Goal: Task Accomplishment & Management: Complete application form

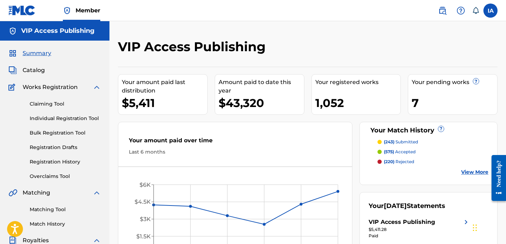
click at [93, 121] on link "Individual Registration Tool" at bounding box center [65, 118] width 71 height 7
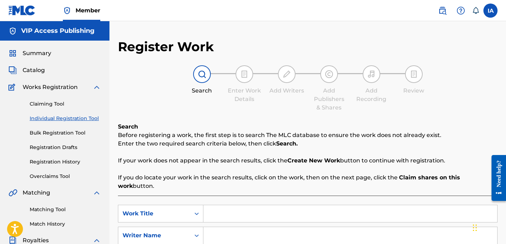
click at [265, 205] on input "Search Form" at bounding box center [350, 213] width 294 height 17
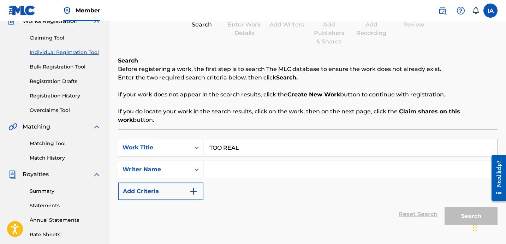
scroll to position [194, 0]
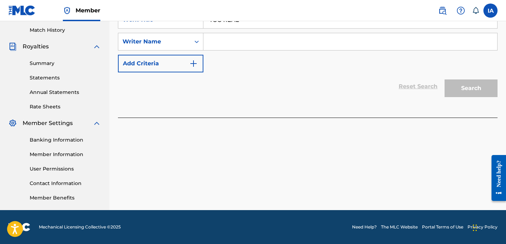
type input "TOO REAL"
click at [328, 36] on input "Search Form" at bounding box center [350, 41] width 294 height 17
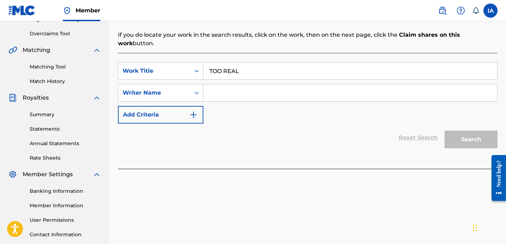
scroll to position [141, 0]
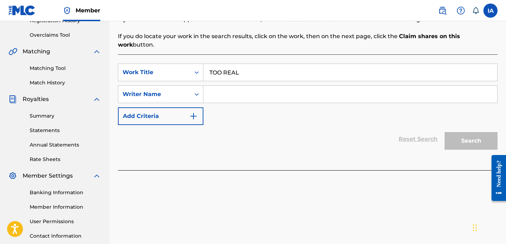
click at [287, 87] on input "Search Form" at bounding box center [350, 94] width 294 height 17
paste input "[PERSON_NAME] [PERSON_NAME]"
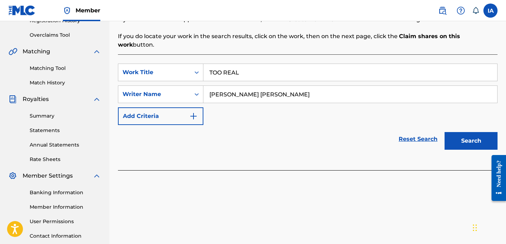
type input "[PERSON_NAME] [PERSON_NAME]"
click at [468, 132] on button "Search" at bounding box center [471, 141] width 53 height 18
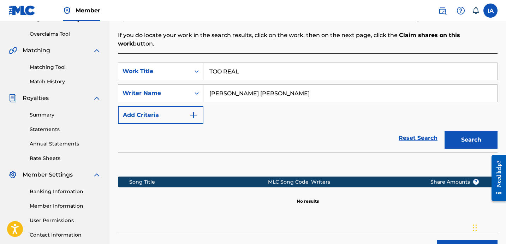
scroll to position [143, 0]
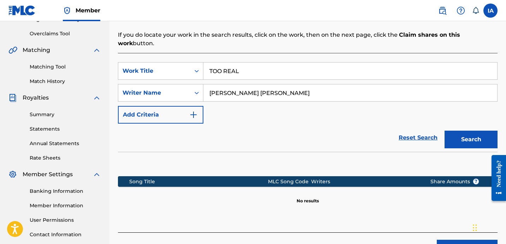
click at [414, 214] on div "SearchWithCriteria02e91494-7665-4a5e-aa86-7e005964bc2f Work Title TOO REAL Sear…" at bounding box center [308, 142] width 380 height 179
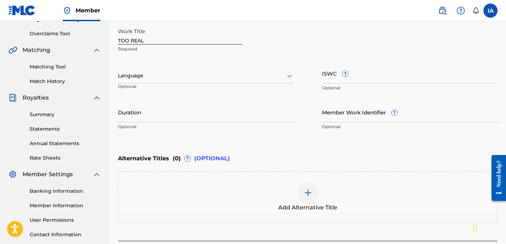
click at [163, 78] on div at bounding box center [206, 75] width 176 height 9
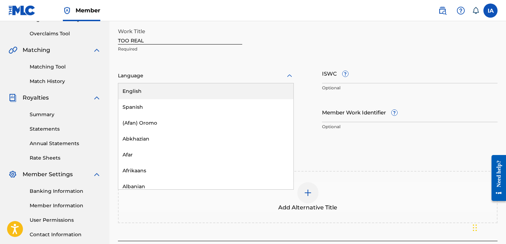
click at [171, 92] on div "English" at bounding box center [205, 91] width 175 height 16
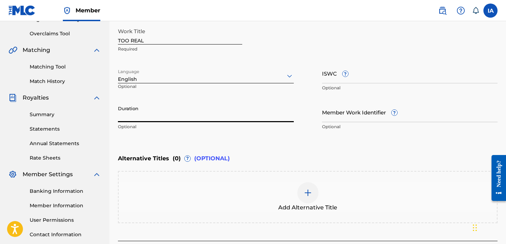
click at [142, 116] on input "Duration" at bounding box center [206, 112] width 176 height 20
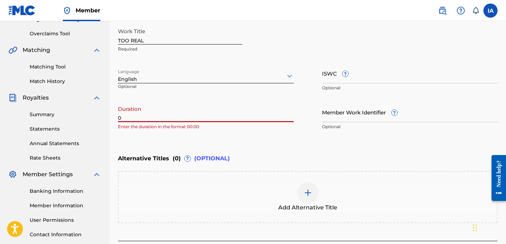
paste input "2:40"
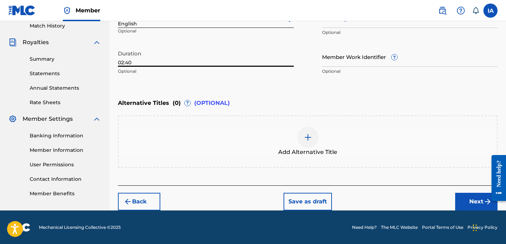
scroll to position [198, 0]
type input "02:40"
click at [461, 201] on button "Next" at bounding box center [476, 202] width 42 height 18
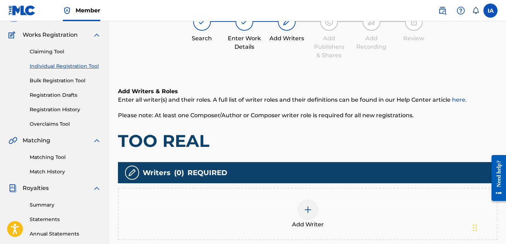
scroll to position [59, 0]
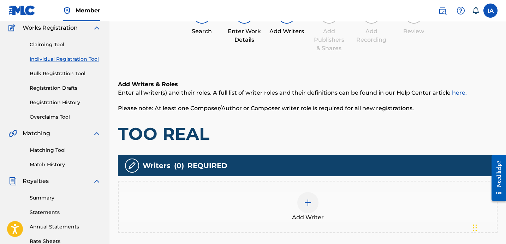
click at [331, 214] on div "Add Writer" at bounding box center [308, 207] width 378 height 30
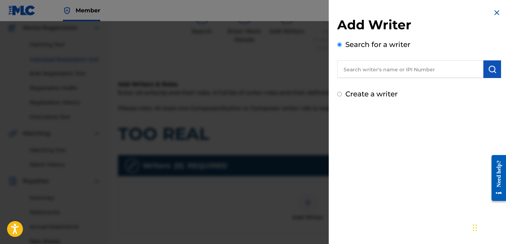
click at [412, 88] on div "Add Writer Search for a writer Create a writer" at bounding box center [419, 58] width 164 height 82
click at [415, 73] on input "text" at bounding box center [410, 69] width 146 height 18
paste input "[PERSON_NAME] [PERSON_NAME]"
type input "[PERSON_NAME] [PERSON_NAME]"
click at [489, 67] on img "submit" at bounding box center [492, 69] width 8 height 8
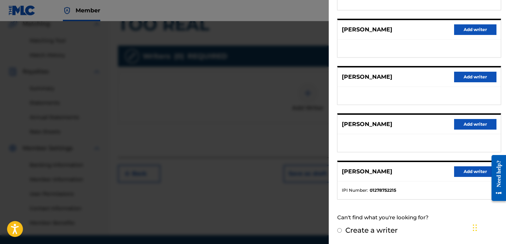
scroll to position [194, 0]
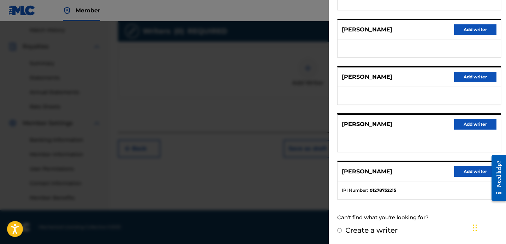
click at [471, 170] on button "Add writer" at bounding box center [475, 171] width 42 height 11
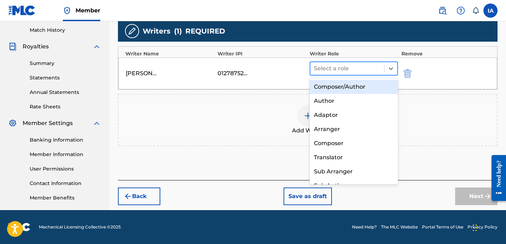
click at [359, 65] on div at bounding box center [347, 69] width 67 height 10
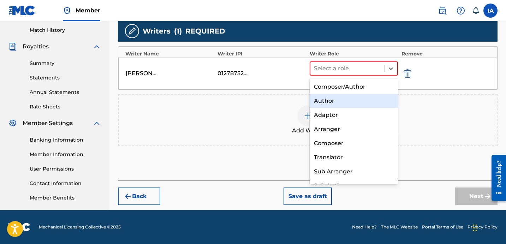
click at [340, 99] on div "Author" at bounding box center [354, 101] width 88 height 14
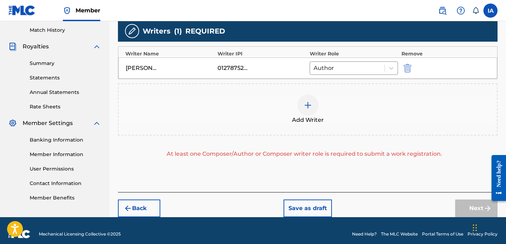
click at [338, 99] on div "Add Writer" at bounding box center [308, 110] width 378 height 30
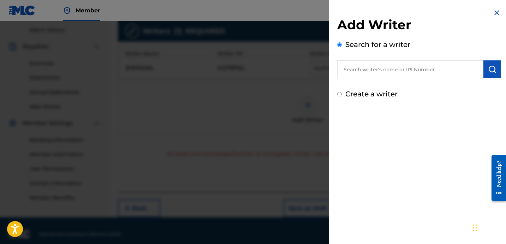
click at [361, 90] on label "Create a writer" at bounding box center [371, 94] width 52 height 8
radio input "true"
click at [342, 92] on input "Create a writer" at bounding box center [339, 94] width 5 height 5
radio input "false"
radio input "true"
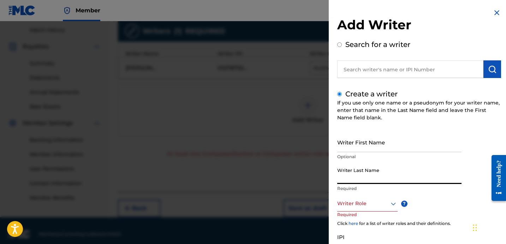
click at [360, 177] on input "Writer Last Name" at bounding box center [399, 174] width 124 height 20
paste input "UNKNOWN WRITER"
click at [375, 182] on input "UNKNOWN WRITER" at bounding box center [399, 174] width 124 height 20
type input "UNKNOWN"
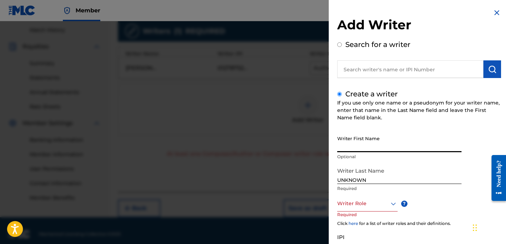
click at [369, 147] on input "Writer First Name" at bounding box center [399, 142] width 124 height 20
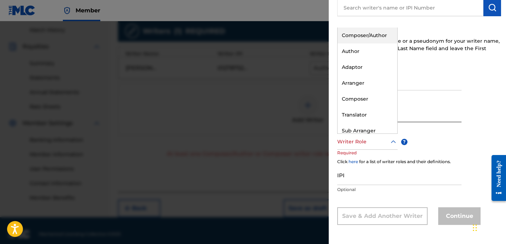
click at [371, 145] on div at bounding box center [367, 141] width 60 height 9
click at [362, 100] on div "Composer" at bounding box center [368, 99] width 60 height 16
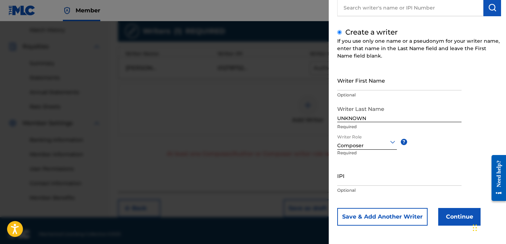
click at [391, 90] on input "Writer First Name" at bounding box center [399, 80] width 124 height 20
click at [376, 83] on input "Writer First Name" at bounding box center [399, 80] width 124 height 20
paste input "WRITER"
type input "WRITER"
click at [449, 215] on button "Continue" at bounding box center [459, 217] width 42 height 18
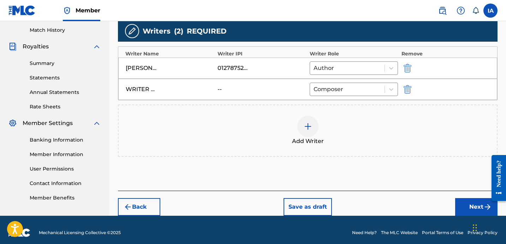
click at [461, 203] on button "Next" at bounding box center [476, 207] width 42 height 18
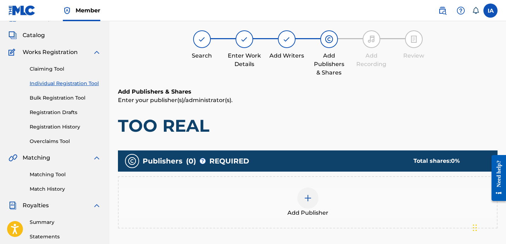
scroll to position [32, 0]
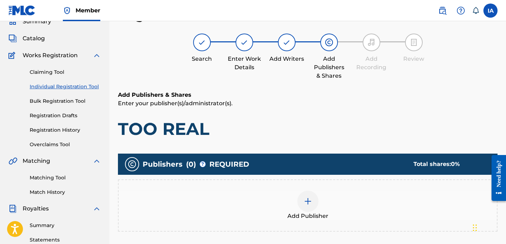
click at [352, 129] on h1 "TOO REAL" at bounding box center [308, 128] width 380 height 21
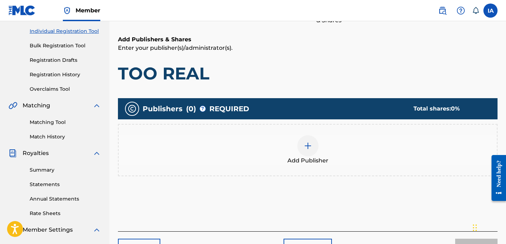
scroll to position [107, 0]
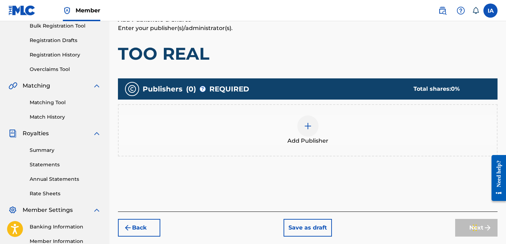
click at [316, 123] on div at bounding box center [307, 126] width 21 height 21
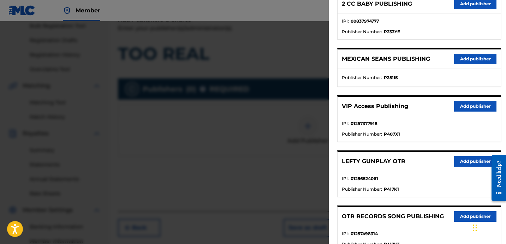
scroll to position [171, 0]
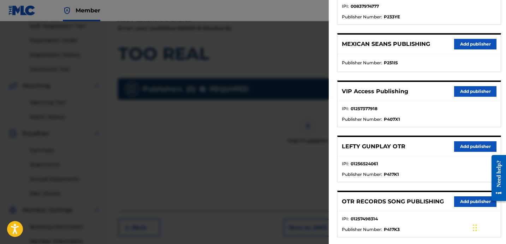
click at [461, 200] on button "Add publisher" at bounding box center [475, 201] width 42 height 11
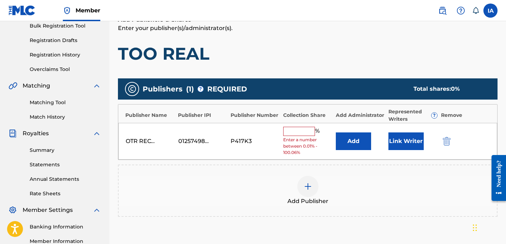
click at [301, 130] on input "text" at bounding box center [299, 131] width 32 height 9
type input "50"
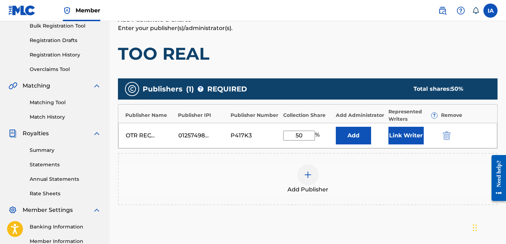
drag, startPoint x: 306, startPoint y: 137, endPoint x: 266, endPoint y: 114, distance: 46.0
click at [282, 124] on div "OTR RECORDS SONG PUBLISHING 01257498314 P417K3 50 % Add Link Writer" at bounding box center [307, 135] width 379 height 25
click at [351, 139] on button "Add" at bounding box center [353, 136] width 35 height 18
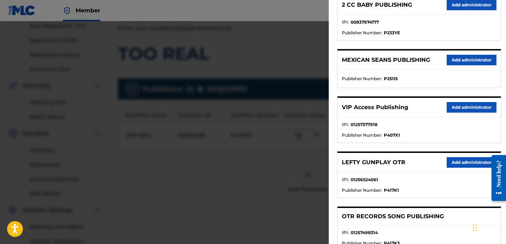
scroll to position [164, 0]
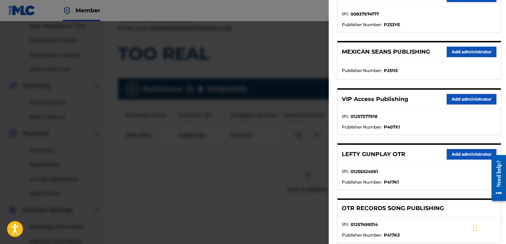
click at [462, 100] on button "Add administrator" at bounding box center [472, 99] width 50 height 11
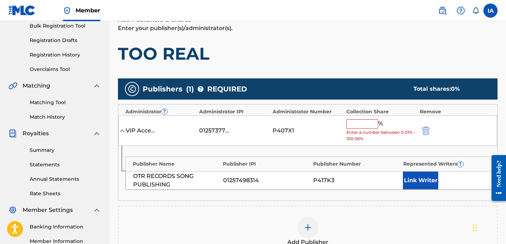
click at [357, 122] on input "text" at bounding box center [363, 123] width 32 height 9
paste input "50"
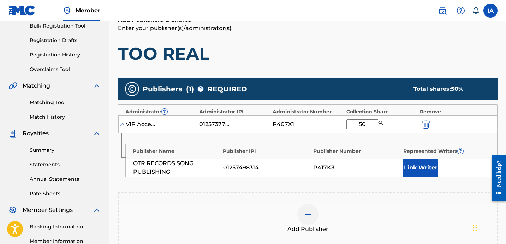
type input "50"
click at [403, 65] on div "Add Publishers & Shares Enter your publisher(s)/administrator(s). TOO REAL Publ…" at bounding box center [308, 158] width 380 height 284
click at [430, 171] on button "Link Writer" at bounding box center [420, 168] width 35 height 18
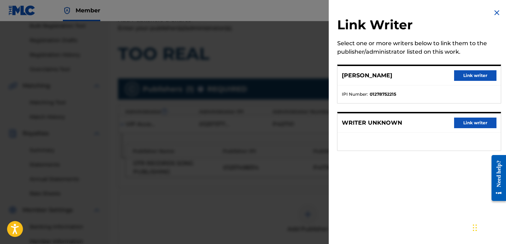
click at [468, 76] on button "Link writer" at bounding box center [475, 75] width 42 height 11
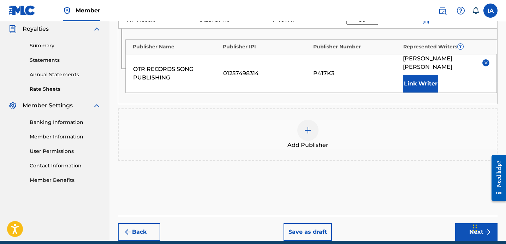
scroll to position [229, 0]
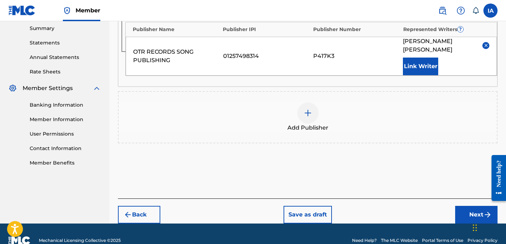
click at [465, 206] on button "Next" at bounding box center [476, 215] width 42 height 18
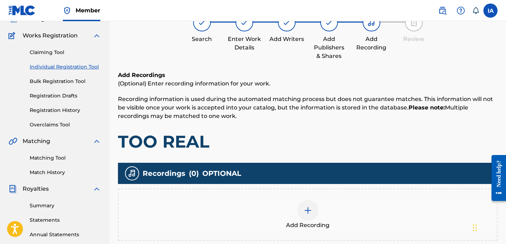
scroll to position [53, 0]
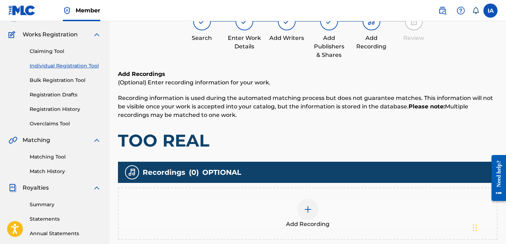
click at [314, 196] on div "Add Recording" at bounding box center [308, 214] width 380 height 52
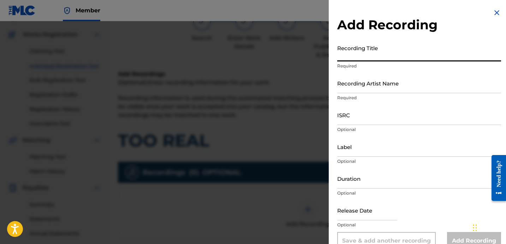
click at [394, 56] on input "Recording Title" at bounding box center [419, 51] width 164 height 20
click at [375, 55] on input "Recording Title" at bounding box center [419, 51] width 164 height 20
paste input "TOO REAL"
type input "TOO REAL"
click at [360, 79] on input "Recording Artist Name" at bounding box center [419, 83] width 164 height 20
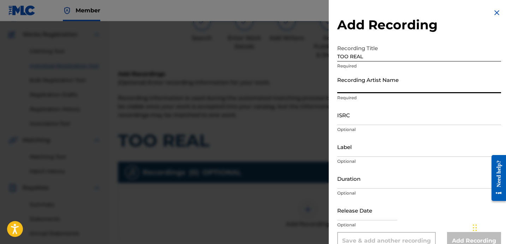
type input "FAYZDATRAPR"
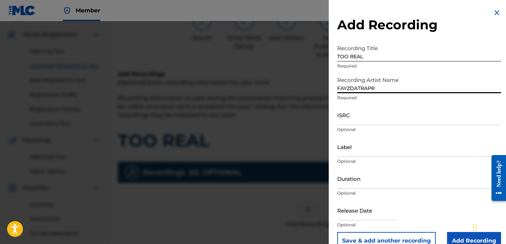
click at [342, 124] on input "ISRC" at bounding box center [419, 115] width 164 height 20
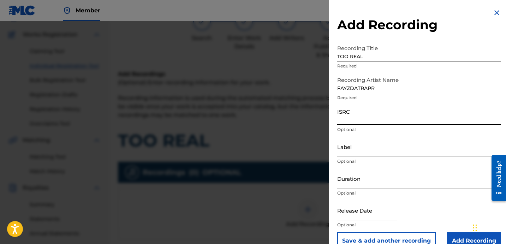
click at [372, 122] on input "ISRC" at bounding box center [419, 115] width 164 height 20
paste input "QZHN82059956"
type input "QZHN82059956"
click at [355, 150] on input "Label" at bounding box center [419, 147] width 164 height 20
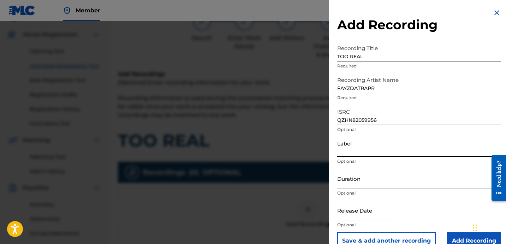
type input "OTR RECORDS"
click at [368, 184] on input "Duration" at bounding box center [419, 178] width 164 height 20
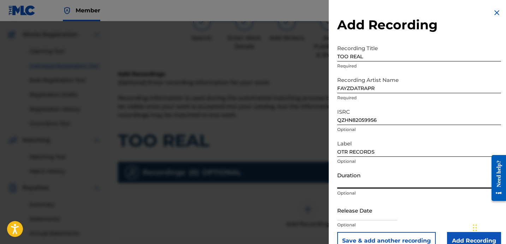
click at [359, 178] on input "Duration" at bounding box center [419, 178] width 164 height 20
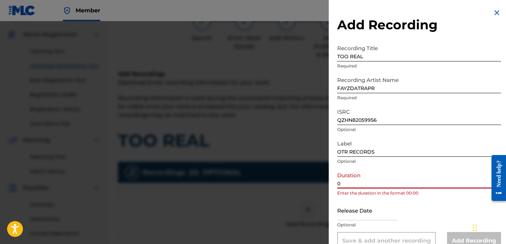
paste input "2:40"
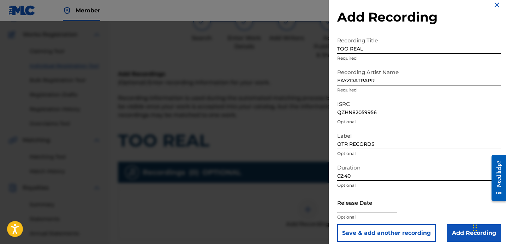
scroll to position [14, 0]
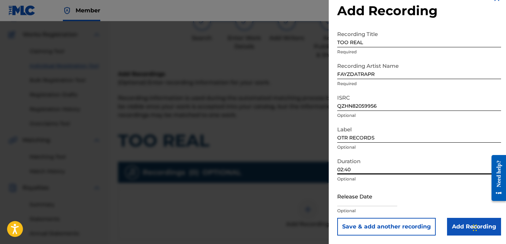
type input "02:40"
click at [451, 222] on input "Add Recording" at bounding box center [474, 227] width 54 height 18
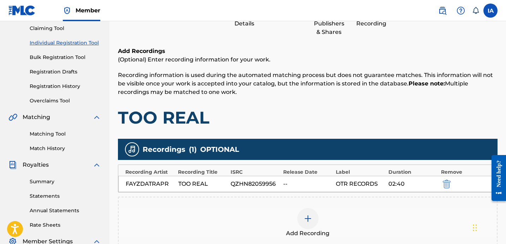
scroll to position [171, 0]
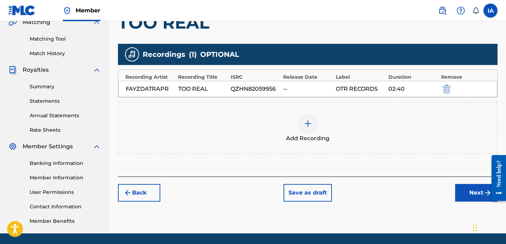
click at [460, 196] on button "Next" at bounding box center [476, 193] width 42 height 18
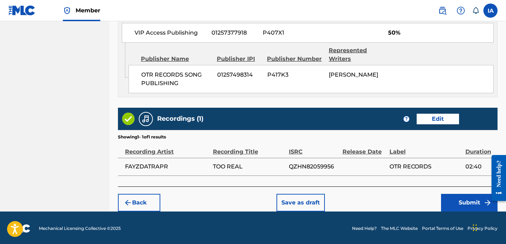
scroll to position [413, 0]
click at [452, 195] on button "Submit" at bounding box center [469, 203] width 57 height 18
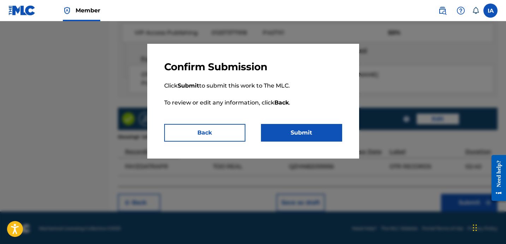
click at [292, 132] on button "Submit" at bounding box center [301, 133] width 81 height 18
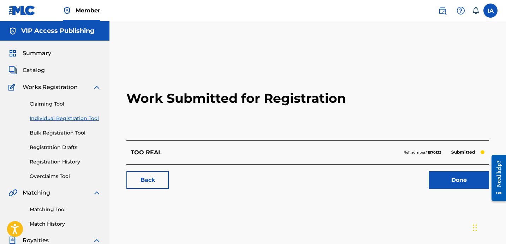
click at [91, 122] on link "Individual Registration Tool" at bounding box center [65, 118] width 71 height 7
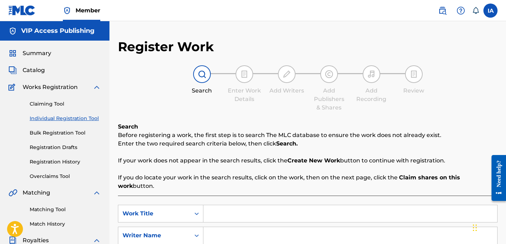
click at [294, 205] on input "Search Form" at bounding box center [350, 213] width 294 height 17
paste input "GREENLIGHT"
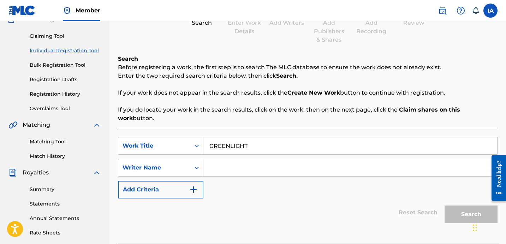
scroll to position [127, 0]
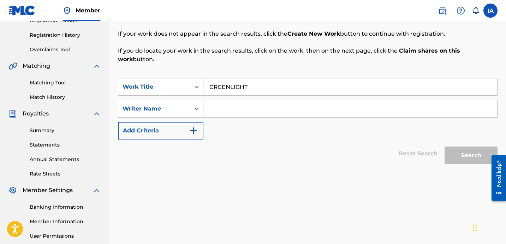
type input "GREENLIGHT"
click at [286, 102] on input "Search Form" at bounding box center [350, 108] width 294 height 17
paste input "[PERSON_NAME] [PERSON_NAME]"
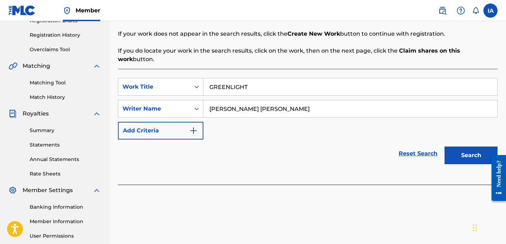
type input "[PERSON_NAME] [PERSON_NAME]"
click at [469, 147] on button "Search" at bounding box center [471, 156] width 53 height 18
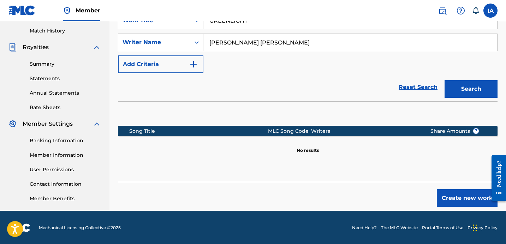
scroll to position [194, 0]
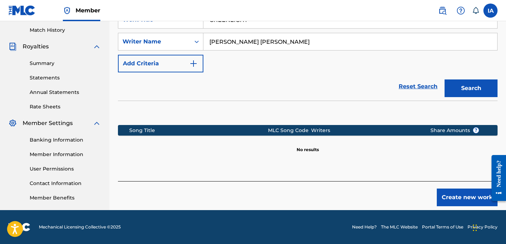
click at [358, 101] on section at bounding box center [308, 111] width 380 height 21
click at [446, 191] on button "Create new work" at bounding box center [467, 198] width 61 height 18
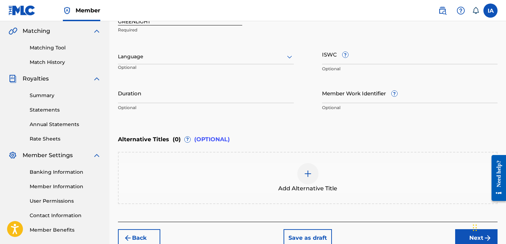
scroll to position [149, 0]
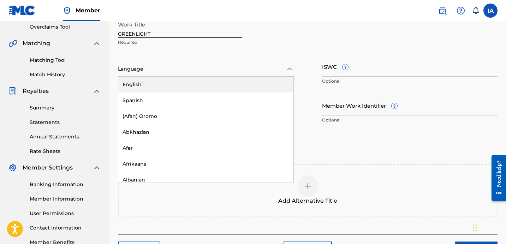
click at [175, 67] on div at bounding box center [206, 69] width 176 height 9
click at [183, 85] on div "English" at bounding box center [205, 85] width 175 height 16
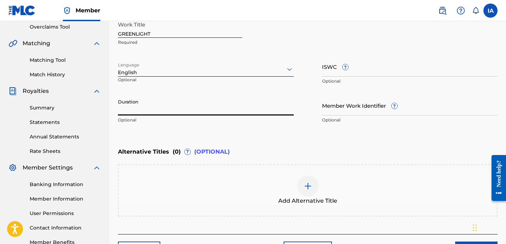
click at [151, 100] on input "Duration" at bounding box center [206, 105] width 176 height 20
click at [148, 108] on input "Duration" at bounding box center [206, 105] width 176 height 20
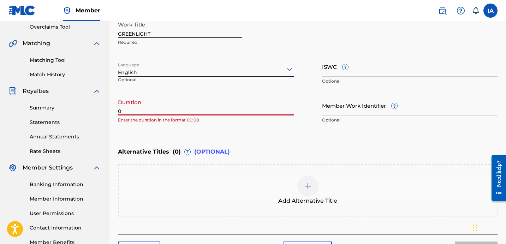
paste input "2:25"
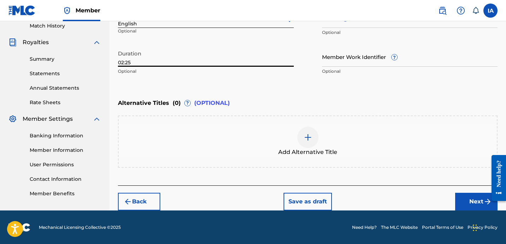
type input "02:25"
click at [462, 194] on button "Next" at bounding box center [476, 202] width 42 height 18
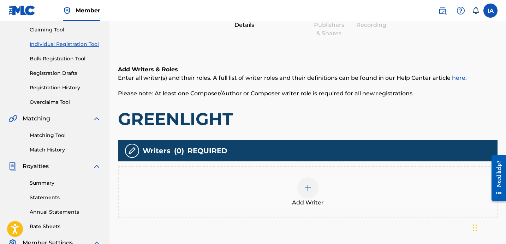
scroll to position [82, 0]
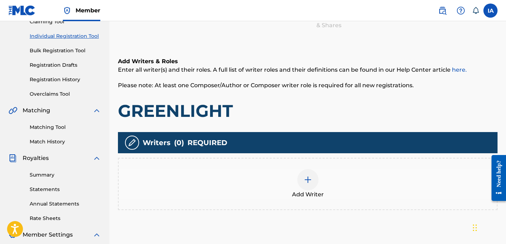
click at [331, 173] on div "Add Writer" at bounding box center [308, 184] width 378 height 30
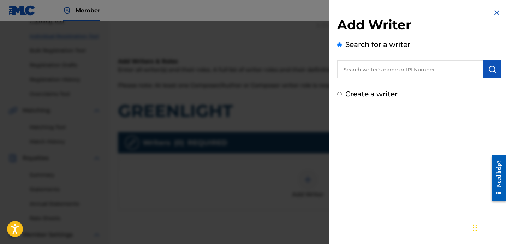
click at [373, 77] on input "text" at bounding box center [410, 69] width 146 height 18
click at [397, 72] on input "text" at bounding box center [410, 69] width 146 height 18
paste input "[PERSON_NAME] [PERSON_NAME]"
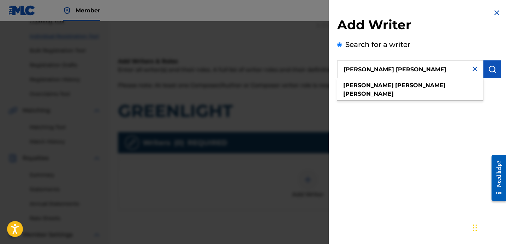
type input "[PERSON_NAME] [PERSON_NAME]"
click at [488, 67] on img "submit" at bounding box center [492, 69] width 8 height 8
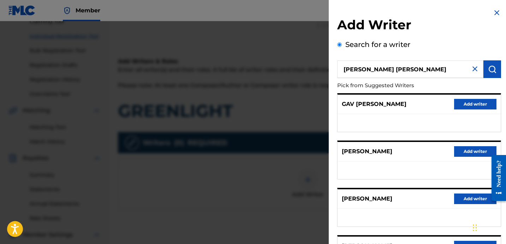
scroll to position [122, 0]
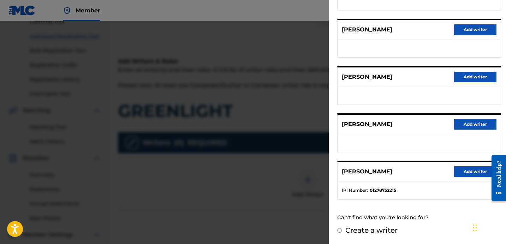
click at [458, 171] on button "Add writer" at bounding box center [475, 171] width 42 height 11
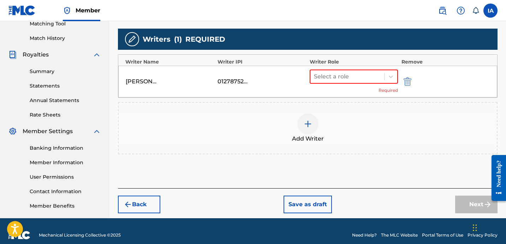
scroll to position [175, 0]
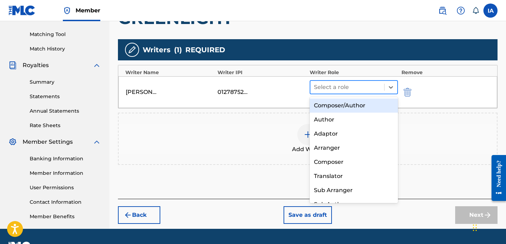
click at [356, 85] on div at bounding box center [347, 87] width 67 height 10
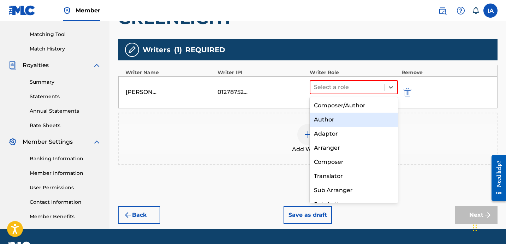
click at [338, 117] on div "Author" at bounding box center [354, 120] width 88 height 14
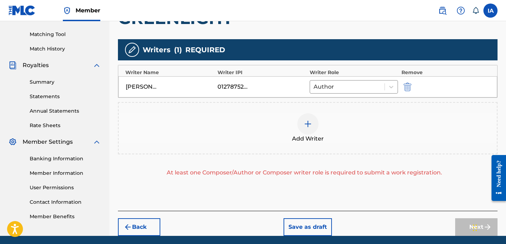
click at [339, 118] on div "Add Writer" at bounding box center [308, 128] width 378 height 30
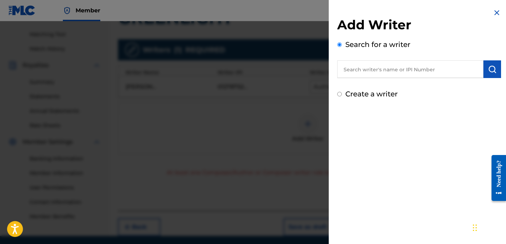
click at [352, 98] on div "Create a writer" at bounding box center [419, 94] width 164 height 11
click at [349, 90] on label "Create a writer" at bounding box center [371, 94] width 52 height 8
radio input "true"
click at [342, 92] on input "Create a writer" at bounding box center [339, 94] width 5 height 5
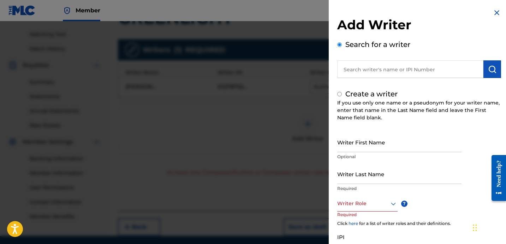
radio input "false"
radio input "true"
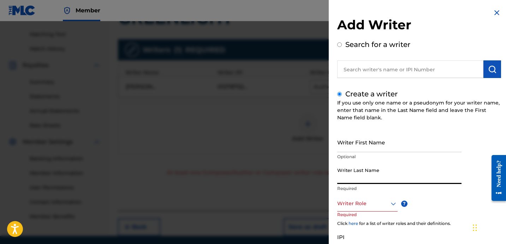
click at [367, 173] on input "Writer Last Name" at bounding box center [399, 174] width 124 height 20
paste input "UNKNOWN WRITER"
click at [375, 181] on input "UNKNOWN WRITER" at bounding box center [399, 174] width 124 height 20
type input "UNKNOWN"
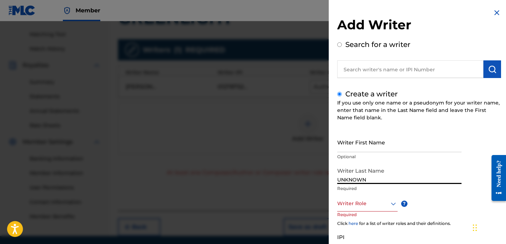
click at [368, 145] on input "Writer First Name" at bounding box center [399, 142] width 124 height 20
paste input "WRITER"
type input "WRITER"
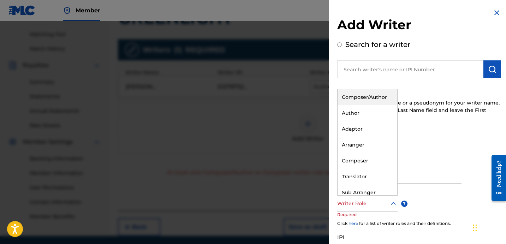
click at [359, 203] on div at bounding box center [367, 203] width 60 height 9
click at [375, 161] on div "Composer" at bounding box center [368, 161] width 60 height 16
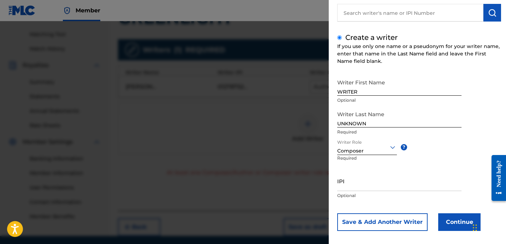
scroll to position [63, 0]
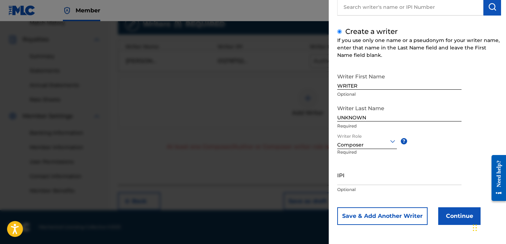
click at [448, 212] on button "Continue" at bounding box center [459, 216] width 42 height 18
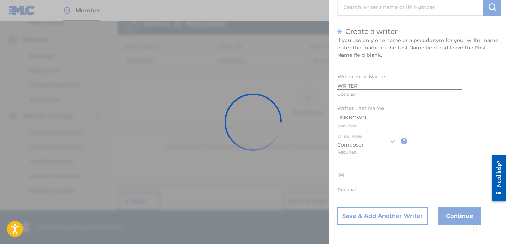
scroll to position [200, 0]
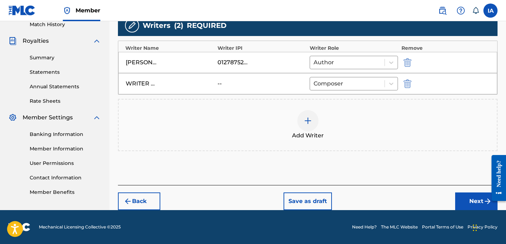
click at [400, 164] on div "Add Writers & Roles Enter all writer(s) and their roles. A full list of writer …" at bounding box center [308, 54] width 380 height 262
click at [377, 165] on div "Add Writers & Roles Enter all writer(s) and their roles. A full list of writer …" at bounding box center [308, 54] width 380 height 262
click at [465, 200] on button "Next" at bounding box center [476, 202] width 42 height 18
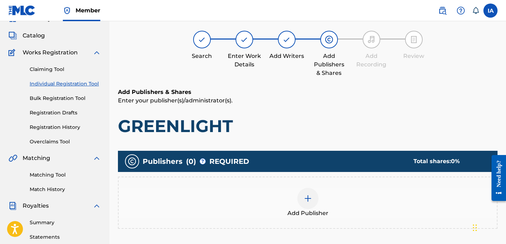
scroll to position [32, 0]
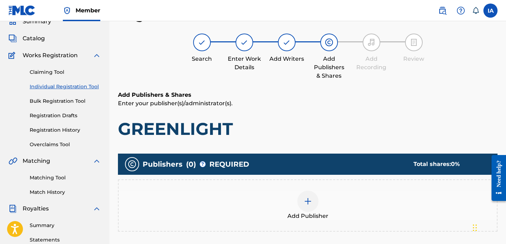
click at [342, 215] on div "Add Publisher" at bounding box center [308, 206] width 378 height 30
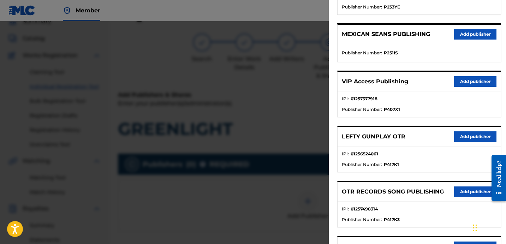
scroll to position [191, 0]
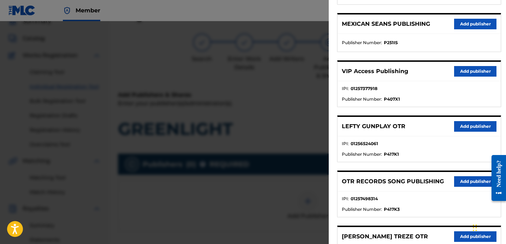
click at [460, 179] on button "Add publisher" at bounding box center [475, 181] width 42 height 11
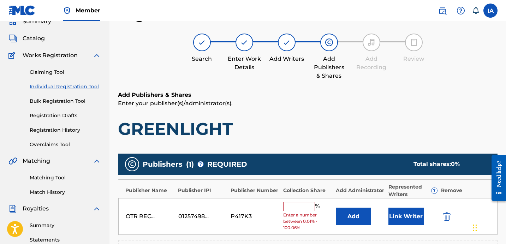
click at [303, 208] on input "text" at bounding box center [299, 206] width 32 height 9
type input "50"
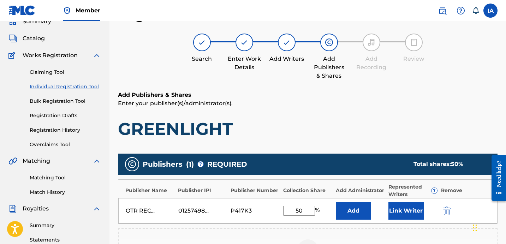
click at [339, 214] on button "Add" at bounding box center [353, 211] width 35 height 18
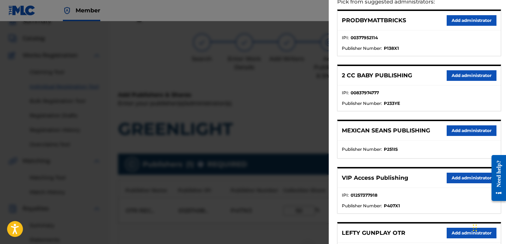
scroll to position [90, 0]
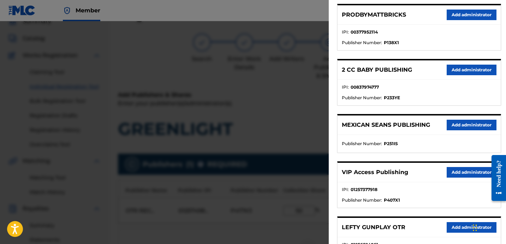
click at [463, 172] on button "Add administrator" at bounding box center [472, 172] width 50 height 11
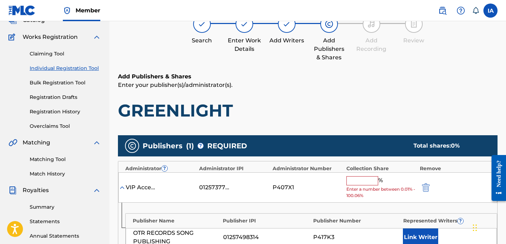
scroll to position [51, 0]
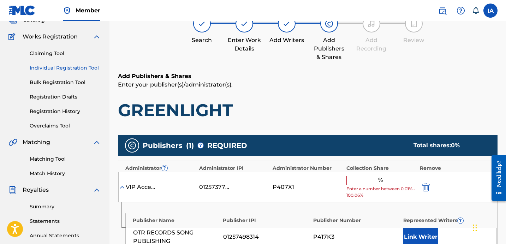
click at [361, 178] on input "text" at bounding box center [363, 180] width 32 height 9
type input "50"
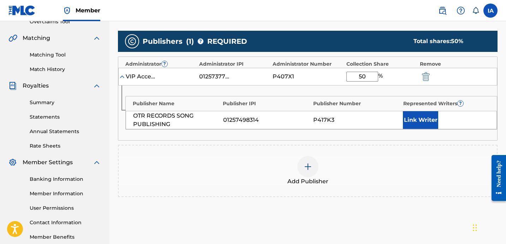
scroll to position [182, 0]
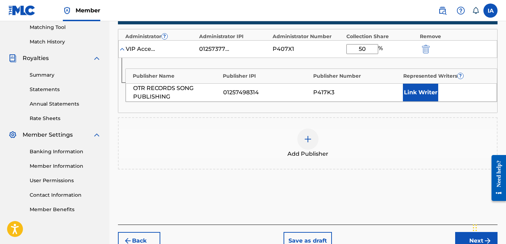
click at [421, 88] on button "Link Writer" at bounding box center [420, 93] width 35 height 18
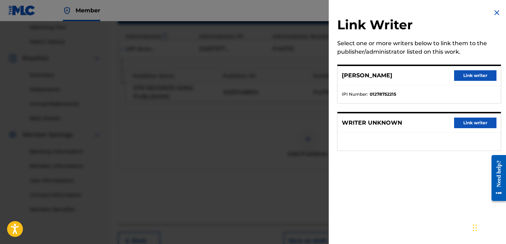
click at [466, 80] on button "Link writer" at bounding box center [475, 75] width 42 height 11
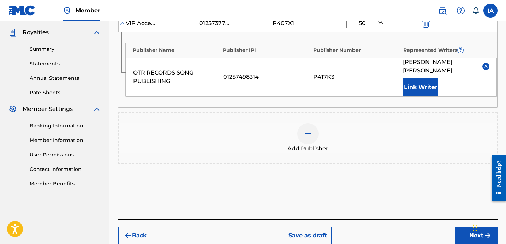
scroll to position [234, 0]
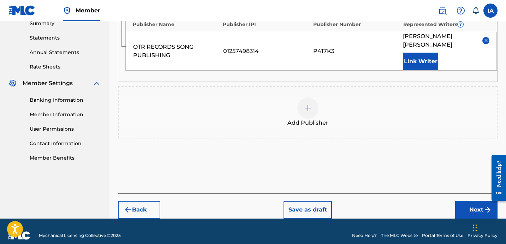
click at [471, 201] on button "Next" at bounding box center [476, 210] width 42 height 18
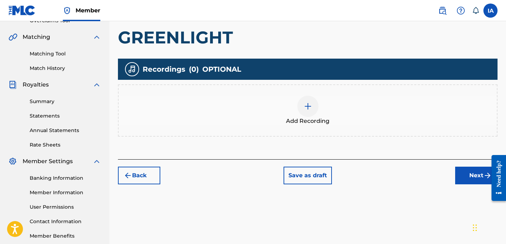
scroll to position [155, 0]
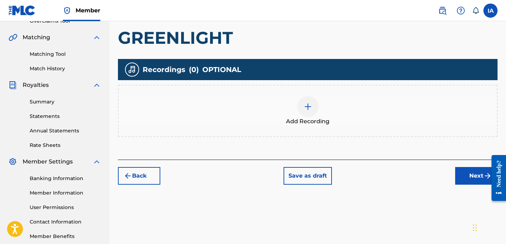
click at [307, 104] on img at bounding box center [308, 106] width 8 height 8
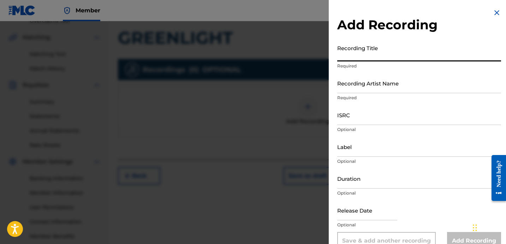
click at [379, 61] on input "Recording Title" at bounding box center [419, 51] width 164 height 20
click at [378, 57] on input "Recording Title" at bounding box center [419, 51] width 164 height 20
click at [371, 54] on input "Recording Title" at bounding box center [419, 51] width 164 height 20
paste input "GREENLIGHT"
type input "GREENLIGHT"
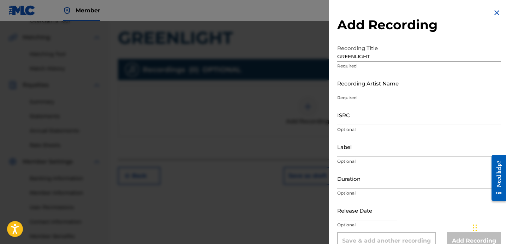
drag, startPoint x: 469, startPoint y: 96, endPoint x: 402, endPoint y: 89, distance: 67.2
click at [468, 95] on p "Required" at bounding box center [419, 98] width 164 height 6
click at [392, 84] on input "Recording Artist Name" at bounding box center [419, 83] width 164 height 20
type input "FAYZDATRAPR"
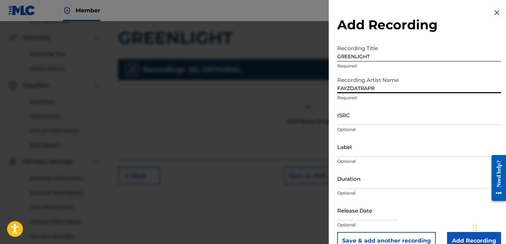
click at [357, 120] on input "ISRC" at bounding box center [419, 115] width 164 height 20
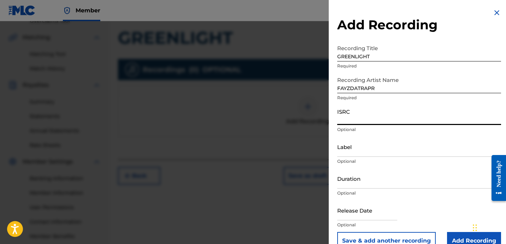
click at [364, 114] on input "ISRC" at bounding box center [419, 115] width 164 height 20
paste input "QZES82037152"
type input "QZES82037152"
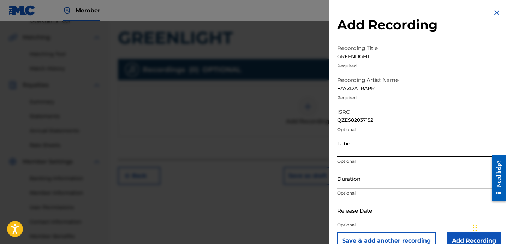
click at [362, 144] on input "Label" at bounding box center [419, 147] width 164 height 20
type input "OTR RECORDS"
click at [355, 184] on input "Duration" at bounding box center [419, 178] width 164 height 20
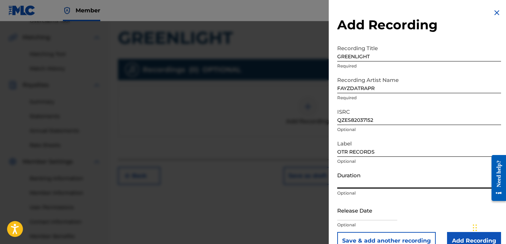
click at [368, 181] on input "Duration" at bounding box center [419, 178] width 164 height 20
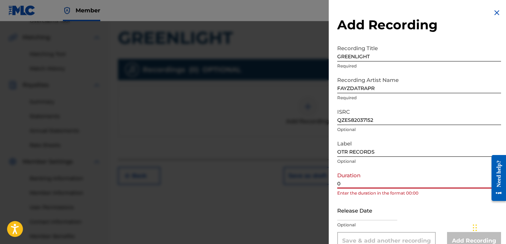
paste input "2:25"
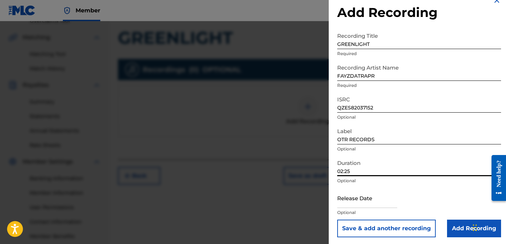
scroll to position [14, 0]
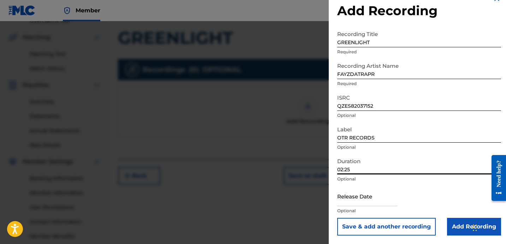
type input "02:25"
click at [461, 218] on input "Add Recording" at bounding box center [474, 227] width 54 height 18
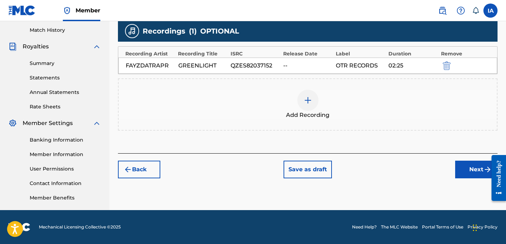
click at [461, 171] on button "Next" at bounding box center [476, 170] width 42 height 18
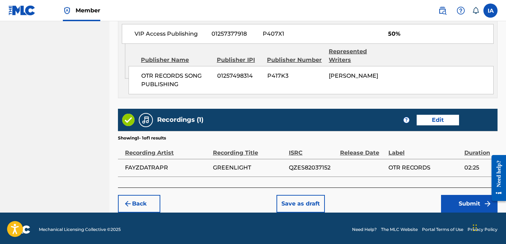
scroll to position [413, 0]
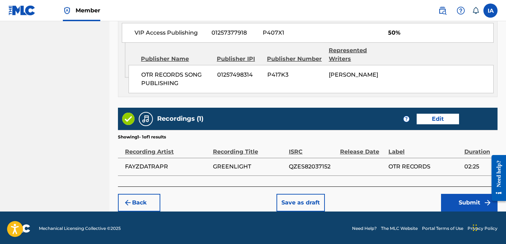
click at [461, 195] on button "Submit" at bounding box center [469, 203] width 57 height 18
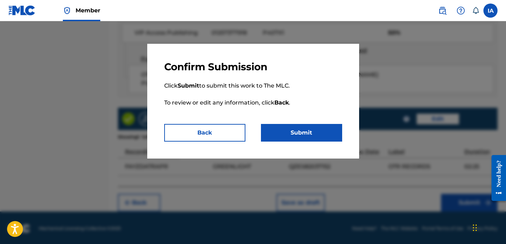
click at [288, 130] on button "Submit" at bounding box center [301, 133] width 81 height 18
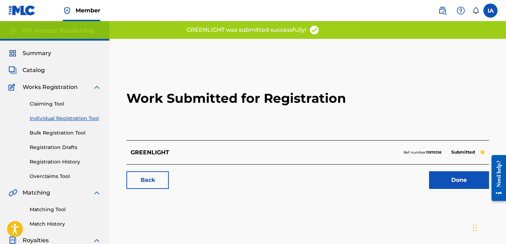
click at [293, 104] on h2 "Work Submitted for Registration" at bounding box center [307, 99] width 363 height 84
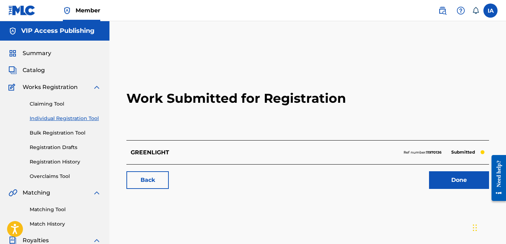
click at [89, 118] on link "Individual Registration Tool" at bounding box center [65, 118] width 71 height 7
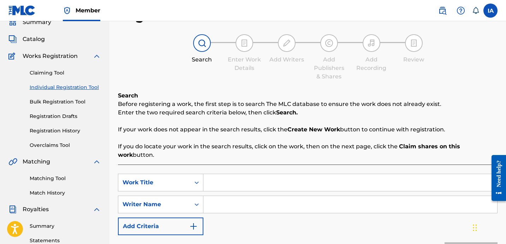
scroll to position [106, 0]
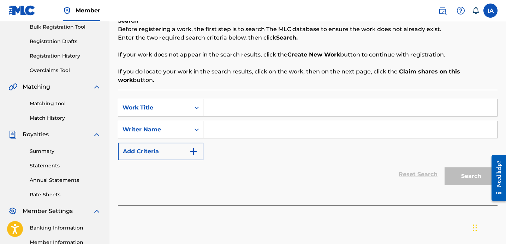
click at [329, 103] on input "Search Form" at bounding box center [350, 107] width 294 height 17
paste input "FOURTY"
type input "FOURTY"
click at [315, 122] on input "Search Form" at bounding box center [350, 129] width 294 height 17
paste input "[PERSON_NAME] [PERSON_NAME]"
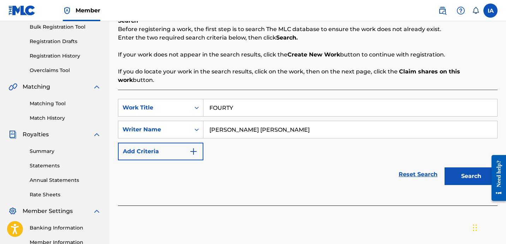
type input "[PERSON_NAME] [PERSON_NAME]"
click at [465, 167] on button "Search" at bounding box center [471, 176] width 53 height 18
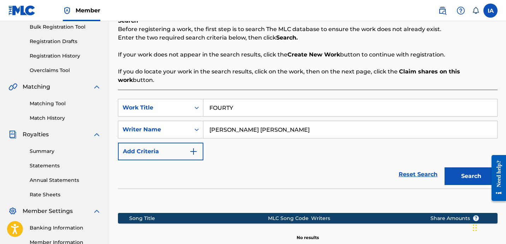
click at [349, 142] on div "SearchWithCriteria02e91494-7665-4a5e-aa86-7e005964bc2f Work Title FOURTY Search…" at bounding box center [308, 129] width 380 height 61
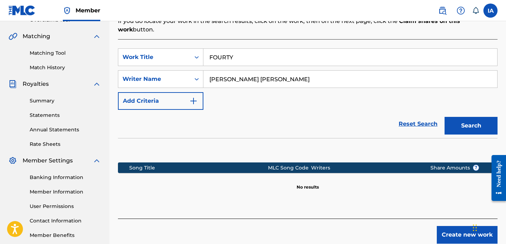
scroll to position [194, 0]
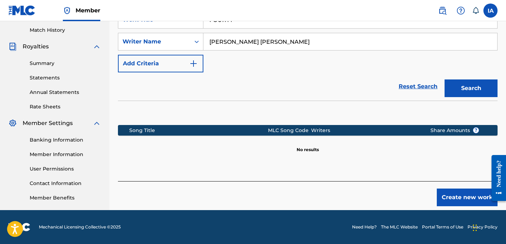
click at [470, 189] on button "Create new work" at bounding box center [467, 198] width 61 height 18
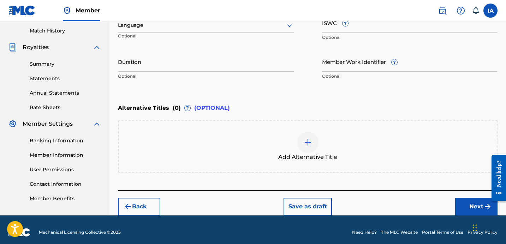
scroll to position [116, 0]
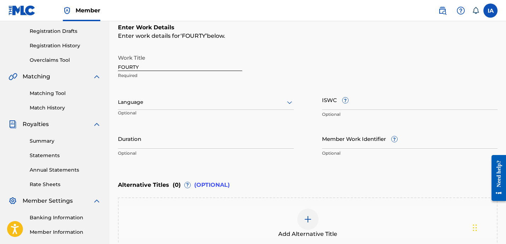
click at [200, 100] on div at bounding box center [206, 102] width 176 height 9
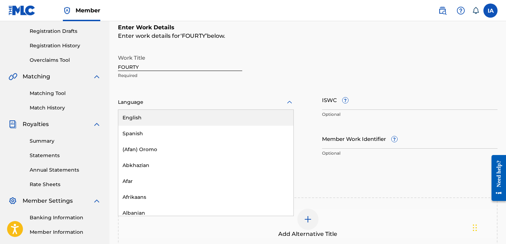
click at [208, 119] on div "English" at bounding box center [205, 118] width 175 height 16
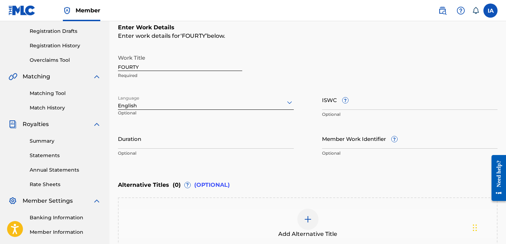
click at [156, 137] on input "Duration" at bounding box center [206, 139] width 176 height 20
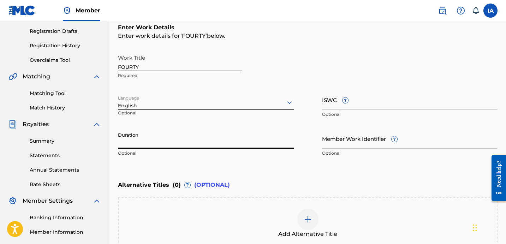
click at [148, 141] on input "Duration" at bounding box center [206, 139] width 176 height 20
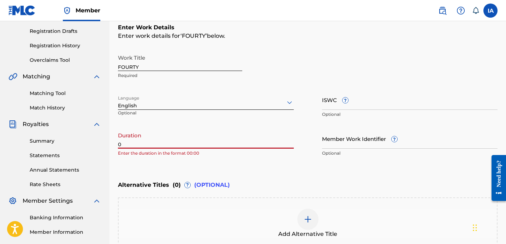
paste input "2:22"
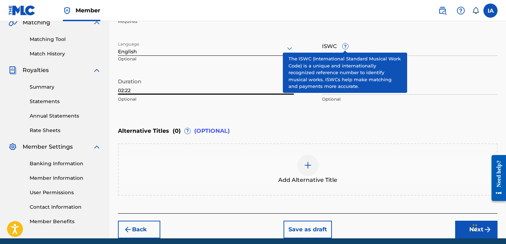
scroll to position [198, 0]
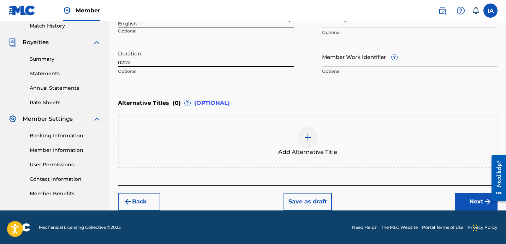
type input "02:22"
click at [463, 196] on button "Next" at bounding box center [476, 202] width 42 height 18
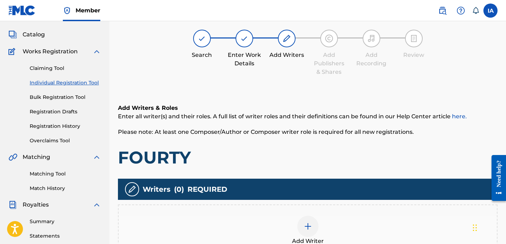
scroll to position [32, 0]
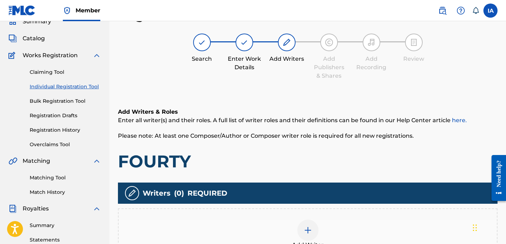
drag, startPoint x: 379, startPoint y: 139, endPoint x: 342, endPoint y: 150, distance: 38.4
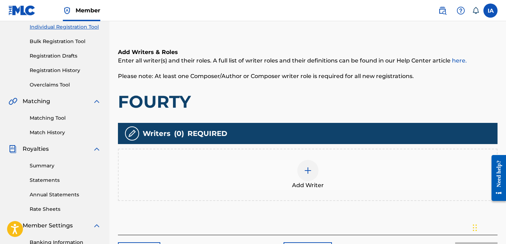
scroll to position [99, 0]
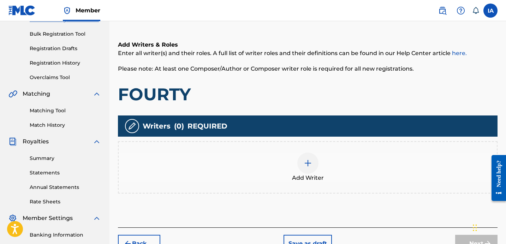
click at [329, 173] on div "Add Writer" at bounding box center [308, 168] width 378 height 30
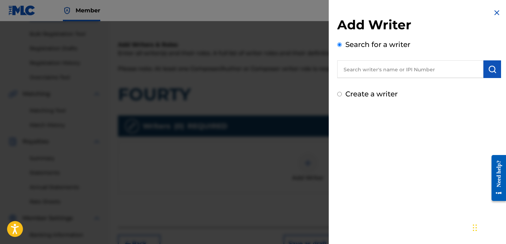
click at [419, 71] on input "text" at bounding box center [410, 69] width 146 height 18
drag, startPoint x: 437, startPoint y: 72, endPoint x: 333, endPoint y: 41, distance: 108.5
click at [374, 57] on div "Search for a writer D" at bounding box center [419, 58] width 164 height 39
paste input "[PERSON_NAME] [PERSON_NAME]"
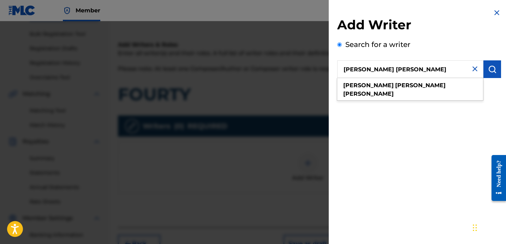
type input "[PERSON_NAME] [PERSON_NAME]"
click at [491, 69] on img "submit" at bounding box center [492, 69] width 8 height 8
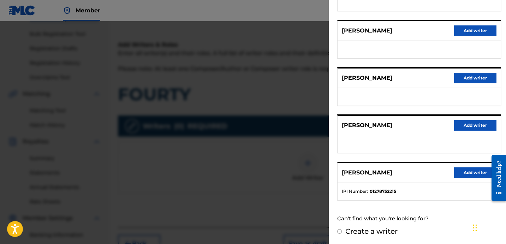
scroll to position [122, 0]
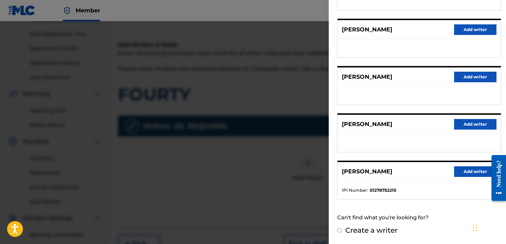
click at [467, 173] on button "Add writer" at bounding box center [475, 171] width 42 height 11
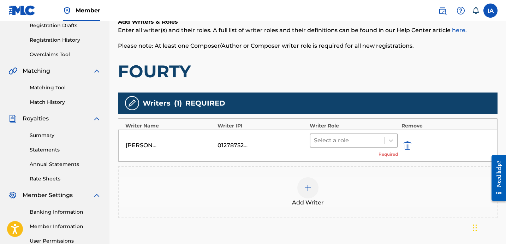
click at [369, 140] on div at bounding box center [347, 141] width 67 height 10
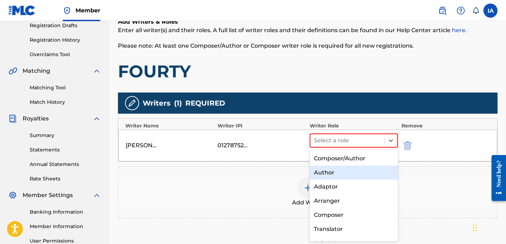
click at [359, 167] on div "Author" at bounding box center [354, 173] width 88 height 14
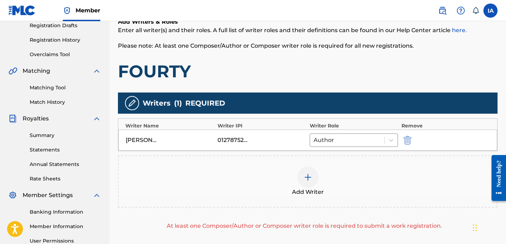
click at [342, 176] on div "Add Writer" at bounding box center [308, 182] width 378 height 30
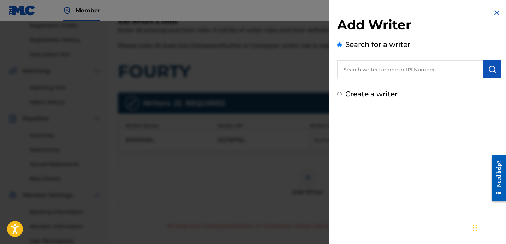
click at [366, 93] on label "Create a writer" at bounding box center [371, 94] width 52 height 8
radio input "true"
click at [342, 93] on input "Create a writer" at bounding box center [339, 94] width 5 height 5
radio input "false"
radio input "true"
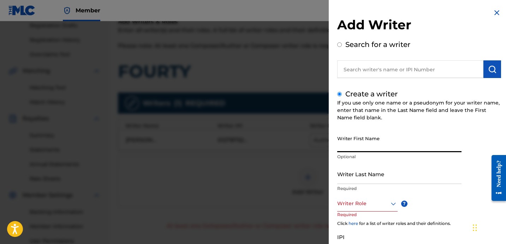
click at [400, 142] on input "Writer First Name" at bounding box center [399, 142] width 124 height 20
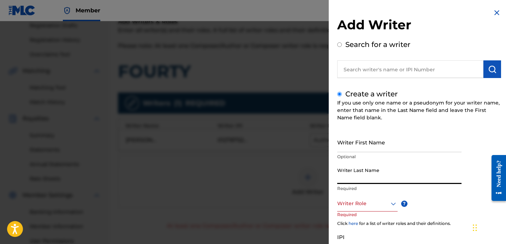
click at [398, 169] on input "Writer Last Name" at bounding box center [399, 174] width 124 height 20
paste input "UNKNOWN WRITER"
click at [383, 178] on input "UNKNOWN WRITER" at bounding box center [399, 174] width 124 height 20
type input "UNKNOWN"
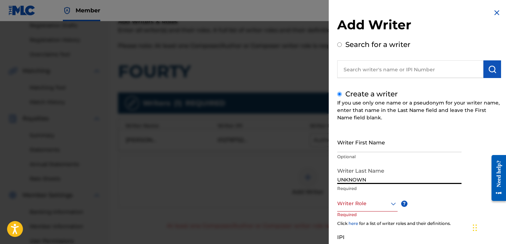
click at [368, 144] on input "Writer First Name" at bounding box center [399, 142] width 124 height 20
paste input "WRITER"
type input "WRITER"
click at [378, 209] on div "Writer Role" at bounding box center [367, 204] width 60 height 16
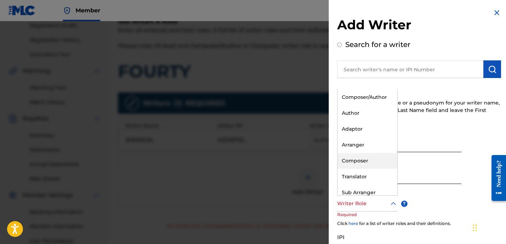
click at [377, 164] on div "Composer" at bounding box center [368, 161] width 60 height 16
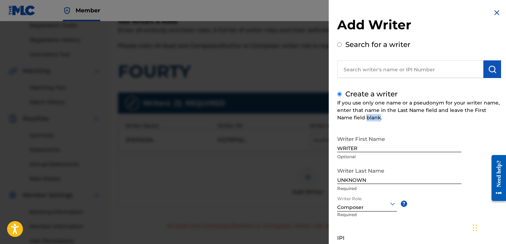
click at [360, 121] on div "If you use only one name or a pseudonym for your writer name, enter that name i…" at bounding box center [419, 110] width 164 height 22
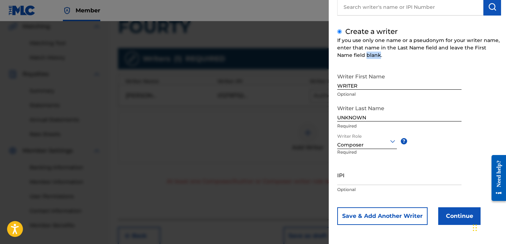
scroll to position [201, 0]
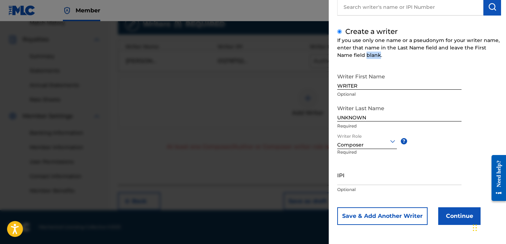
click at [445, 213] on button "Continue" at bounding box center [459, 216] width 42 height 18
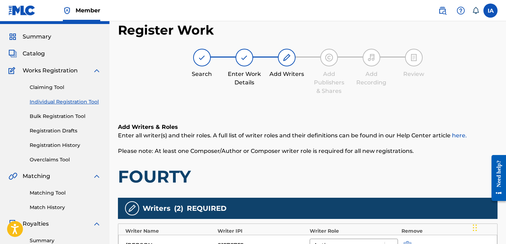
scroll to position [106, 0]
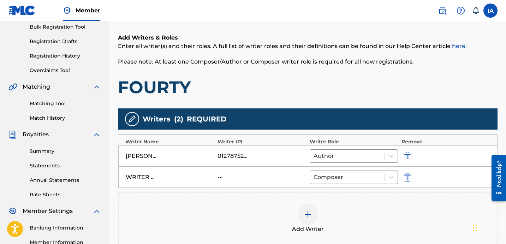
click at [320, 88] on h1 "FOURTY" at bounding box center [308, 87] width 380 height 21
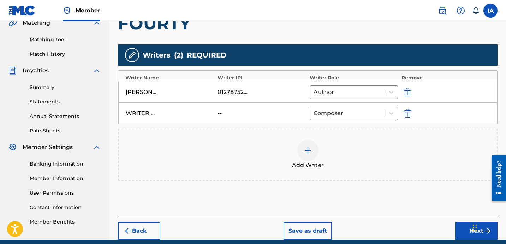
scroll to position [200, 0]
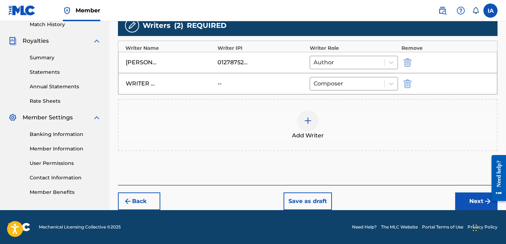
click at [461, 200] on button "Next" at bounding box center [476, 202] width 42 height 18
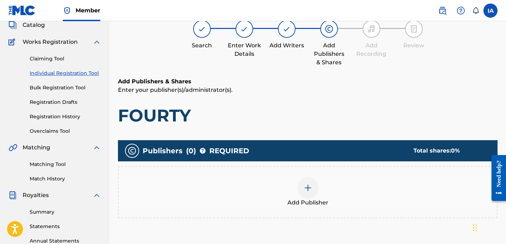
scroll to position [32, 0]
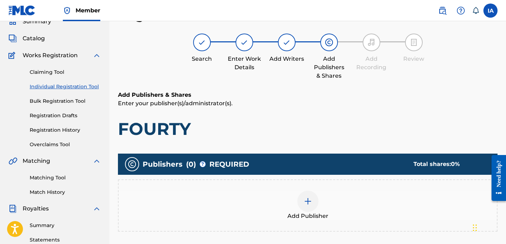
click at [319, 200] on div "Add Publisher" at bounding box center [308, 206] width 378 height 30
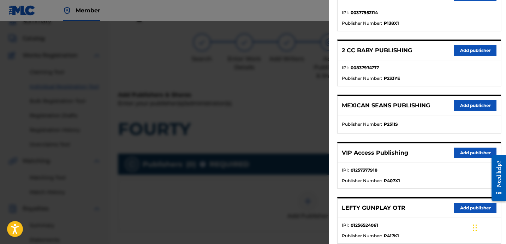
scroll to position [127, 0]
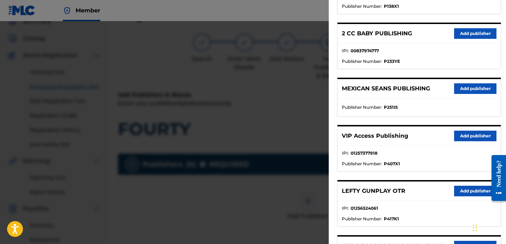
click at [411, 102] on ul "Publisher Number : P251IS" at bounding box center [419, 108] width 163 height 18
click at [391, 97] on div "MEXICAN SEANS PUBLISHING Add publisher" at bounding box center [419, 88] width 163 height 19
click at [374, 97] on div "MEXICAN SEANS PUBLISHING Add publisher" at bounding box center [419, 88] width 163 height 19
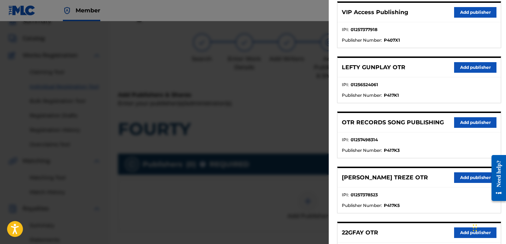
scroll to position [274, 0]
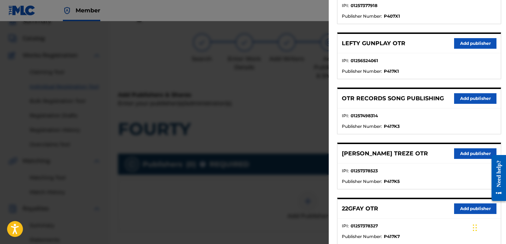
click at [469, 100] on button "Add publisher" at bounding box center [475, 98] width 42 height 11
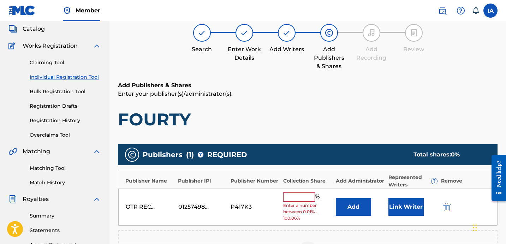
scroll to position [49, 0]
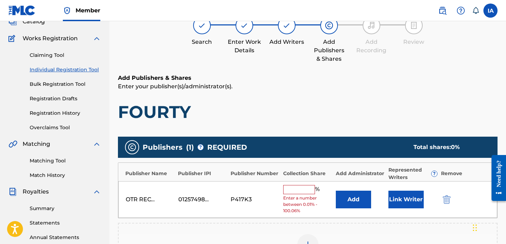
click at [301, 193] on input "text" at bounding box center [299, 189] width 32 height 9
type input "50"
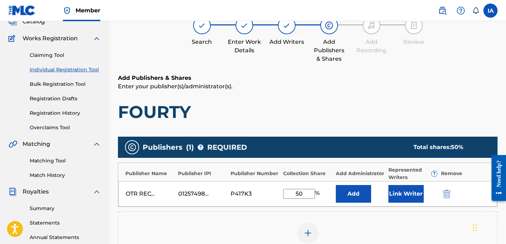
click at [347, 194] on button "Add" at bounding box center [353, 194] width 35 height 18
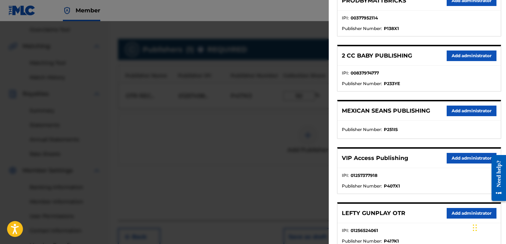
scroll to position [122, 0]
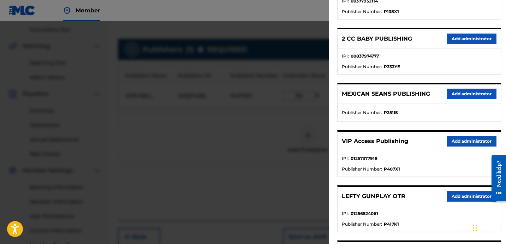
click at [454, 139] on button "Add administrator" at bounding box center [472, 141] width 50 height 11
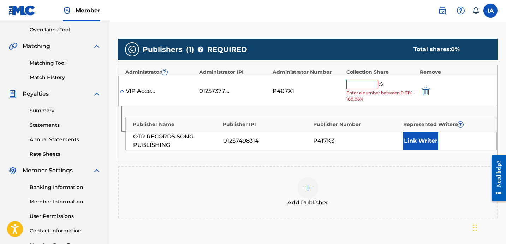
click at [371, 83] on input "text" at bounding box center [363, 84] width 32 height 9
type input "50"
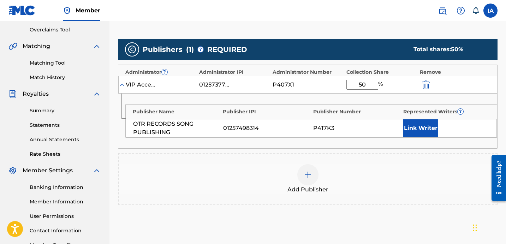
click at [426, 134] on button "Link Writer" at bounding box center [420, 128] width 35 height 18
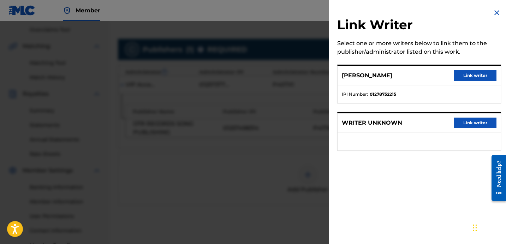
click at [467, 75] on button "Link writer" at bounding box center [475, 75] width 42 height 11
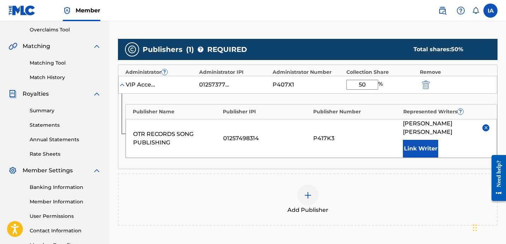
scroll to position [234, 0]
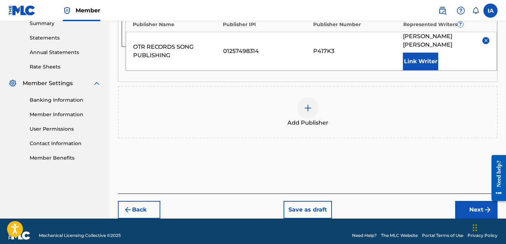
click at [469, 201] on button "Next" at bounding box center [476, 210] width 42 height 18
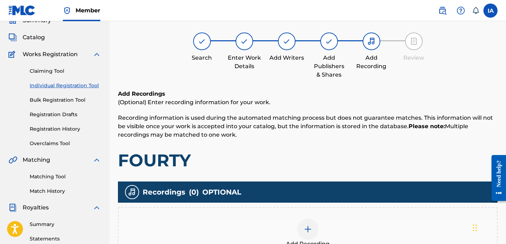
scroll to position [57, 0]
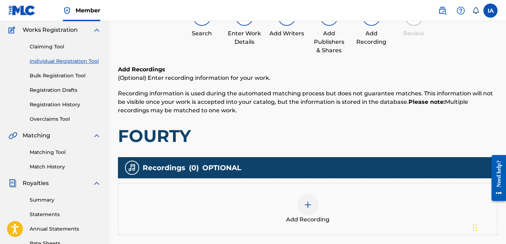
click at [304, 123] on div "Add Recordings (Optional) Enter recording information for your work. Recording …" at bounding box center [308, 105] width 380 height 81
click at [304, 128] on h1 "FOURTY" at bounding box center [308, 135] width 380 height 21
click at [336, 192] on div "Add Recording" at bounding box center [308, 209] width 380 height 52
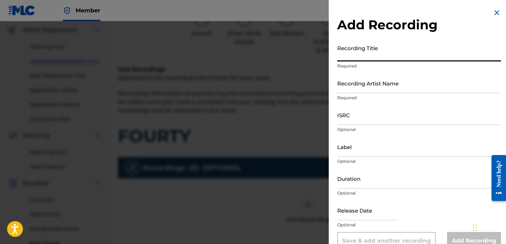
click at [378, 51] on input "Recording Title" at bounding box center [419, 51] width 164 height 20
paste input "FOURTY"
type input "FOURTY"
click at [360, 87] on input "Recording Artist Name" at bounding box center [419, 83] width 164 height 20
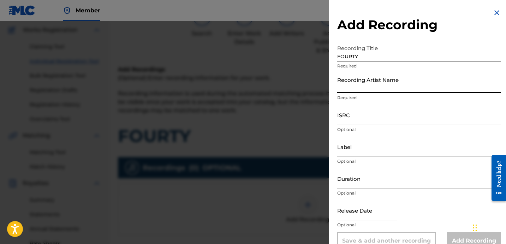
type input "FAYZDATRAPR"
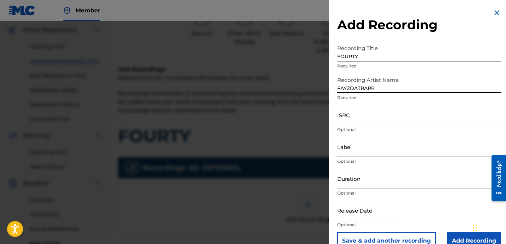
click at [368, 118] on input "ISRC" at bounding box center [419, 115] width 164 height 20
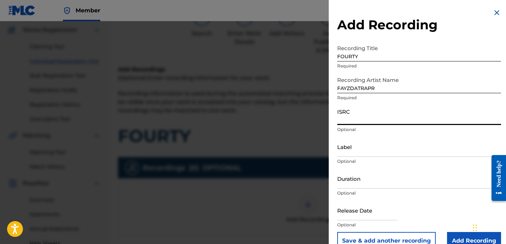
paste input "QZES82037151"
type input "QZES82037151"
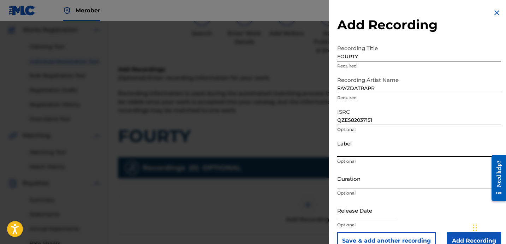
click at [357, 147] on input "Label" at bounding box center [419, 147] width 164 height 20
type input "OTR RECORDS"
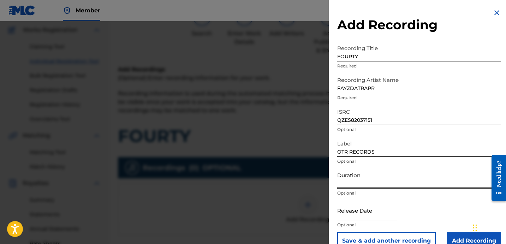
click at [354, 187] on input "Duration" at bounding box center [419, 178] width 164 height 20
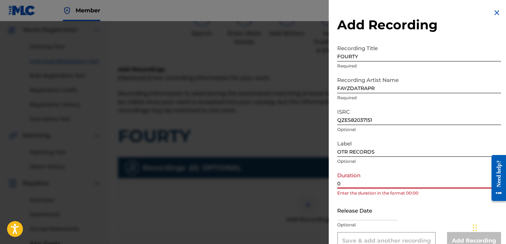
paste input "2:22"
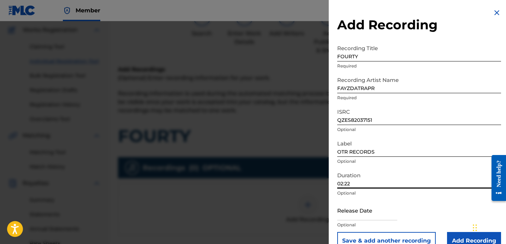
scroll to position [14, 0]
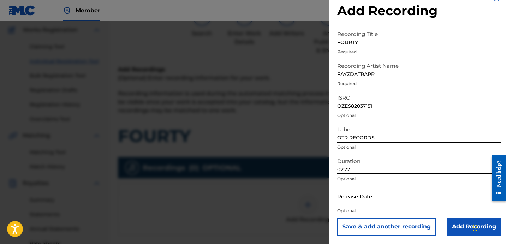
type input "02:22"
click at [456, 228] on input "Add Recording" at bounding box center [474, 227] width 54 height 18
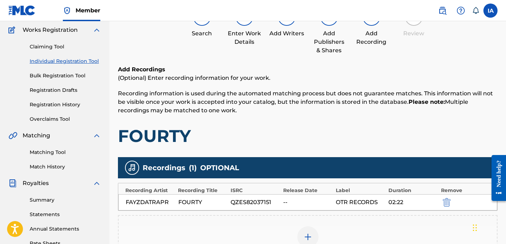
click at [320, 132] on h1 "FOURTY" at bounding box center [308, 135] width 380 height 21
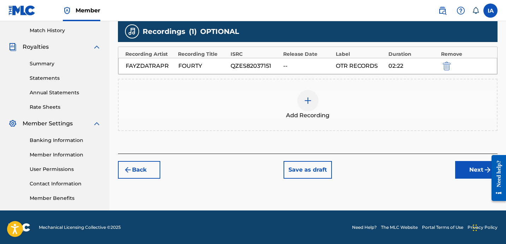
scroll to position [194, 0]
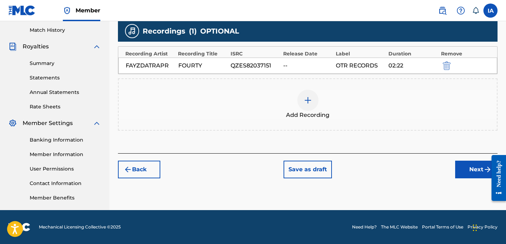
drag, startPoint x: 424, startPoint y: 143, endPoint x: 449, endPoint y: 154, distance: 27.2
click at [424, 143] on div "Add Recordings (Optional) Enter recording information for your work. Recording …" at bounding box center [308, 41] width 380 height 225
click at [466, 164] on button "Next" at bounding box center [476, 170] width 42 height 18
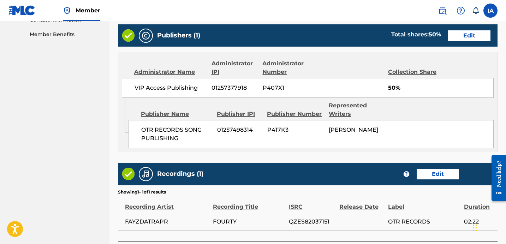
scroll to position [413, 0]
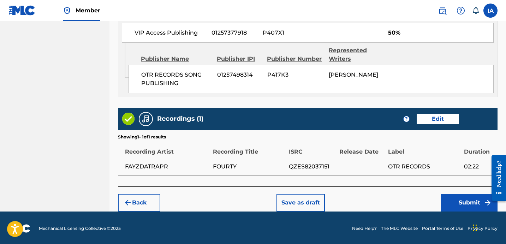
click at [410, 207] on div "Back Save as draft Submit" at bounding box center [308, 199] width 380 height 25
click at [449, 198] on button "Submit" at bounding box center [469, 203] width 57 height 18
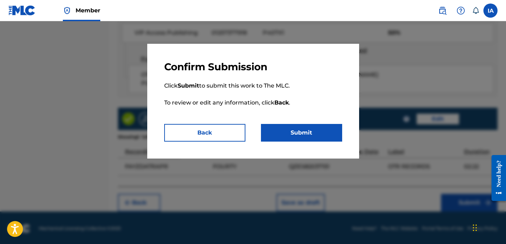
click at [307, 128] on button "Submit" at bounding box center [301, 133] width 81 height 18
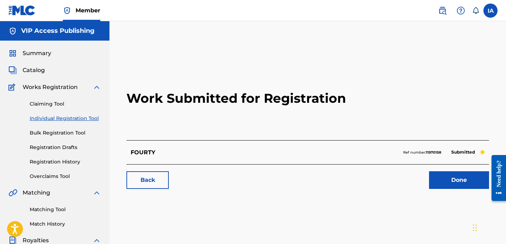
drag, startPoint x: 161, startPoint y: 122, endPoint x: 91, endPoint y: 125, distance: 70.0
click at [158, 122] on h2 "Work Submitted for Registration" at bounding box center [307, 99] width 363 height 84
click at [76, 117] on link "Individual Registration Tool" at bounding box center [65, 118] width 71 height 7
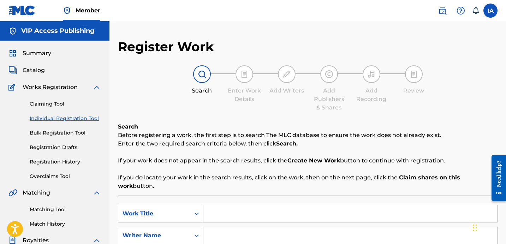
click at [307, 205] on input "Search Form" at bounding box center [350, 213] width 294 height 17
paste input "BIG CHECKS"
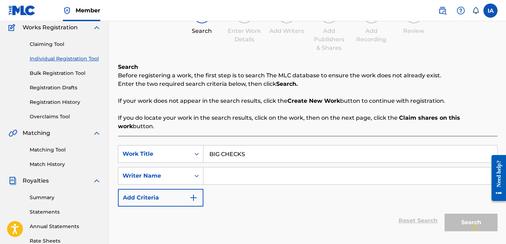
scroll to position [61, 0]
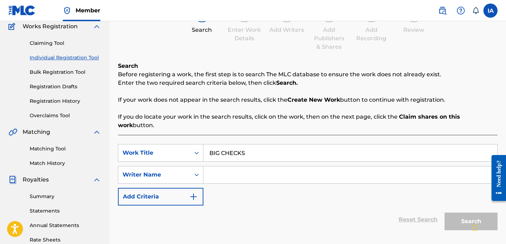
type input "BIG CHECKS"
click at [304, 166] on input "Search Form" at bounding box center [350, 174] width 294 height 17
click at [330, 166] on input "Search Form" at bounding box center [350, 174] width 294 height 17
paste input "[PERSON_NAME] [PERSON_NAME]"
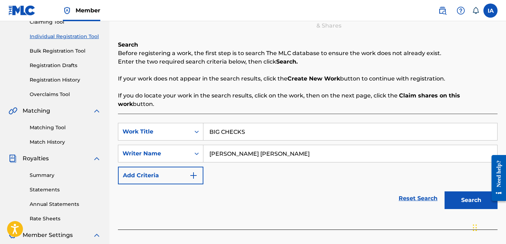
scroll to position [84, 0]
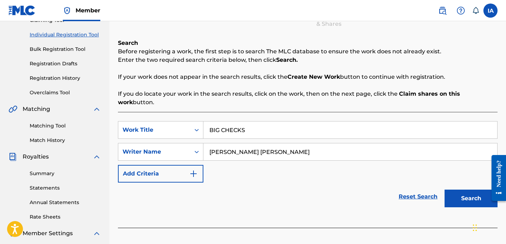
type input "[PERSON_NAME] [PERSON_NAME]"
click at [451, 190] on button "Search" at bounding box center [471, 199] width 53 height 18
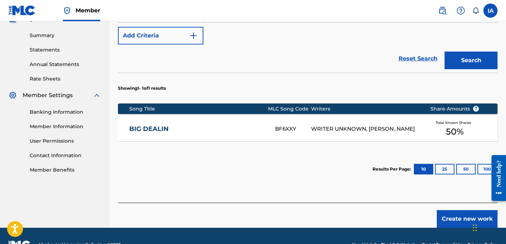
scroll to position [222, 0]
click at [448, 210] on button "Create new work" at bounding box center [467, 219] width 61 height 18
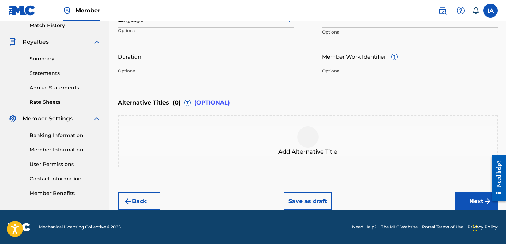
scroll to position [198, 0]
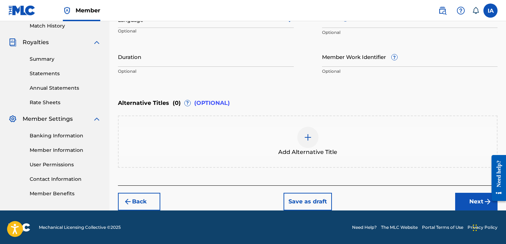
click at [147, 58] on input "Duration" at bounding box center [206, 57] width 176 height 20
paste input "2:49"
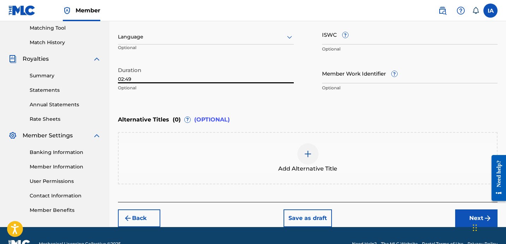
scroll to position [54, 0]
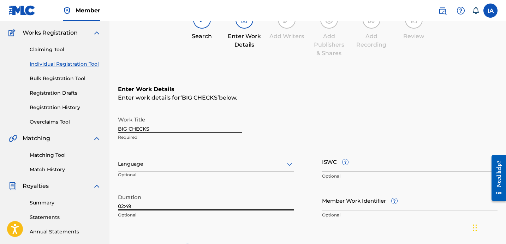
type input "02:49"
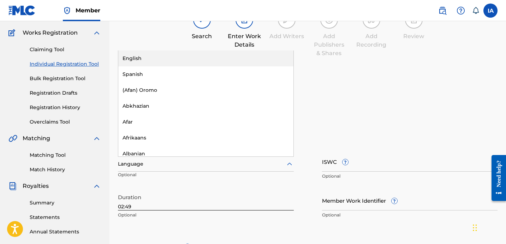
click at [155, 161] on div at bounding box center [206, 164] width 176 height 9
click at [176, 56] on div "English" at bounding box center [205, 59] width 175 height 16
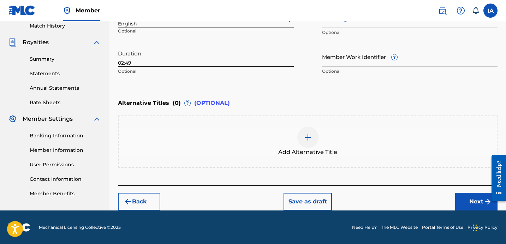
click at [458, 194] on button "Next" at bounding box center [476, 202] width 42 height 18
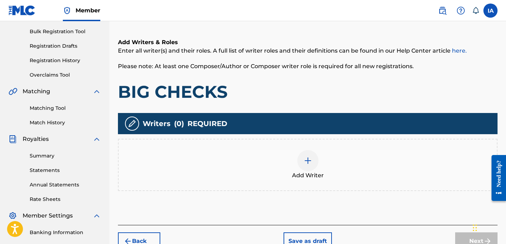
scroll to position [191, 0]
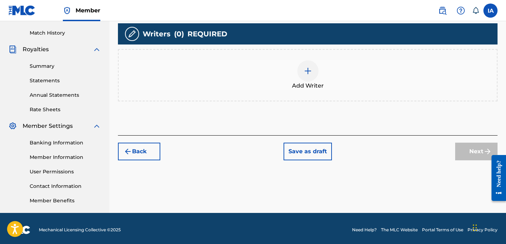
click at [310, 84] on span "Add Writer" at bounding box center [308, 86] width 32 height 8
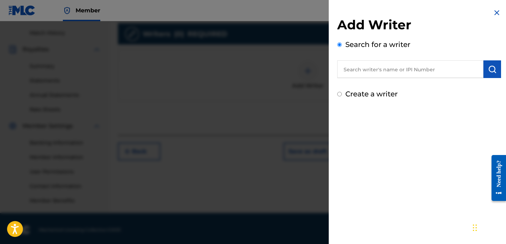
click at [405, 74] on input "text" at bounding box center [410, 69] width 146 height 18
paste input "[PERSON_NAME] [PERSON_NAME]"
type input "[PERSON_NAME] [PERSON_NAME]"
click at [488, 72] on img "submit" at bounding box center [492, 69] width 8 height 8
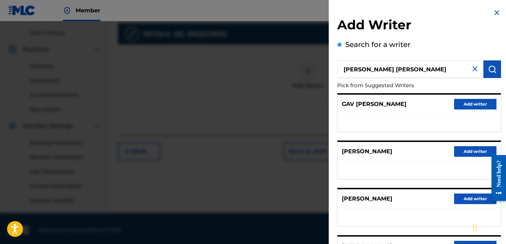
click at [416, 100] on div "GAV [PERSON_NAME] Add writer" at bounding box center [419, 104] width 163 height 19
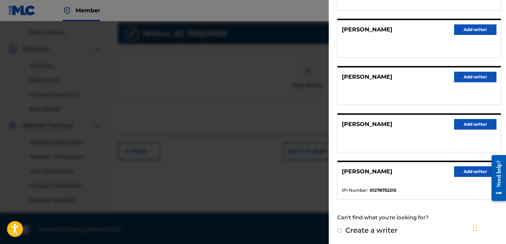
scroll to position [193, 0]
click at [462, 168] on button "Add writer" at bounding box center [475, 171] width 42 height 11
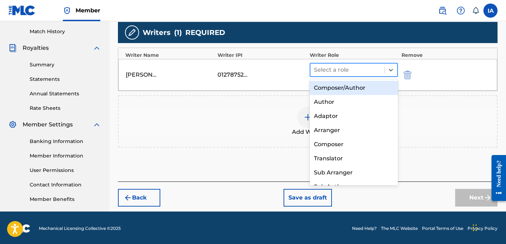
click at [354, 70] on div at bounding box center [347, 70] width 67 height 10
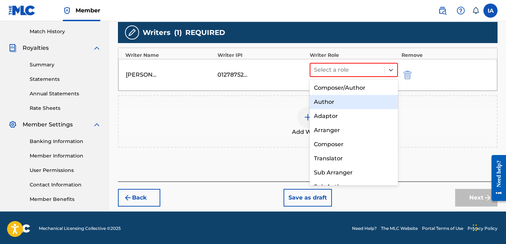
click at [342, 100] on div "Author" at bounding box center [354, 102] width 88 height 14
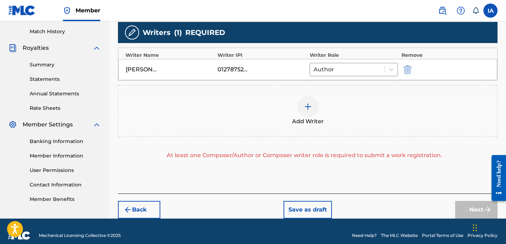
click at [342, 100] on div "Add Writer" at bounding box center [308, 111] width 378 height 30
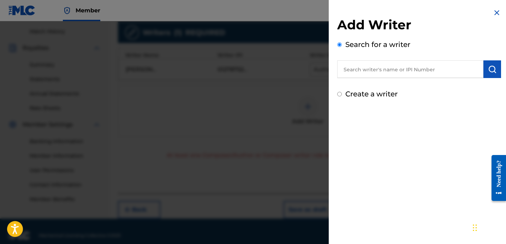
click at [362, 93] on label "Create a writer" at bounding box center [371, 94] width 52 height 8
radio input "true"
click at [342, 93] on input "Create a writer" at bounding box center [339, 94] width 5 height 5
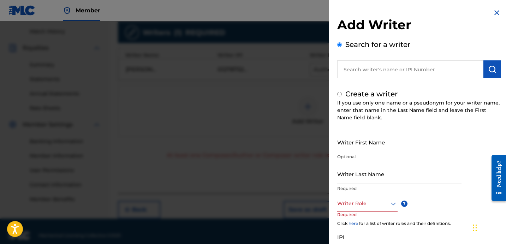
radio input "false"
radio input "true"
click at [380, 176] on input "Writer Last Name" at bounding box center [399, 174] width 124 height 20
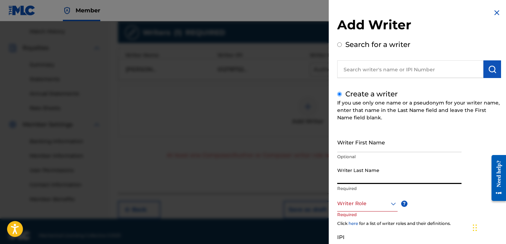
paste input "UNKNOWN WRITER"
click at [375, 175] on input "UNKNOWN WRITER" at bounding box center [399, 174] width 124 height 20
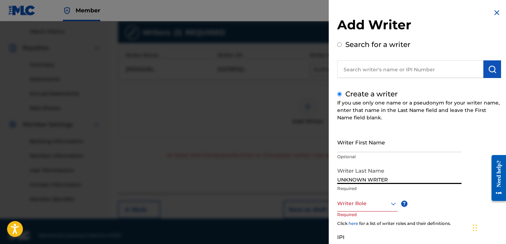
click at [375, 175] on input "UNKNOWN WRITER" at bounding box center [399, 174] width 124 height 20
click at [379, 181] on input "UNKNOWN WRITER" at bounding box center [399, 174] width 124 height 20
click at [378, 180] on input "UNKNOWN WRITER" at bounding box center [399, 174] width 124 height 20
click at [378, 179] on input "UNKNOWN WRITER" at bounding box center [399, 174] width 124 height 20
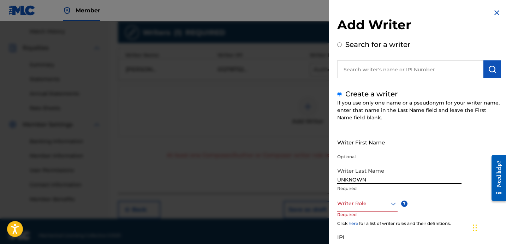
type input "UNKNOWN"
click at [376, 146] on input "Writer First Name" at bounding box center [399, 142] width 124 height 20
paste input "WRITER"
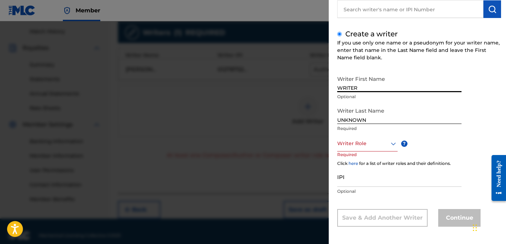
scroll to position [62, 0]
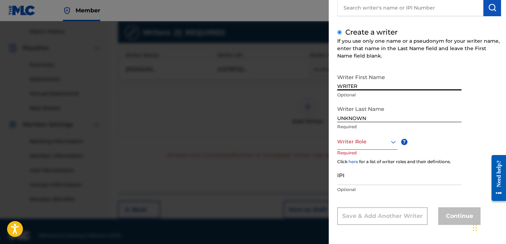
type input "WRITER"
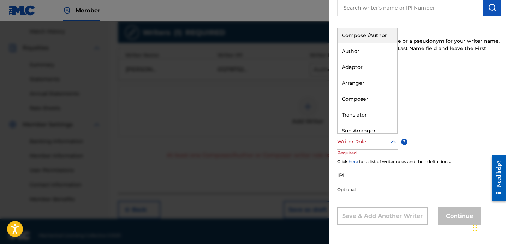
click at [375, 142] on div at bounding box center [367, 141] width 60 height 9
click at [370, 99] on div "Composer" at bounding box center [368, 99] width 60 height 16
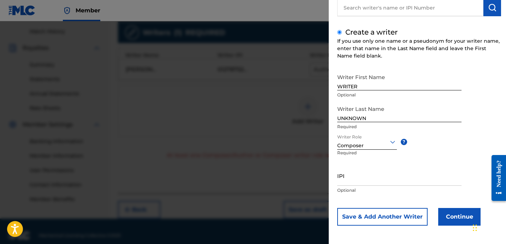
scroll to position [63, 0]
click at [452, 219] on button "Continue" at bounding box center [459, 216] width 42 height 18
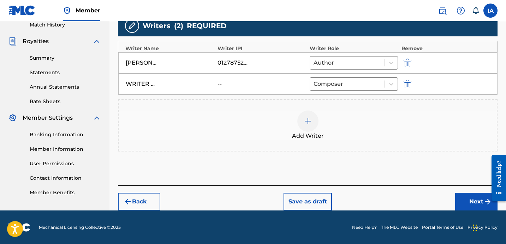
scroll to position [200, 0]
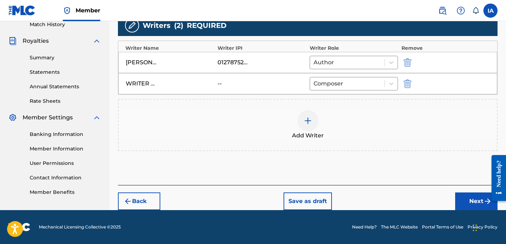
click at [465, 197] on button "Next" at bounding box center [476, 202] width 42 height 18
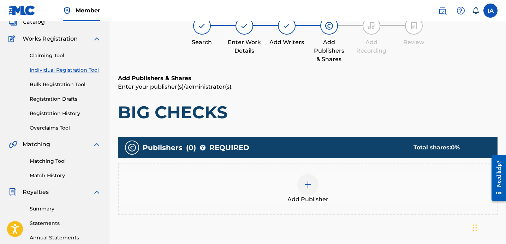
scroll to position [53, 0]
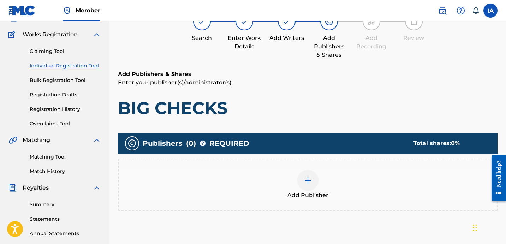
click at [329, 106] on h1 "BIG CHECKS" at bounding box center [308, 107] width 380 height 21
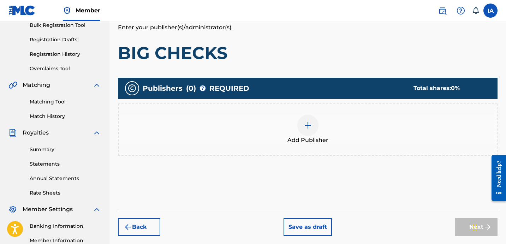
scroll to position [179, 0]
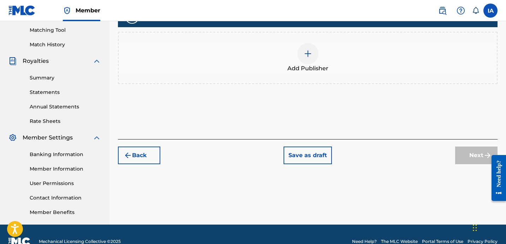
click at [305, 66] on span "Add Publisher" at bounding box center [308, 68] width 41 height 8
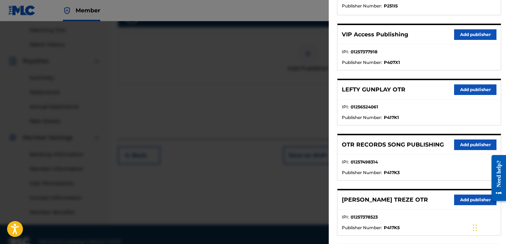
scroll to position [228, 0]
click at [471, 140] on button "Add publisher" at bounding box center [475, 145] width 42 height 11
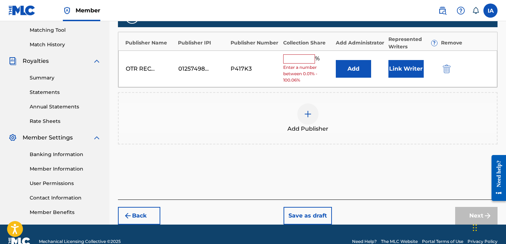
click at [293, 59] on input "text" at bounding box center [299, 58] width 32 height 9
type input "50"
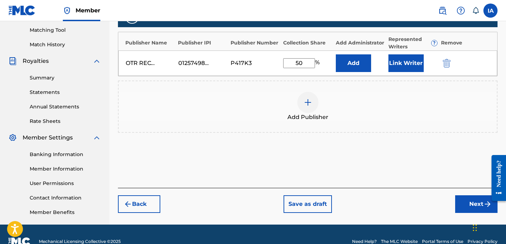
click at [363, 61] on button "Add" at bounding box center [353, 63] width 35 height 18
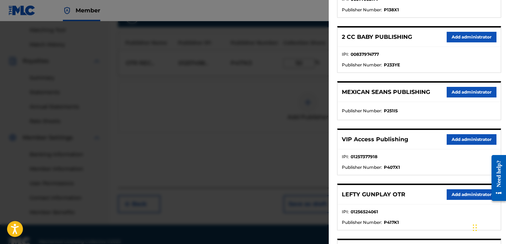
scroll to position [126, 0]
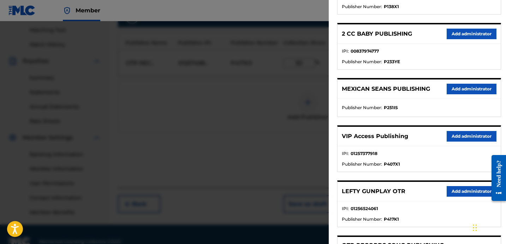
click at [477, 139] on button "Add administrator" at bounding box center [472, 136] width 50 height 11
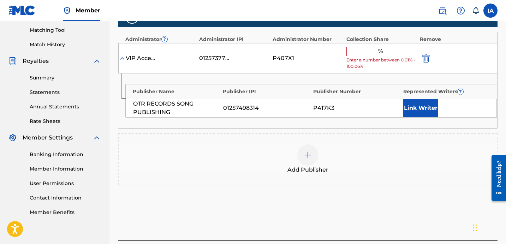
click at [368, 48] on input "text" at bounding box center [363, 51] width 32 height 9
type input "50"
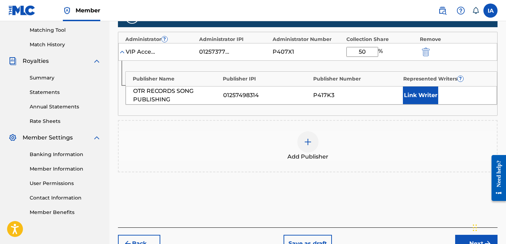
click at [415, 98] on button "Link Writer" at bounding box center [420, 96] width 35 height 18
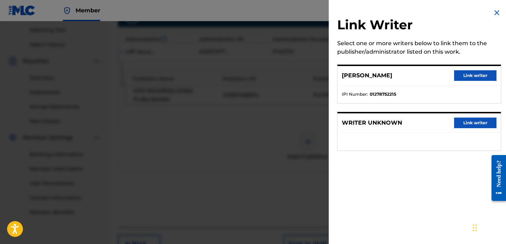
click at [463, 78] on button "Link writer" at bounding box center [475, 75] width 42 height 11
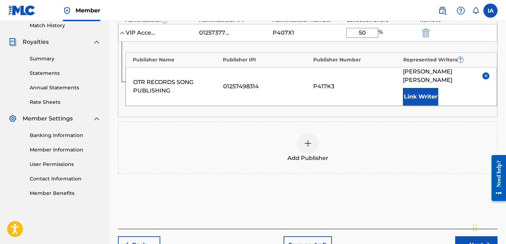
scroll to position [234, 0]
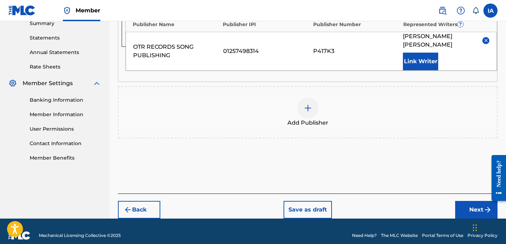
click at [459, 201] on button "Next" at bounding box center [476, 210] width 42 height 18
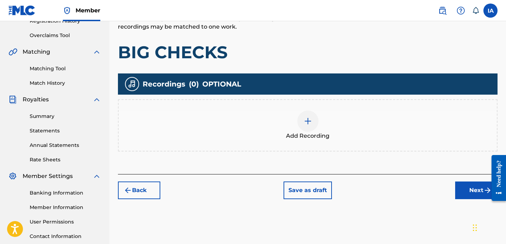
scroll to position [159, 0]
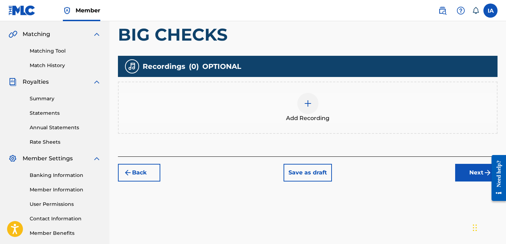
click at [350, 111] on div "Add Recording" at bounding box center [308, 108] width 378 height 30
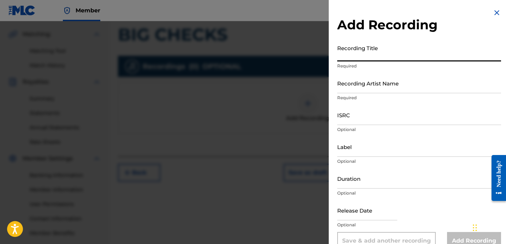
click at [381, 48] on input "Recording Title" at bounding box center [419, 51] width 164 height 20
click at [364, 57] on input "Recording Title" at bounding box center [419, 51] width 164 height 20
paste input "BIG CHECKS"
type input "BIG CHECKS"
click at [388, 82] on input "Recording Artist Name" at bounding box center [419, 83] width 164 height 20
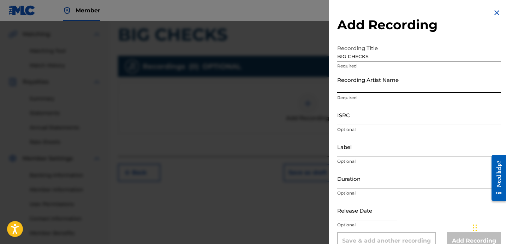
type input "FAYZDATRAPR"
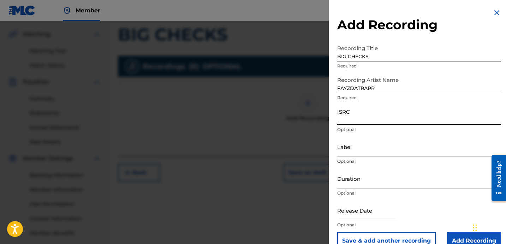
click at [364, 113] on input "ISRC" at bounding box center [419, 115] width 164 height 20
paste input "QZHN82059958"
type input "QZHN82059958"
click at [358, 147] on input "Label" at bounding box center [419, 147] width 164 height 20
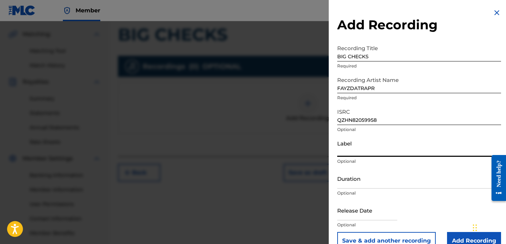
type input "OTR RECORDS"
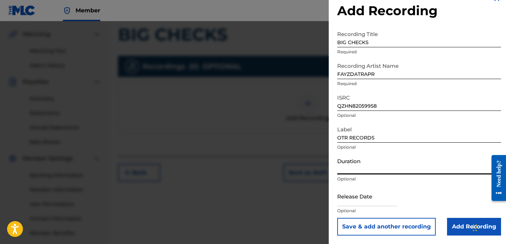
click at [355, 168] on input "Duration" at bounding box center [419, 164] width 164 height 20
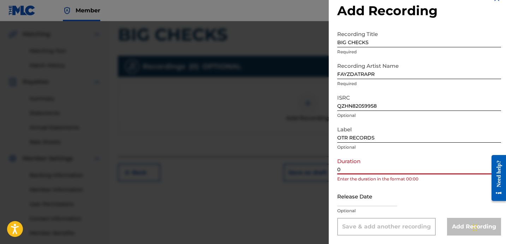
paste input "2:49"
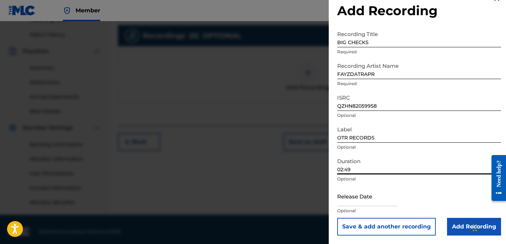
scroll to position [194, 0]
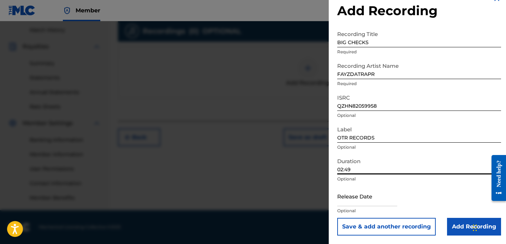
type input "02:49"
click at [452, 199] on div "Release Date Optional" at bounding box center [419, 202] width 164 height 32
click at [456, 227] on input "Add Recording" at bounding box center [474, 227] width 54 height 18
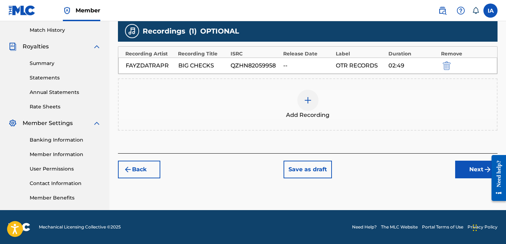
click at [461, 173] on button "Next" at bounding box center [476, 170] width 42 height 18
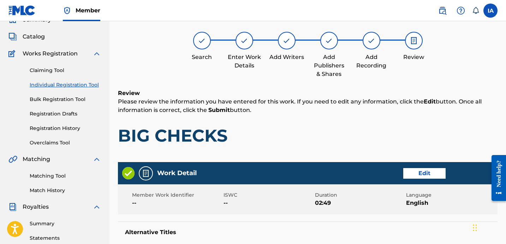
scroll to position [32, 0]
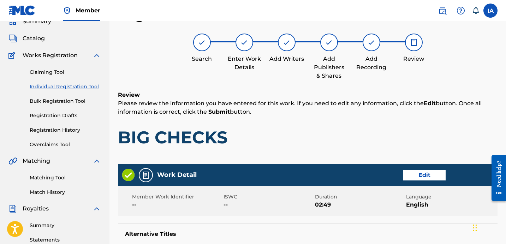
click at [357, 126] on div "Review Please review the information you have entered for this work. If you nee…" at bounding box center [308, 125] width 380 height 68
click at [290, 122] on div "Review Please review the information you have entered for this work. If you nee…" at bounding box center [308, 125] width 380 height 68
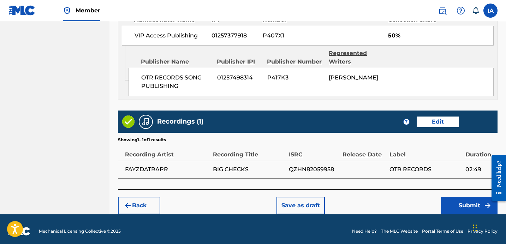
scroll to position [413, 0]
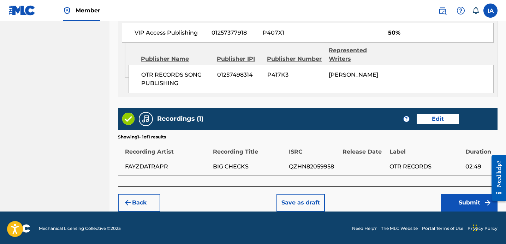
click at [310, 127] on div "Recordings (1) ? Edit" at bounding box center [308, 119] width 380 height 22
click at [452, 203] on button "Submit" at bounding box center [469, 203] width 57 height 18
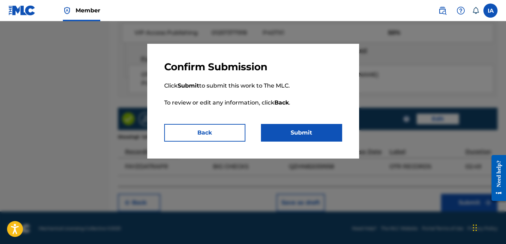
click at [310, 130] on button "Submit" at bounding box center [301, 133] width 81 height 18
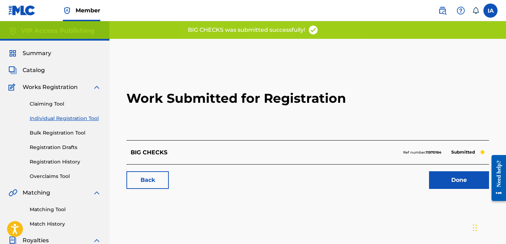
click at [276, 131] on h2 "Work Submitted for Registration" at bounding box center [307, 99] width 363 height 84
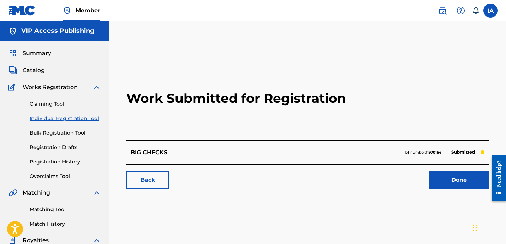
click at [87, 122] on link "Individual Registration Tool" at bounding box center [65, 118] width 71 height 7
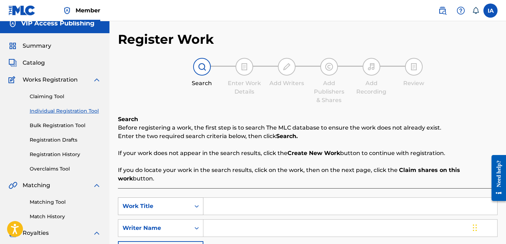
scroll to position [21, 0]
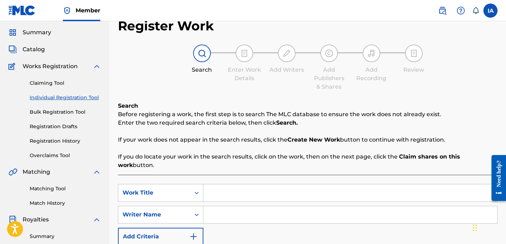
click at [264, 190] on input "Search Form" at bounding box center [350, 192] width 294 height 17
paste input "G SHIT"
type input "G SHIT"
click at [304, 212] on input "Search Form" at bounding box center [350, 214] width 294 height 17
paste input "[PERSON_NAME] [PERSON_NAME]"
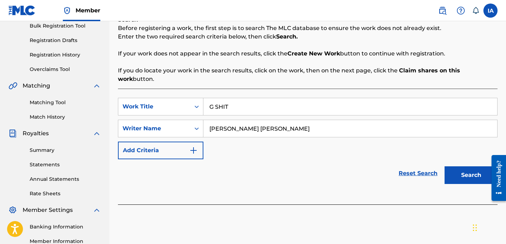
scroll to position [175, 0]
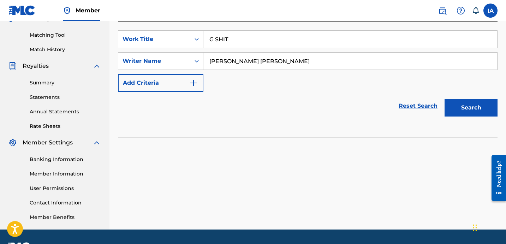
type input "[PERSON_NAME] [PERSON_NAME]"
click at [469, 107] on button "Search" at bounding box center [471, 108] width 53 height 18
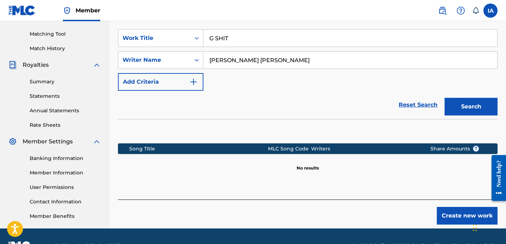
scroll to position [176, 0]
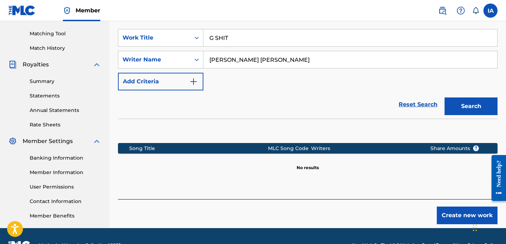
click at [451, 209] on button "Create new work" at bounding box center [467, 216] width 61 height 18
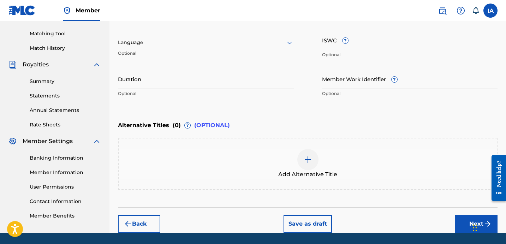
click at [365, 121] on div "Alternative Titles ( 0 ) ? (OPTIONAL)" at bounding box center [308, 126] width 380 height 16
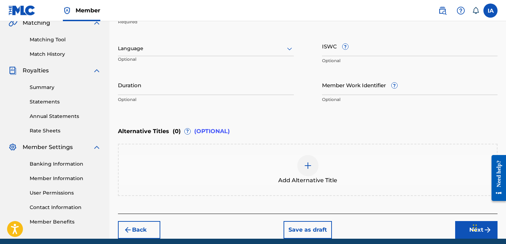
scroll to position [63, 0]
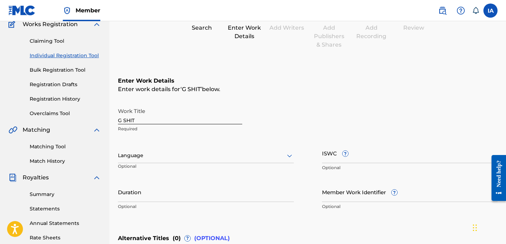
click at [181, 155] on div at bounding box center [206, 155] width 176 height 9
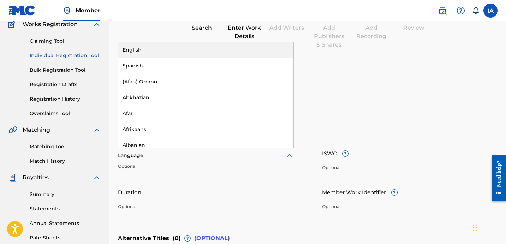
click at [164, 52] on div "English" at bounding box center [205, 50] width 175 height 16
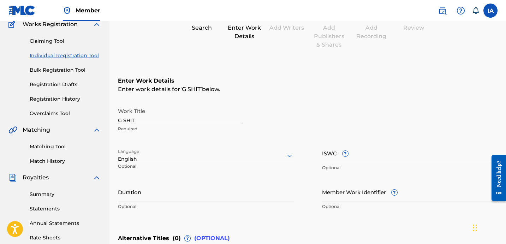
click at [153, 191] on input "Duration" at bounding box center [206, 192] width 176 height 20
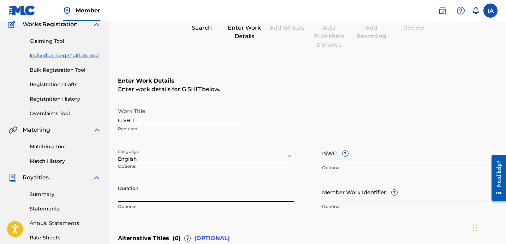
click at [133, 196] on input "Duration" at bounding box center [206, 192] width 176 height 20
type input "02:02"
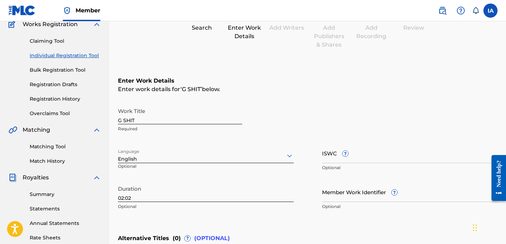
click at [328, 102] on div "Enter Work Details Enter work details for ‘ G SHIT ’ below. Work Title G SHIT R…" at bounding box center [308, 145] width 380 height 171
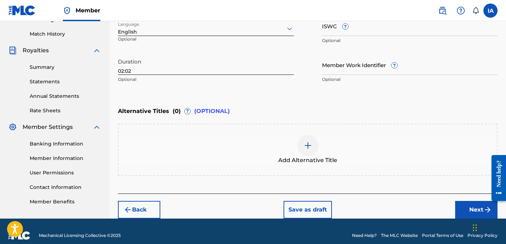
scroll to position [198, 0]
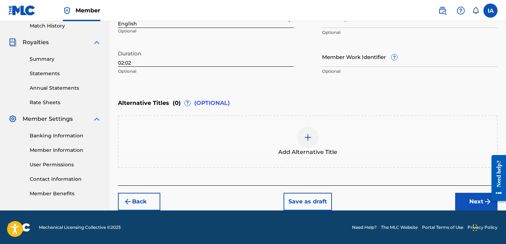
click at [464, 201] on button "Next" at bounding box center [476, 202] width 42 height 18
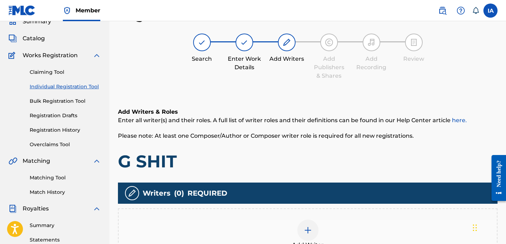
scroll to position [166, 0]
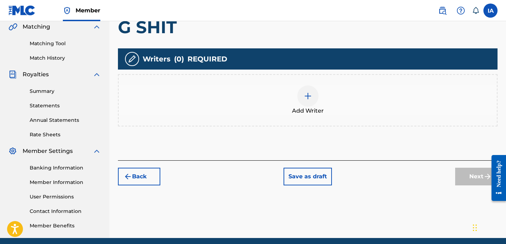
click at [332, 101] on div "Add Writer" at bounding box center [308, 100] width 378 height 30
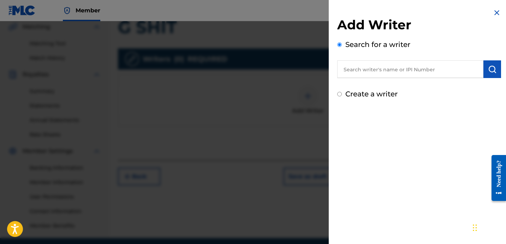
click at [349, 94] on label "Create a writer" at bounding box center [371, 94] width 52 height 8
radio input "true"
click at [342, 94] on input "Create a writer" at bounding box center [339, 94] width 5 height 5
radio input "false"
radio input "true"
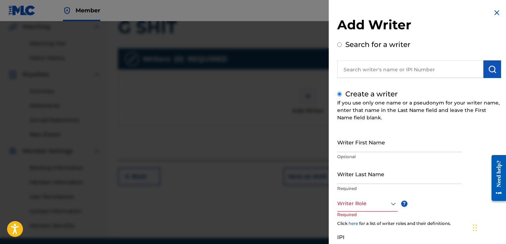
click at [352, 46] on label "Search for a writer" at bounding box center [377, 44] width 65 height 8
click at [342, 46] on input "Search for a writer" at bounding box center [339, 44] width 5 height 5
radio input "false"
radio input "true"
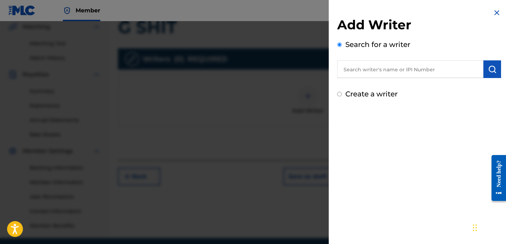
click at [361, 66] on input "text" at bounding box center [410, 69] width 146 height 18
click at [410, 69] on input "text" at bounding box center [410, 69] width 146 height 18
paste input "[PERSON_NAME] [PERSON_NAME]"
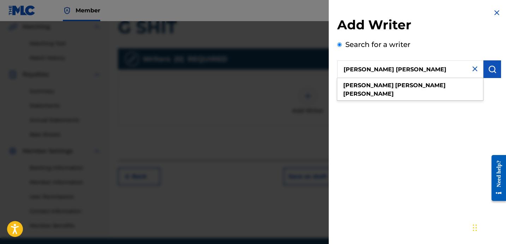
type input "[PERSON_NAME] [PERSON_NAME]"
click at [490, 73] on img "submit" at bounding box center [492, 69] width 8 height 8
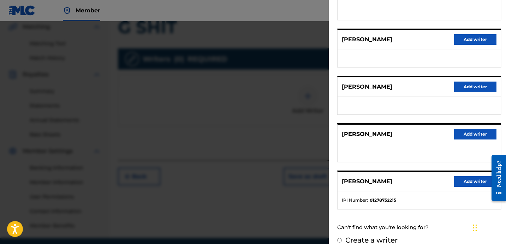
scroll to position [122, 0]
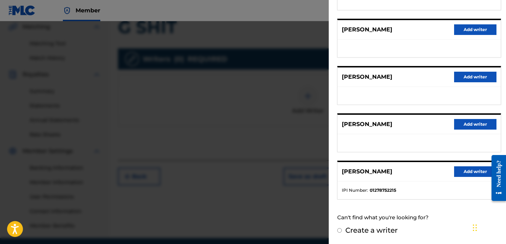
click at [465, 169] on button "Add writer" at bounding box center [475, 171] width 42 height 11
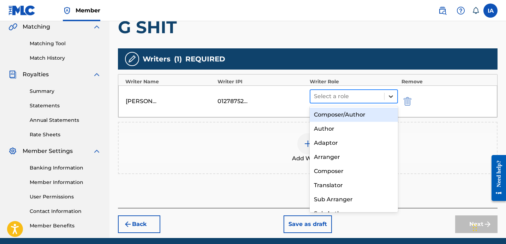
click at [385, 98] on div at bounding box center [391, 96] width 13 height 13
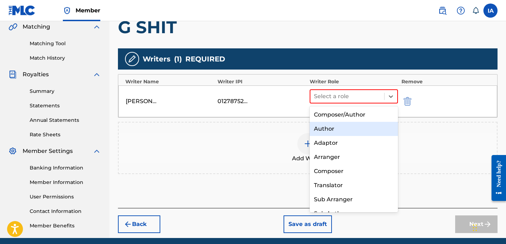
click at [355, 126] on div "Author" at bounding box center [354, 129] width 88 height 14
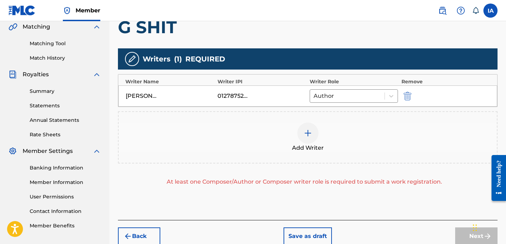
click at [373, 129] on div "Add Writer" at bounding box center [308, 138] width 378 height 30
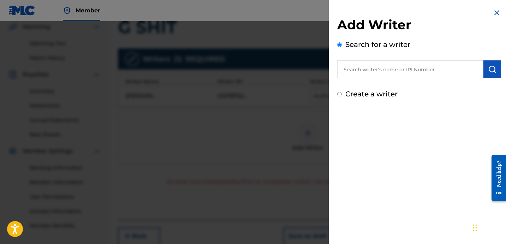
click at [362, 96] on label "Create a writer" at bounding box center [371, 94] width 52 height 8
radio input "true"
click at [342, 96] on input "Create a writer" at bounding box center [339, 94] width 5 height 5
radio input "false"
radio input "true"
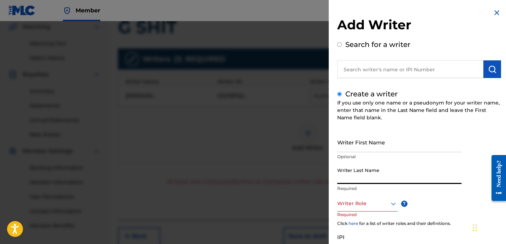
click at [361, 172] on input "Writer Last Name" at bounding box center [399, 174] width 124 height 20
paste input "UNKNOWN WRITER"
click at [377, 183] on input "UNKNOWN WRITER" at bounding box center [399, 174] width 124 height 20
click at [377, 182] on input "UNKNOWN WRITER" at bounding box center [399, 174] width 124 height 20
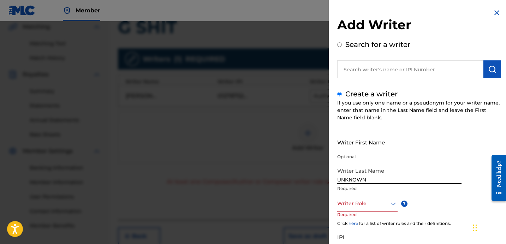
type input "UNKNOWN"
click at [376, 147] on input "Writer First Name" at bounding box center [399, 142] width 124 height 20
paste input "WRITER"
type input "WRITER"
click at [370, 199] on div at bounding box center [367, 203] width 60 height 9
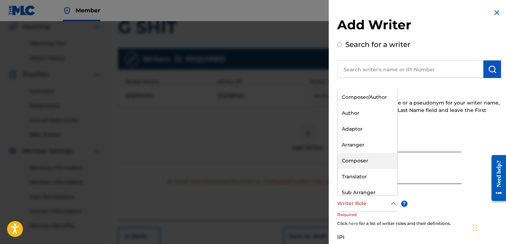
click at [375, 160] on div "Composer" at bounding box center [368, 161] width 60 height 16
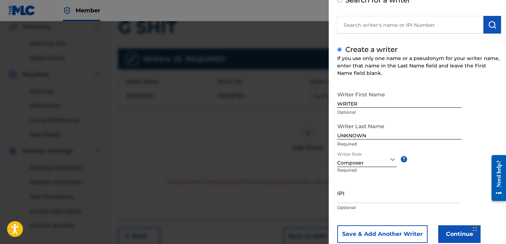
scroll to position [63, 0]
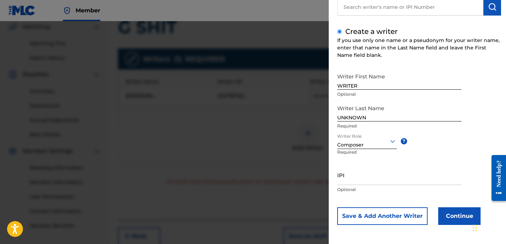
click at [469, 209] on button "Continue" at bounding box center [459, 216] width 42 height 18
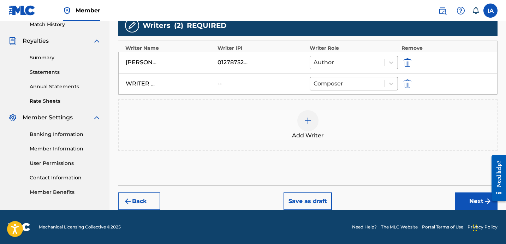
click at [470, 202] on button "Next" at bounding box center [476, 202] width 42 height 18
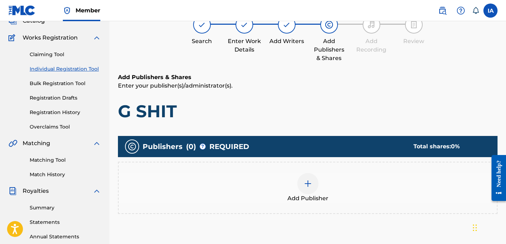
scroll to position [32, 0]
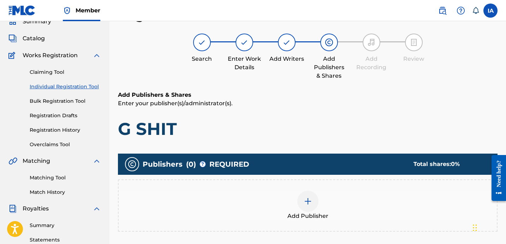
click at [320, 131] on h1 "G SHIT" at bounding box center [308, 128] width 380 height 21
click at [325, 208] on div "Add Publisher" at bounding box center [308, 206] width 378 height 30
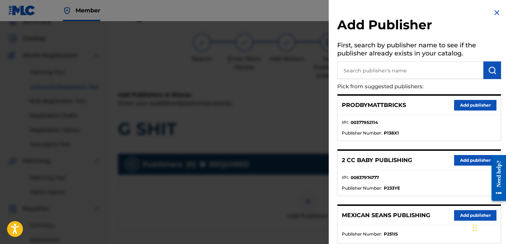
scroll to position [294, 0]
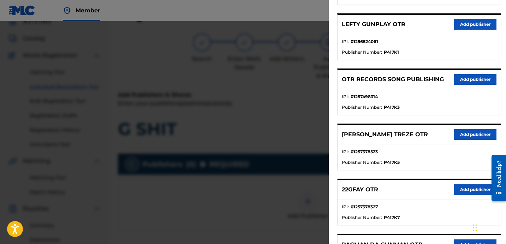
click at [471, 81] on button "Add publisher" at bounding box center [475, 79] width 42 height 11
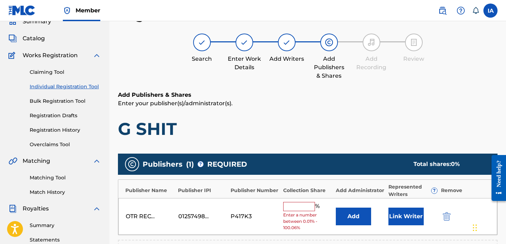
click at [297, 209] on input "text" at bounding box center [299, 206] width 32 height 9
type input "50"
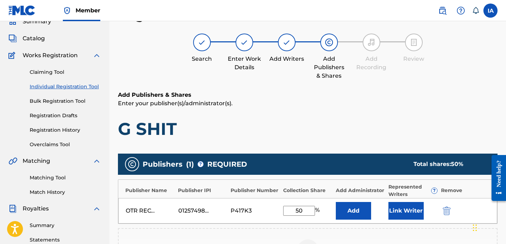
click at [355, 207] on button "Add" at bounding box center [353, 211] width 35 height 18
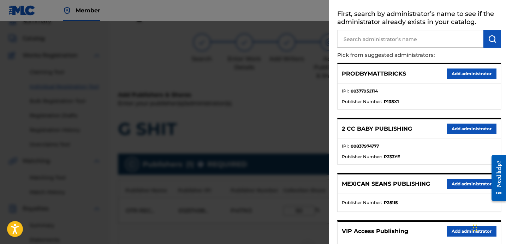
scroll to position [48, 0]
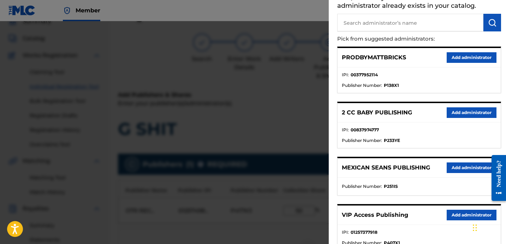
click at [452, 215] on button "Add administrator" at bounding box center [472, 215] width 50 height 11
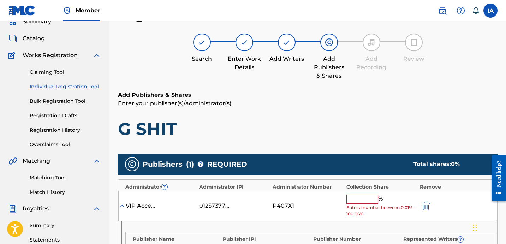
click at [367, 197] on input "text" at bounding box center [363, 199] width 32 height 9
type input "50"
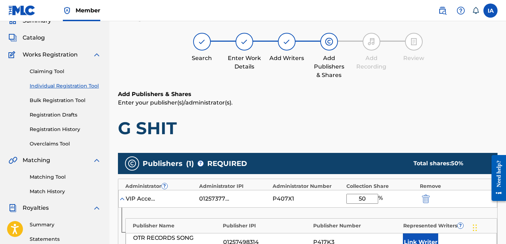
scroll to position [147, 0]
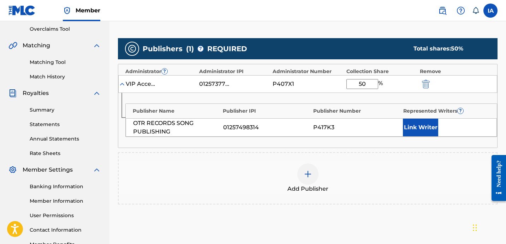
click at [420, 128] on button "Link Writer" at bounding box center [420, 128] width 35 height 18
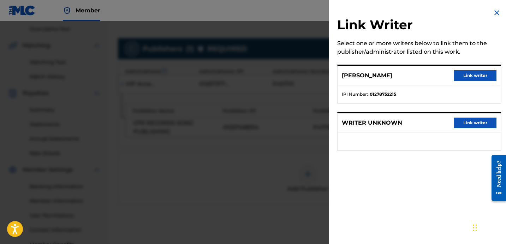
click at [456, 76] on button "Link writer" at bounding box center [475, 75] width 42 height 11
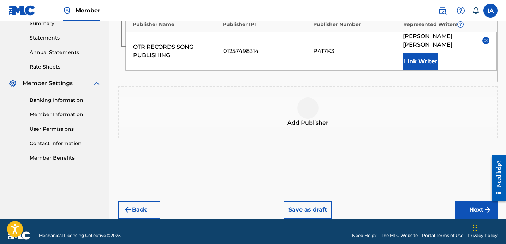
click at [465, 201] on button "Next" at bounding box center [476, 210] width 42 height 18
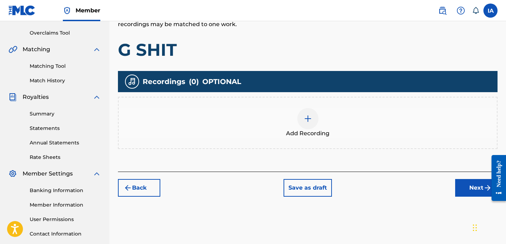
scroll to position [144, 0]
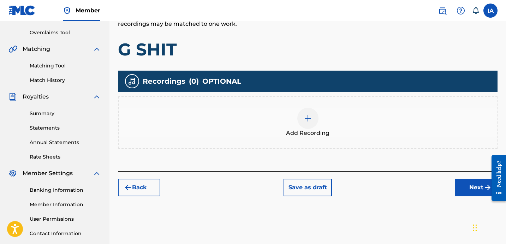
click at [343, 126] on div "Add Recording" at bounding box center [308, 123] width 378 height 30
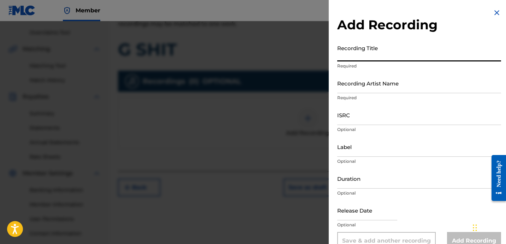
click at [374, 57] on input "Recording Title" at bounding box center [419, 51] width 164 height 20
click at [373, 59] on input "Recording Title" at bounding box center [419, 51] width 164 height 20
paste input "G SHIT"
type input "G SHIT"
click at [369, 89] on input "Recording Artist Name" at bounding box center [419, 83] width 164 height 20
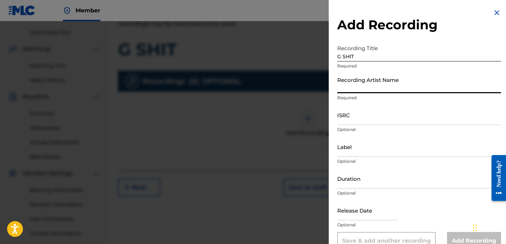
type input "FAYZDATRAPR"
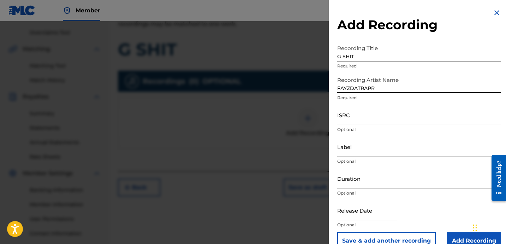
click at [339, 119] on input "ISRC" at bounding box center [419, 115] width 164 height 20
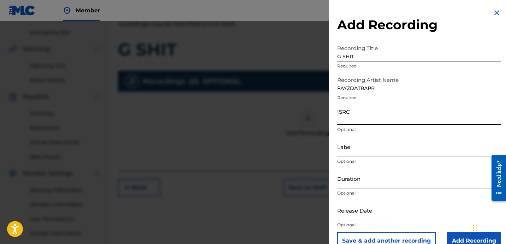
click at [397, 114] on input "ISRC" at bounding box center [419, 115] width 164 height 20
paste input "QZHN82059964"
type input "QZHN82059964"
click at [351, 151] on input "Label" at bounding box center [419, 147] width 164 height 20
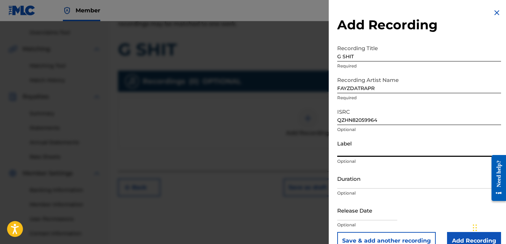
type input "OTR RECORDS"
click at [351, 177] on input "Duration" at bounding box center [419, 178] width 164 height 20
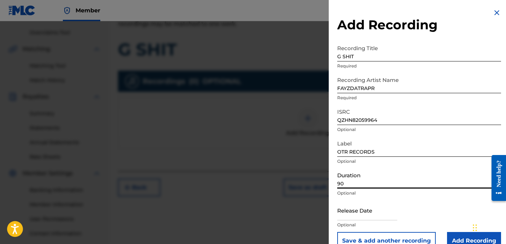
paste input "2:02"
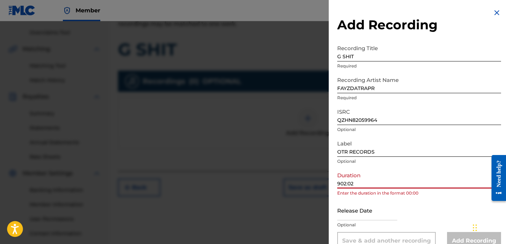
drag, startPoint x: 366, startPoint y: 182, endPoint x: 243, endPoint y: 152, distance: 127.0
click at [270, 158] on div "Add Recording Recording Title G SHIT Required Recording Artist Name FAYZDATRAPR…" at bounding box center [253, 132] width 506 height 223
paste input "2:02"
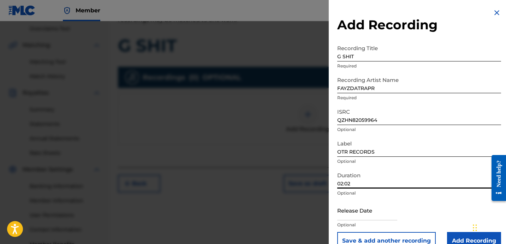
scroll to position [194, 0]
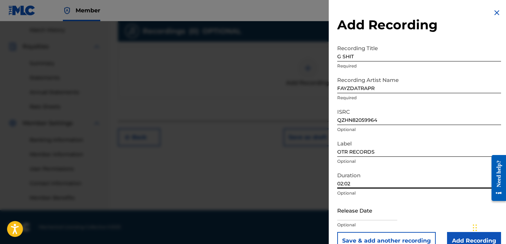
type input "02:02"
click at [451, 236] on input "Add Recording" at bounding box center [474, 241] width 54 height 18
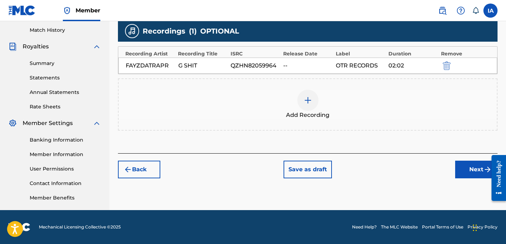
click at [458, 145] on div "Add Recordings (Optional) Enter recording information for your work. Recording …" at bounding box center [308, 41] width 380 height 225
click at [463, 170] on button "Next" at bounding box center [476, 170] width 42 height 18
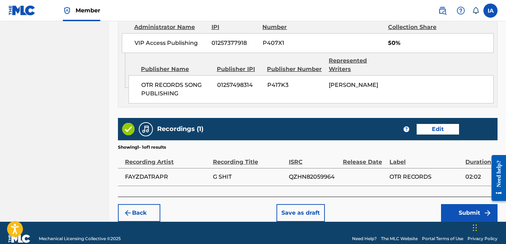
scroll to position [413, 0]
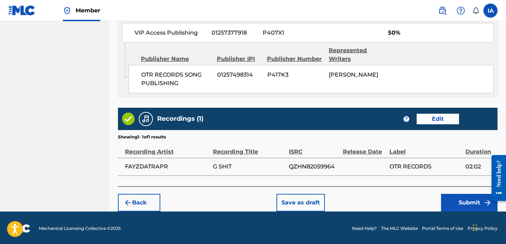
click at [469, 204] on button "Submit" at bounding box center [469, 203] width 57 height 18
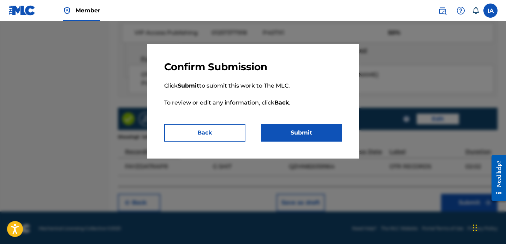
click at [298, 131] on button "Submit" at bounding box center [301, 133] width 81 height 18
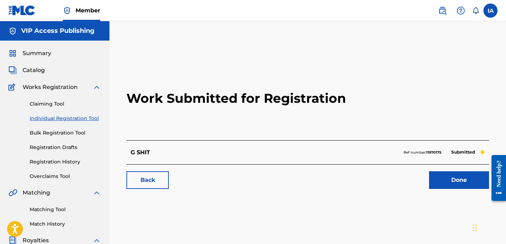
click at [297, 191] on div "Work Submitted for Registration G SHIT Ref number: 11970175 Submitted Back Done" at bounding box center [308, 127] width 380 height 140
click at [277, 141] on div "G SHIT Ref number: 11970175 Submitted" at bounding box center [307, 152] width 363 height 24
click at [182, 36] on div "Work Submitted for Registration G SHIT Ref number: 11970175 Submitted Back Done" at bounding box center [308, 212] width 397 height 383
click at [79, 118] on link "Individual Registration Tool" at bounding box center [65, 118] width 71 height 7
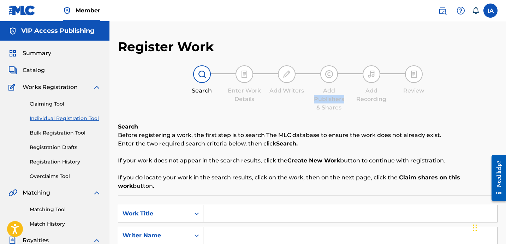
click at [286, 101] on div "Search Enter Work Details Add Writers Add Publishers & Shares Add Recording Rev…" at bounding box center [308, 88] width 380 height 47
click at [335, 208] on input "Search Form" at bounding box center [350, 213] width 294 height 17
paste input "HEARTLESS"
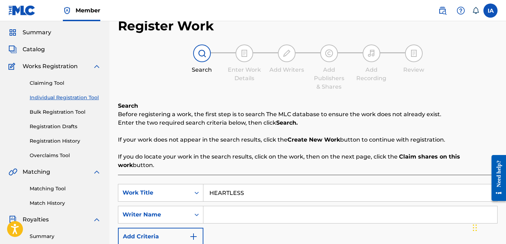
type input "HEARTLESS"
click at [333, 206] on input "Search Form" at bounding box center [350, 214] width 294 height 17
paste input "[PERSON_NAME] [PERSON_NAME]"
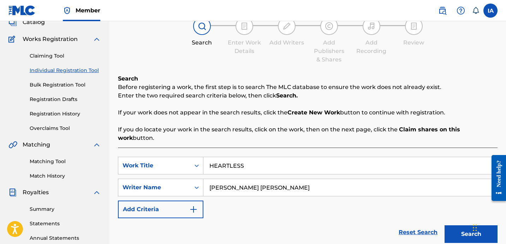
scroll to position [129, 0]
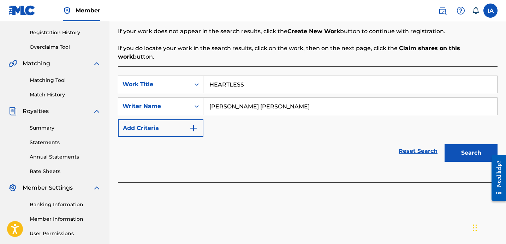
type input "[PERSON_NAME] [PERSON_NAME]"
click at [452, 144] on button "Search" at bounding box center [471, 153] width 53 height 18
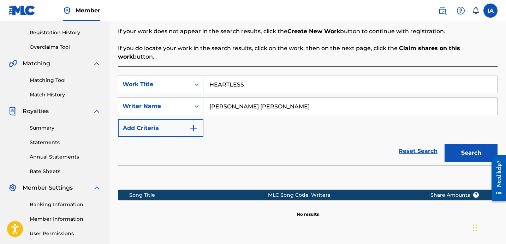
click at [466, 144] on button "Search" at bounding box center [471, 153] width 53 height 18
click at [295, 123] on div "SearchWithCriteria02e91494-7665-4a5e-aa86-7e005964bc2f Work Title HEARTLESS Sea…" at bounding box center [308, 106] width 380 height 61
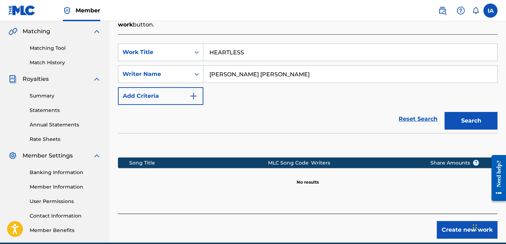
scroll to position [194, 0]
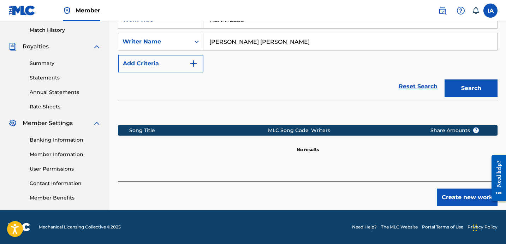
click at [454, 189] on button "Create new work" at bounding box center [467, 198] width 61 height 18
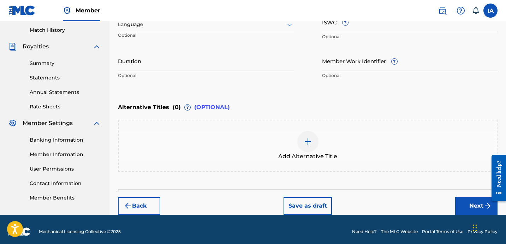
click at [298, 93] on div "Enter Work Details Enter work details for ‘ HEARTLESS ’ below. Work Title HEART…" at bounding box center [308, 14] width 380 height 171
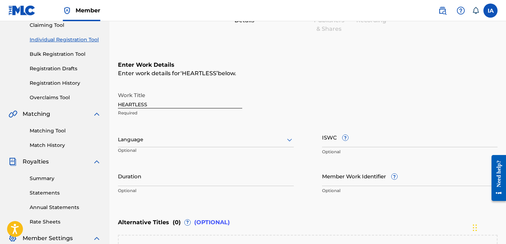
scroll to position [78, 0]
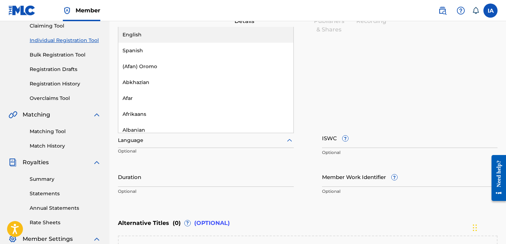
click at [208, 141] on div at bounding box center [206, 140] width 176 height 9
click at [194, 38] on div "English" at bounding box center [205, 35] width 175 height 16
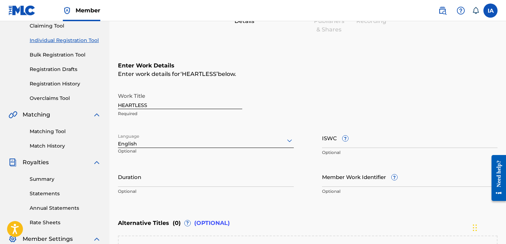
click at [168, 186] on input "Duration" at bounding box center [206, 177] width 176 height 20
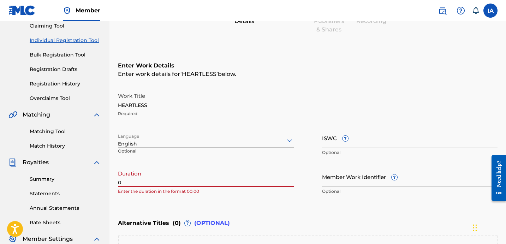
paste input "2:39"
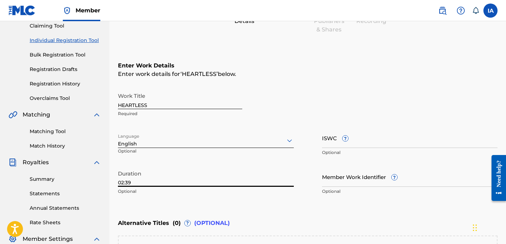
type input "02:39"
click at [312, 82] on div "Enter Work Details Enter work details for ‘ HEARTLESS ’ below. Work Title HEART…" at bounding box center [308, 130] width 380 height 171
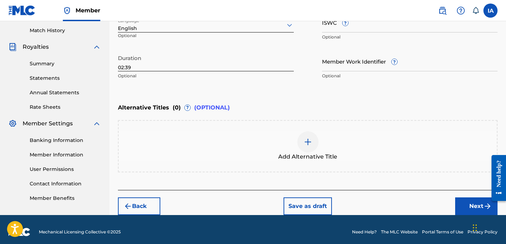
scroll to position [198, 0]
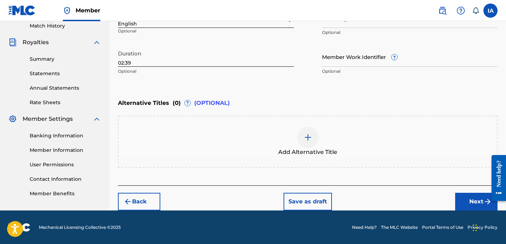
click at [475, 198] on button "Next" at bounding box center [476, 202] width 42 height 18
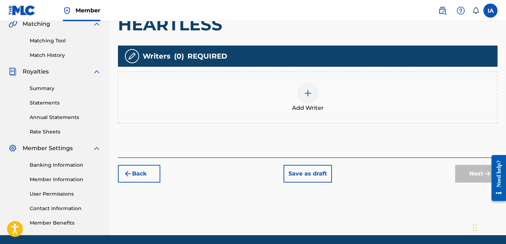
scroll to position [176, 0]
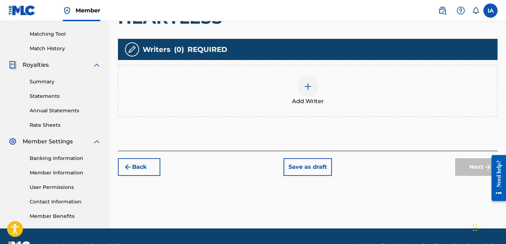
click at [343, 103] on div "Add Writer" at bounding box center [308, 91] width 378 height 30
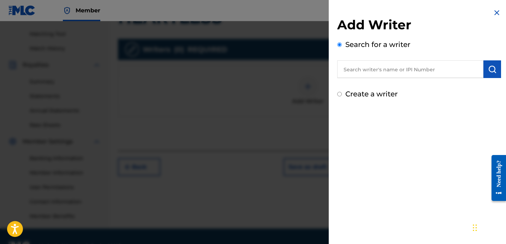
click at [374, 64] on input "text" at bounding box center [410, 69] width 146 height 18
click at [402, 72] on input "text" at bounding box center [410, 69] width 146 height 18
paste input "[PERSON_NAME] [PERSON_NAME]"
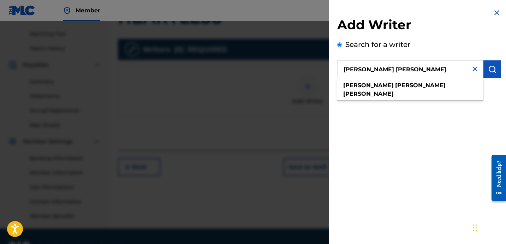
type input "[PERSON_NAME] [PERSON_NAME]"
click at [493, 73] on img "submit" at bounding box center [492, 69] width 8 height 8
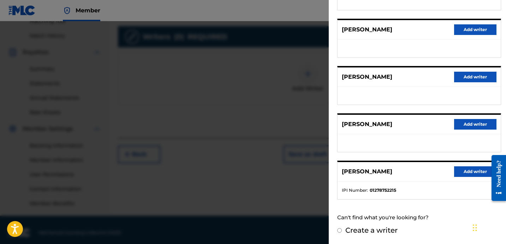
scroll to position [194, 0]
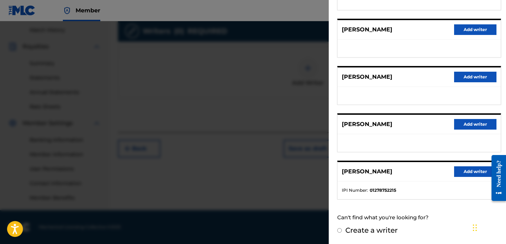
click at [466, 172] on button "Add writer" at bounding box center [475, 171] width 42 height 11
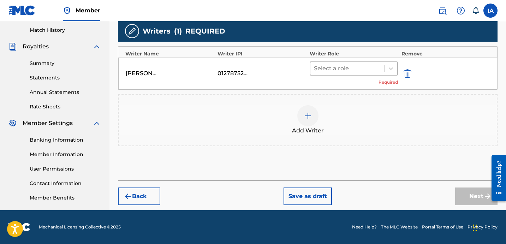
click at [378, 69] on div at bounding box center [347, 69] width 67 height 10
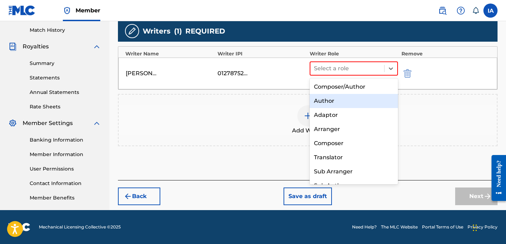
click at [353, 103] on div "Author" at bounding box center [354, 101] width 88 height 14
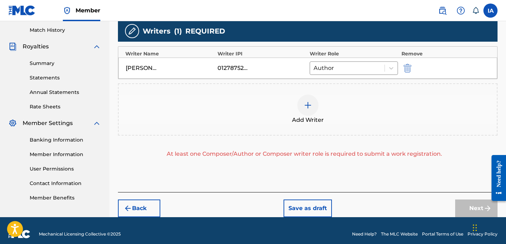
click at [337, 104] on div "Add Writer" at bounding box center [308, 110] width 378 height 30
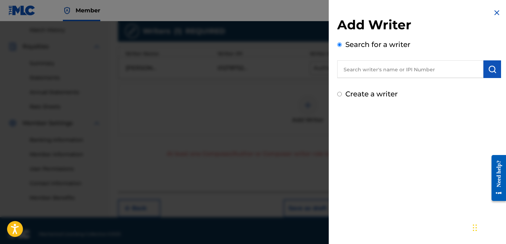
click at [364, 93] on label "Create a writer" at bounding box center [371, 94] width 52 height 8
radio input "true"
click at [342, 93] on input "Create a writer" at bounding box center [339, 94] width 5 height 5
radio input "false"
radio input "true"
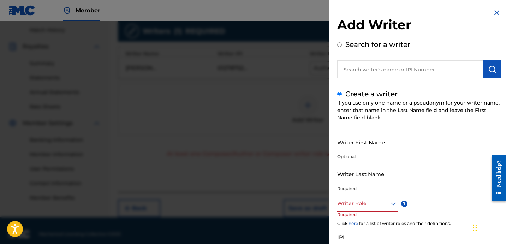
click at [391, 174] on input "Writer Last Name" at bounding box center [399, 174] width 124 height 20
click at [390, 174] on input "Writer Last Name" at bounding box center [399, 174] width 124 height 20
paste input "UNKNOWN WRITER"
click at [377, 181] on input "UNKNOWN WRITER" at bounding box center [399, 174] width 124 height 20
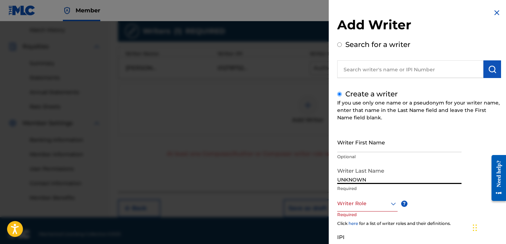
type input "UNKNOWN"
click at [366, 150] on input "Writer First Name" at bounding box center [399, 142] width 124 height 20
paste input "WRITER"
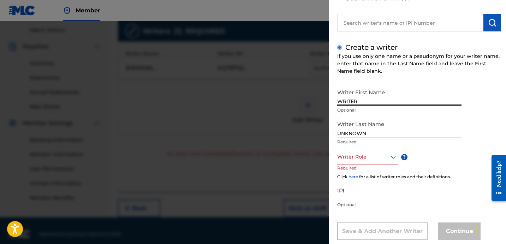
scroll to position [62, 0]
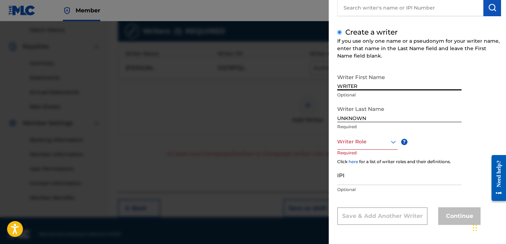
type input "WRITER"
click at [373, 143] on div at bounding box center [367, 141] width 60 height 9
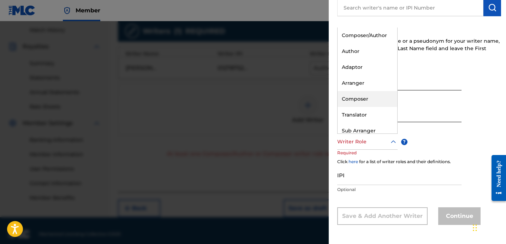
click at [373, 96] on div "Composer" at bounding box center [368, 99] width 60 height 16
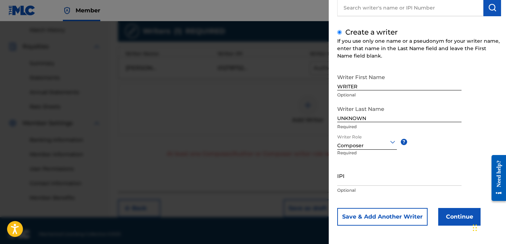
click at [453, 224] on button "Continue" at bounding box center [459, 217] width 42 height 18
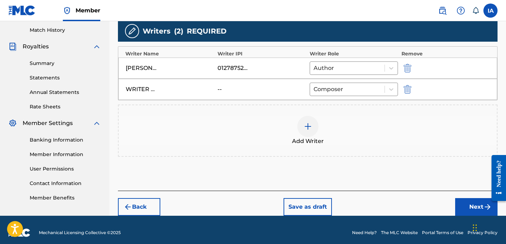
click at [471, 200] on button "Next" at bounding box center [476, 207] width 42 height 18
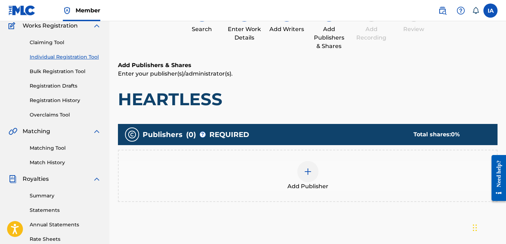
scroll to position [74, 0]
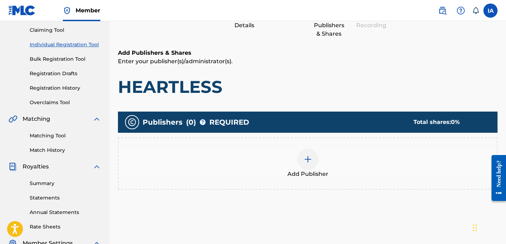
click at [326, 168] on div "Add Publisher" at bounding box center [308, 164] width 378 height 30
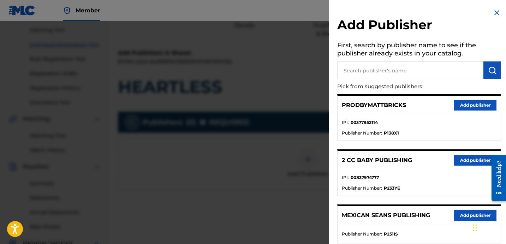
scroll to position [324, 0]
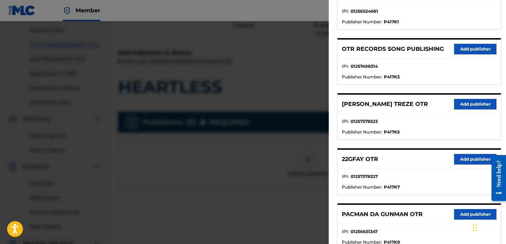
click at [465, 50] on button "Add publisher" at bounding box center [475, 49] width 42 height 11
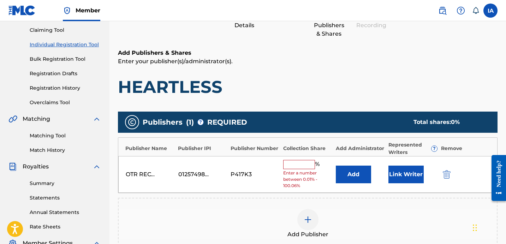
click at [297, 158] on div "OTR RECORDS SONG PUBLISHING 01257498314 P417K3 % Enter a number between 0.01% -…" at bounding box center [307, 174] width 379 height 37
click at [309, 164] on input "text" at bounding box center [299, 164] width 32 height 9
type input "50"
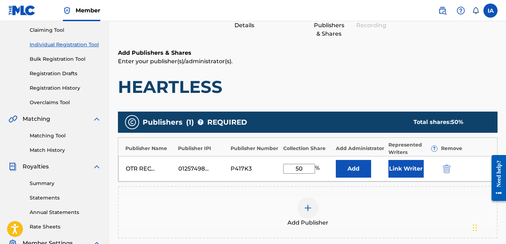
click at [355, 170] on button "Add" at bounding box center [353, 169] width 35 height 18
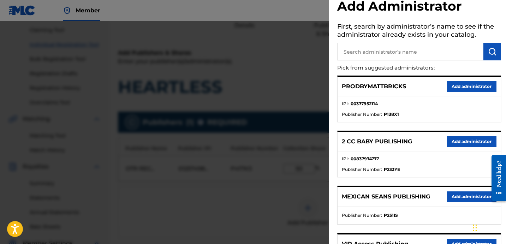
scroll to position [153, 0]
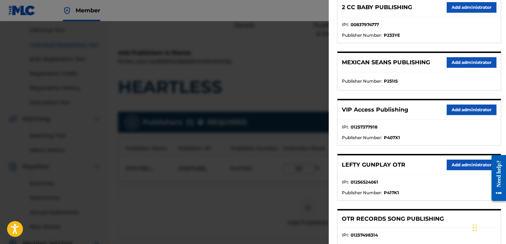
click at [460, 110] on button "Add administrator" at bounding box center [472, 110] width 50 height 11
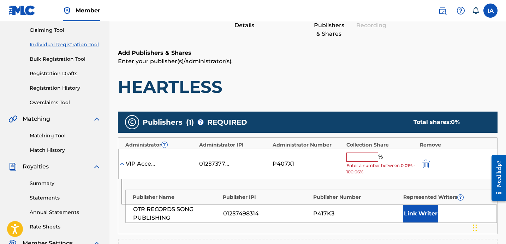
click at [357, 160] on input "text" at bounding box center [363, 157] width 32 height 9
type input "50"
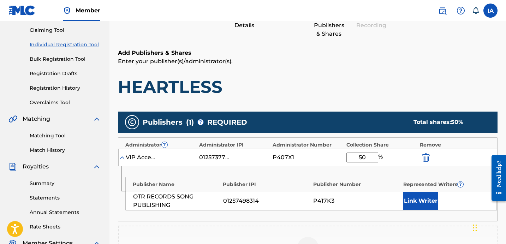
click at [412, 197] on button "Link Writer" at bounding box center [420, 201] width 35 height 18
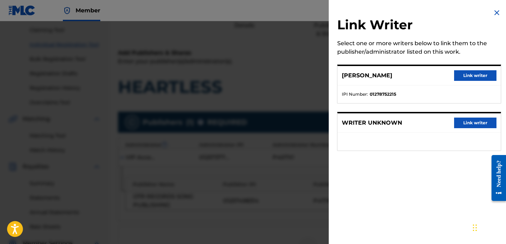
click at [463, 77] on button "Link writer" at bounding box center [475, 75] width 42 height 11
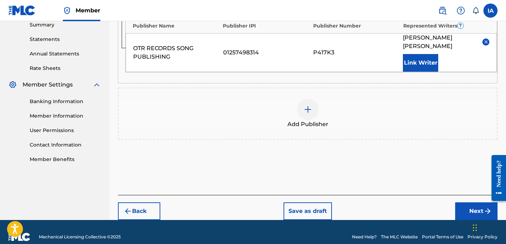
scroll to position [234, 0]
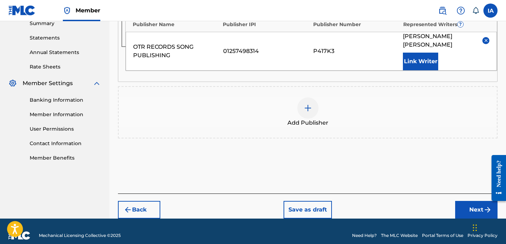
click at [446, 181] on div "Add Publishers & Shares Enter your publisher(s)/administrator(s). HEARTLESS Pub…" at bounding box center [308, 41] width 380 height 305
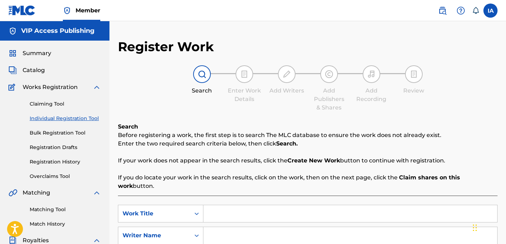
click at [147, 73] on div "Search Enter Work Details Add Writers Add Publishers & Shares Add Recording Rev…" at bounding box center [308, 88] width 380 height 47
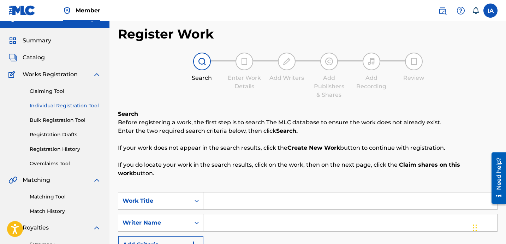
scroll to position [25, 0]
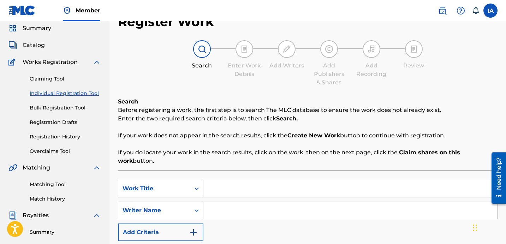
click at [327, 182] on input "Search Form" at bounding box center [350, 188] width 294 height 17
paste input "HEARTLESS"
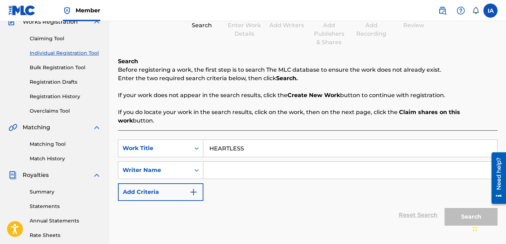
scroll to position [129, 0]
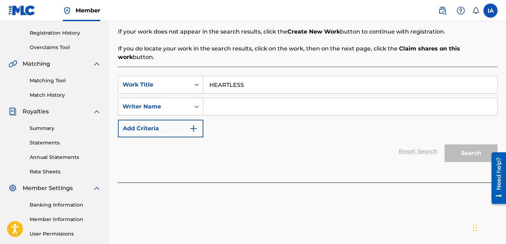
type input "HEARTLESS"
click at [273, 105] on input "Search Form" at bounding box center [350, 106] width 294 height 17
click at [399, 98] on input "Search Form" at bounding box center [350, 106] width 294 height 17
paste input "[PERSON_NAME] [PERSON_NAME]"
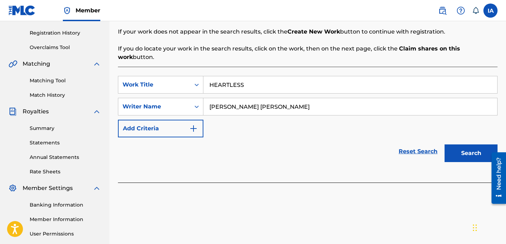
type input "[PERSON_NAME] [PERSON_NAME]"
click at [348, 120] on div "SearchWithCriteria8ba5d68c-27ea-42c3-b144-d66255b7b722 Work Title HEARTLESS Sea…" at bounding box center [308, 106] width 380 height 61
click at [467, 149] on button "Search" at bounding box center [471, 153] width 53 height 18
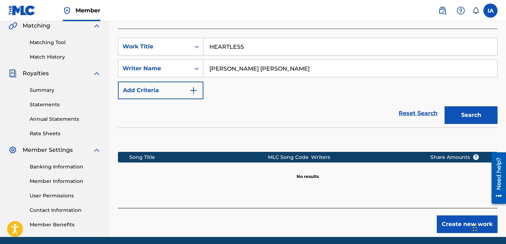
scroll to position [194, 0]
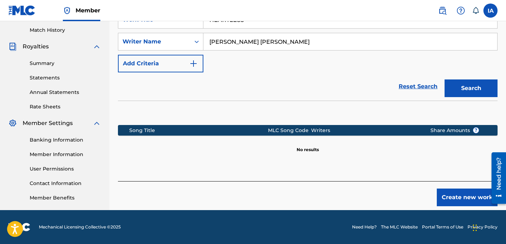
click at [446, 189] on button "Create new work" at bounding box center [467, 198] width 61 height 18
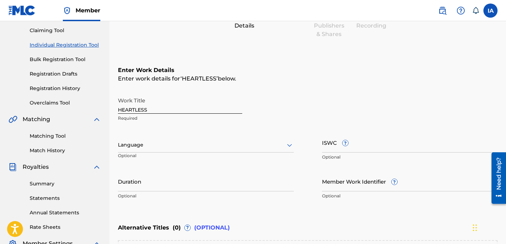
scroll to position [134, 0]
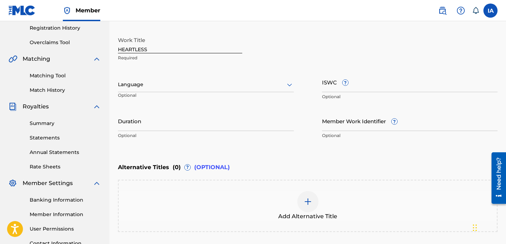
click at [193, 78] on div "Language" at bounding box center [206, 84] width 176 height 15
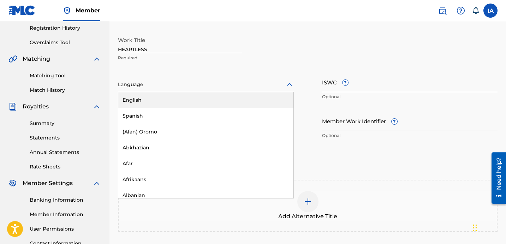
click at [215, 104] on div "English" at bounding box center [205, 100] width 175 height 16
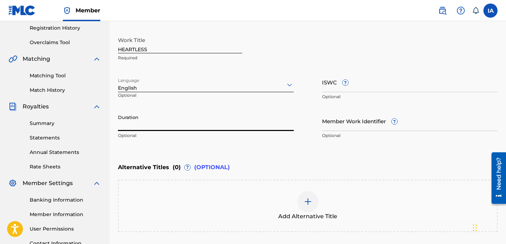
drag, startPoint x: 221, startPoint y: 121, endPoint x: 226, endPoint y: 122, distance: 5.7
click at [221, 121] on input "Duration" at bounding box center [206, 121] width 176 height 20
click at [144, 125] on input "Duration" at bounding box center [206, 121] width 176 height 20
paste input "2:39"
type input "02:39"
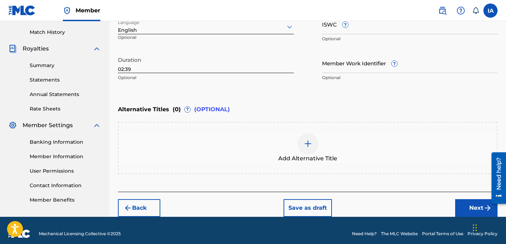
scroll to position [193, 0]
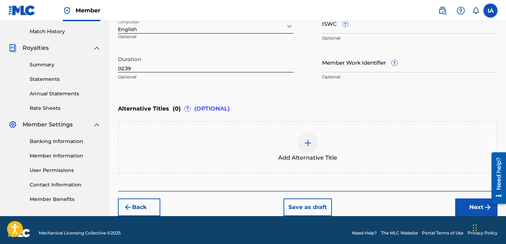
click at [460, 207] on button "Next" at bounding box center [476, 208] width 42 height 18
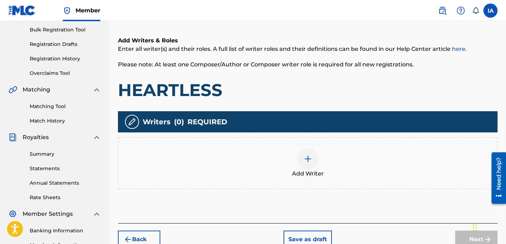
scroll to position [159, 0]
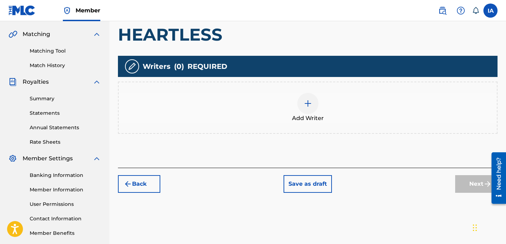
click at [320, 106] on div "Add Writer" at bounding box center [308, 108] width 378 height 30
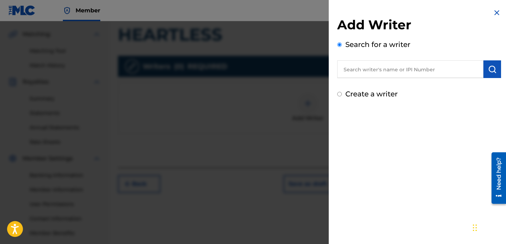
click at [383, 72] on input "text" at bounding box center [410, 69] width 146 height 18
click at [436, 90] on div "Create a writer" at bounding box center [419, 94] width 164 height 11
click at [398, 78] on div "Add Writer Search for a writer Create a writer" at bounding box center [419, 58] width 164 height 82
click at [400, 73] on input "text" at bounding box center [410, 69] width 146 height 18
paste input "2:39"
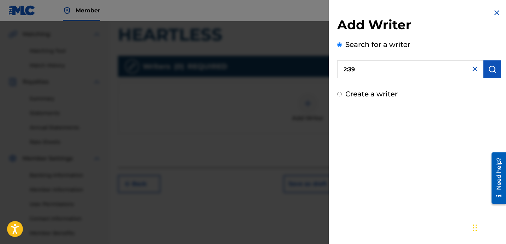
drag, startPoint x: 408, startPoint y: 73, endPoint x: 304, endPoint y: 34, distance: 111.5
click at [331, 44] on div "Add Writer Search for a writer 2:39 Create a writer" at bounding box center [419, 54] width 181 height 108
paste input "[PERSON_NAME] [PERSON_NAME]"
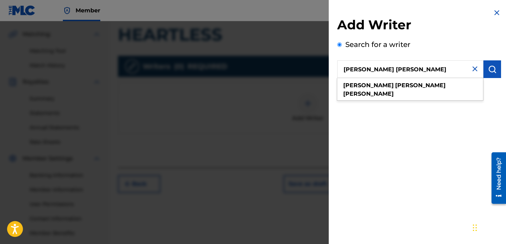
type input "[PERSON_NAME] [PERSON_NAME]"
click at [484, 67] on button "submit" at bounding box center [493, 69] width 18 height 18
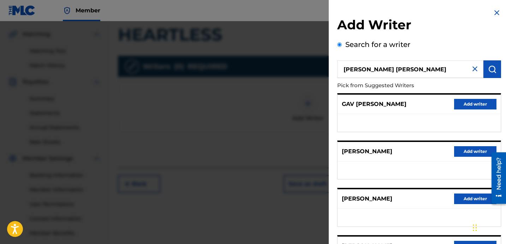
scroll to position [122, 0]
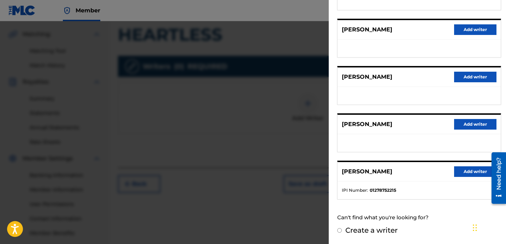
click at [462, 171] on button "Add writer" at bounding box center [475, 171] width 42 height 11
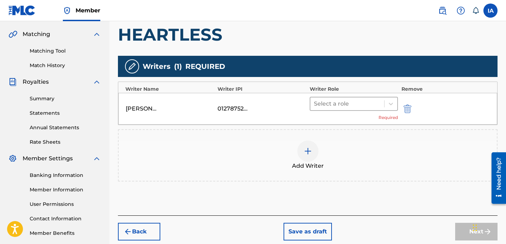
click at [360, 103] on div at bounding box center [347, 104] width 67 height 10
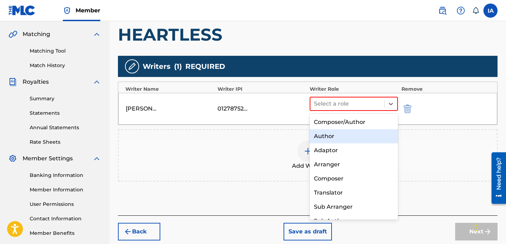
click at [363, 140] on div "Author" at bounding box center [354, 136] width 88 height 14
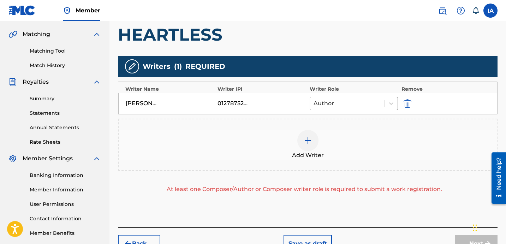
click at [360, 139] on div "Add Writer" at bounding box center [308, 145] width 378 height 30
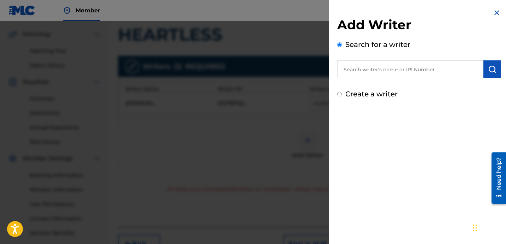
click at [360, 94] on label "Create a writer" at bounding box center [371, 94] width 52 height 8
radio input "true"
click at [342, 94] on input "Create a writer" at bounding box center [339, 94] width 5 height 5
radio input "false"
radio input "true"
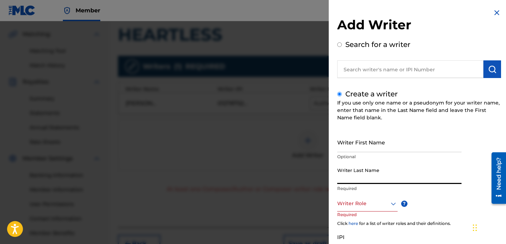
click at [383, 177] on input "Writer Last Name" at bounding box center [399, 174] width 124 height 20
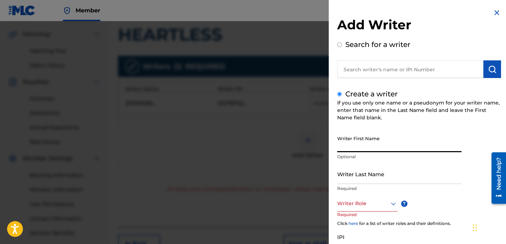
click at [375, 144] on input "Writer First Name" at bounding box center [399, 142] width 124 height 20
click at [367, 146] on input "Writer First Name" at bounding box center [399, 142] width 124 height 20
click at [375, 176] on input "Writer Last Name" at bounding box center [399, 174] width 124 height 20
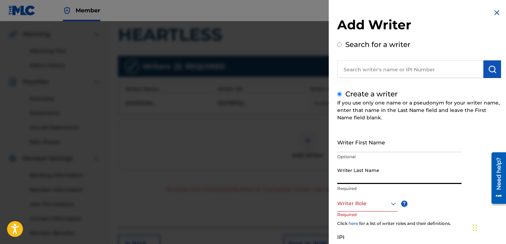
paste input "UNKNOWN WRITER"
click at [375, 176] on input "UNKNOWN WRITER" at bounding box center [399, 174] width 124 height 20
click at [377, 177] on input "UNKNOWN WRITER" at bounding box center [399, 174] width 124 height 20
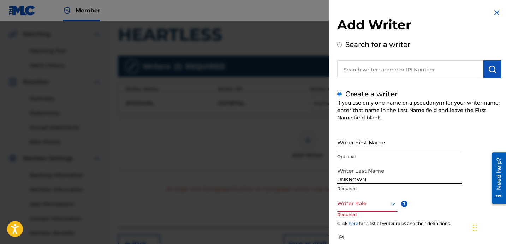
type input "UNKNOWN"
click at [368, 144] on input "Writer First Name" at bounding box center [399, 142] width 124 height 20
paste input "WRITER"
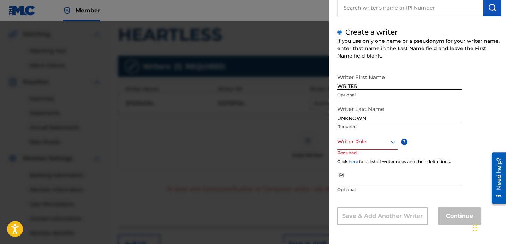
type input "WRITER"
click at [368, 142] on div at bounding box center [367, 141] width 60 height 9
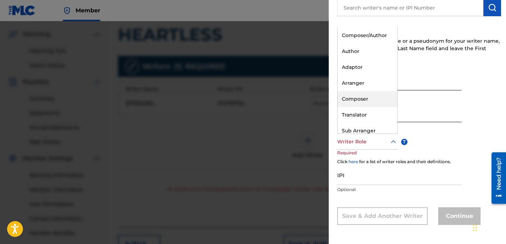
click at [373, 97] on div "Composer" at bounding box center [368, 99] width 60 height 16
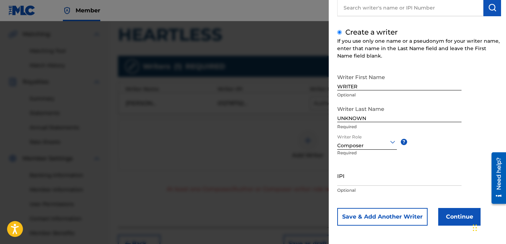
click at [413, 191] on p "Optional" at bounding box center [399, 190] width 124 height 6
click at [445, 208] on button "Continue" at bounding box center [459, 217] width 42 height 18
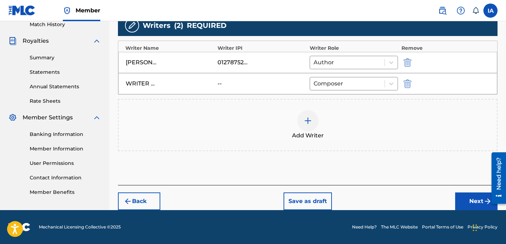
click at [472, 203] on button "Next" at bounding box center [476, 202] width 42 height 18
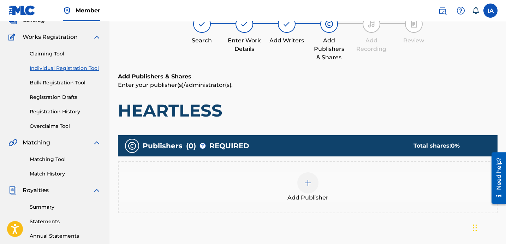
scroll to position [51, 0]
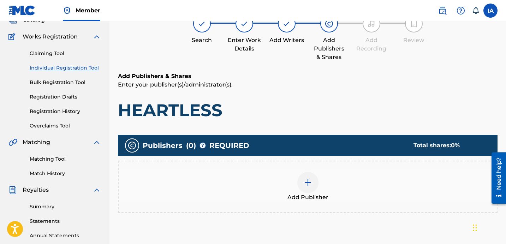
click at [324, 181] on div "Add Publisher" at bounding box center [308, 187] width 378 height 30
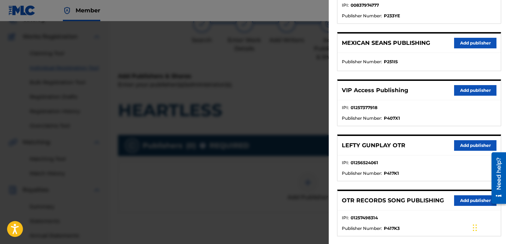
scroll to position [187, 0]
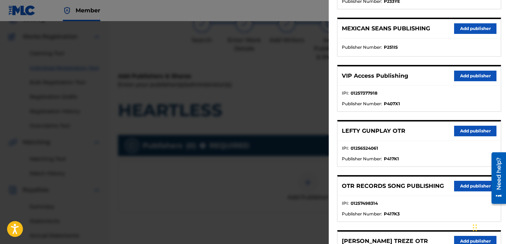
click at [466, 185] on button "Add publisher" at bounding box center [475, 186] width 42 height 11
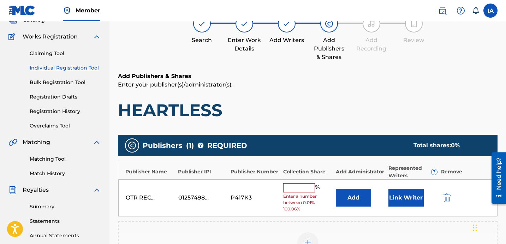
click at [290, 189] on input "text" at bounding box center [299, 187] width 32 height 9
type input "50"
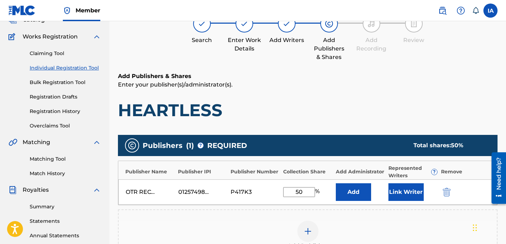
click at [353, 194] on button "Add" at bounding box center [353, 192] width 35 height 18
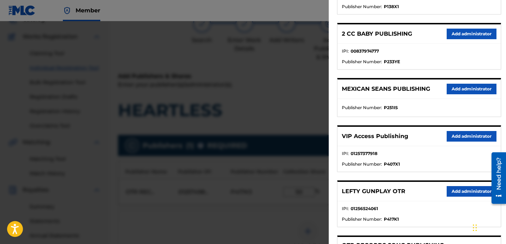
scroll to position [127, 0]
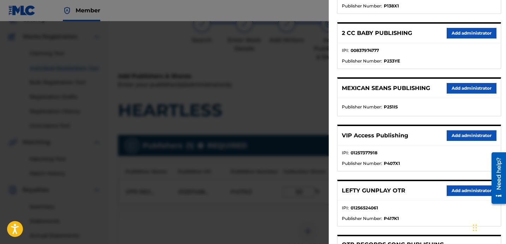
click at [449, 134] on button "Add administrator" at bounding box center [472, 135] width 50 height 11
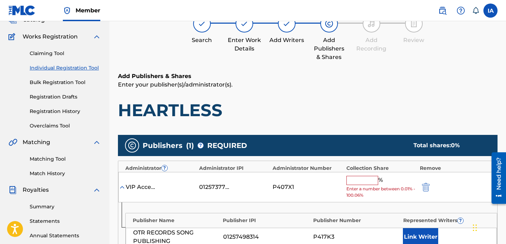
click at [367, 179] on input "text" at bounding box center [363, 180] width 32 height 9
type input "50"
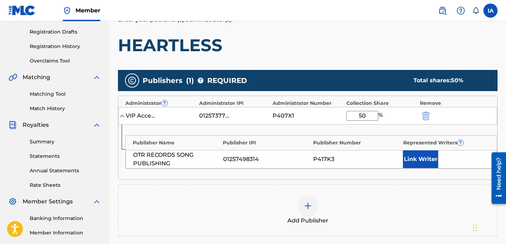
scroll to position [168, 0]
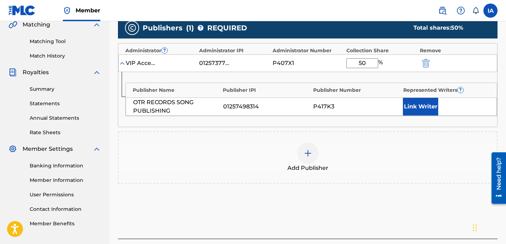
click at [422, 102] on button "Link Writer" at bounding box center [420, 107] width 35 height 18
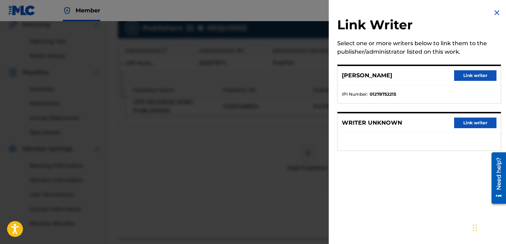
click at [462, 74] on button "Link writer" at bounding box center [475, 75] width 42 height 11
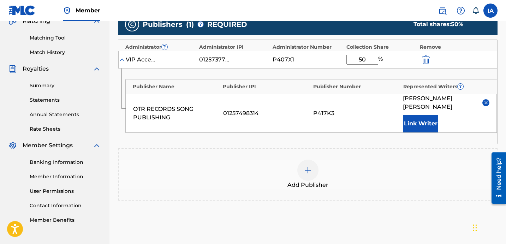
scroll to position [234, 0]
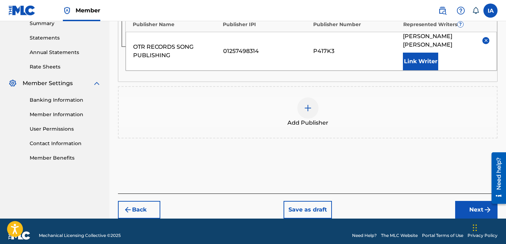
click at [470, 202] on button "Next" at bounding box center [476, 210] width 42 height 18
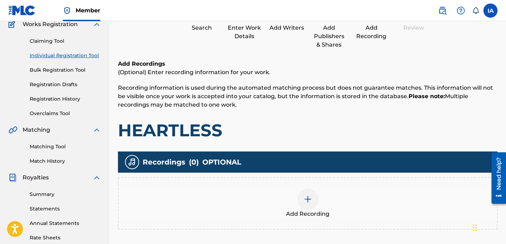
scroll to position [76, 0]
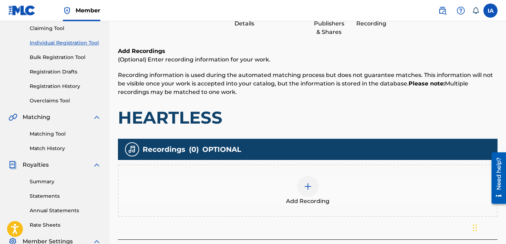
click at [340, 175] on div "Add Recording" at bounding box center [308, 191] width 380 height 52
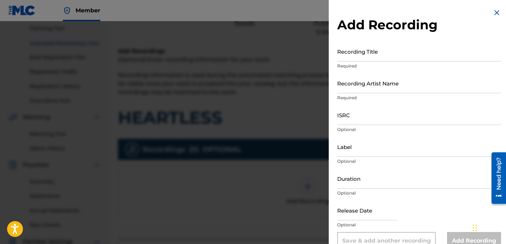
click at [384, 53] on input "Recording Title" at bounding box center [419, 51] width 164 height 20
paste input "HEARTLESS"
type input "HEARTLESS"
click at [367, 88] on input "Recording Artist Name" at bounding box center [419, 83] width 164 height 20
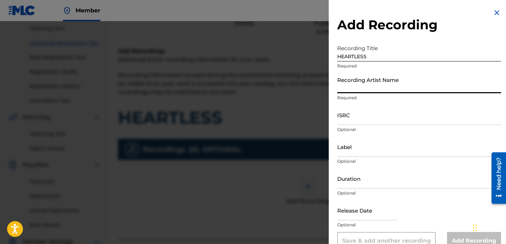
type input "FAYZDATRAPR"
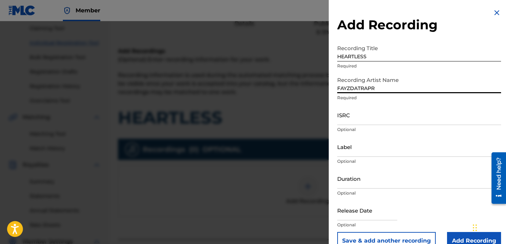
click at [391, 114] on input "ISRC" at bounding box center [419, 115] width 164 height 20
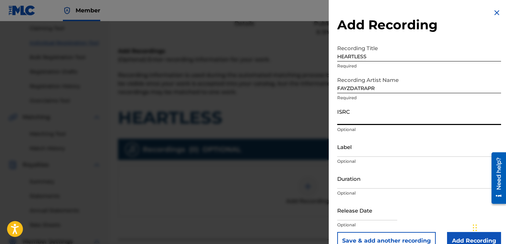
paste input "QZK6L2157985"
type input "QZK6L2157985"
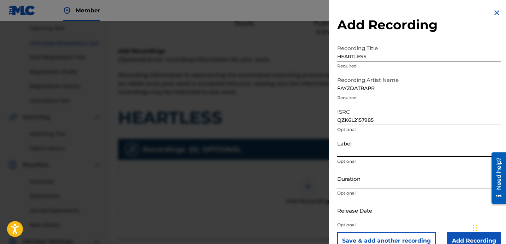
click at [361, 140] on input "Label" at bounding box center [419, 147] width 164 height 20
type input "OTR RECORDS"
click at [372, 184] on input "Duration" at bounding box center [419, 178] width 164 height 20
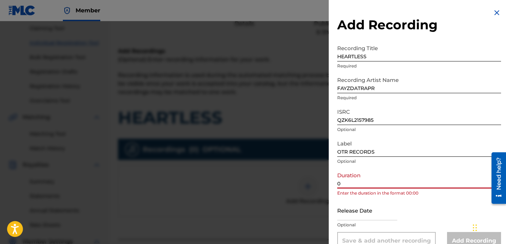
paste input "2:39"
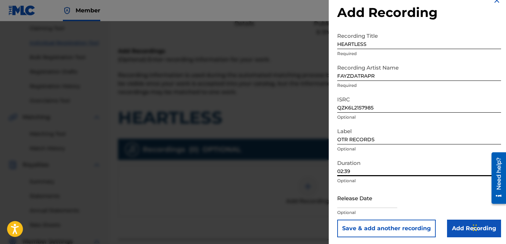
scroll to position [14, 0]
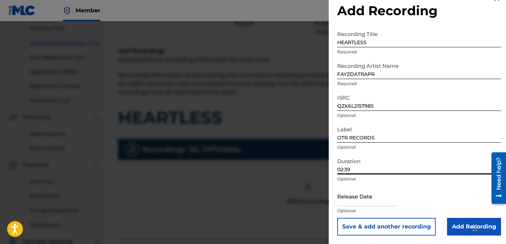
type input "02:39"
click at [457, 231] on input "Add Recording" at bounding box center [474, 227] width 54 height 18
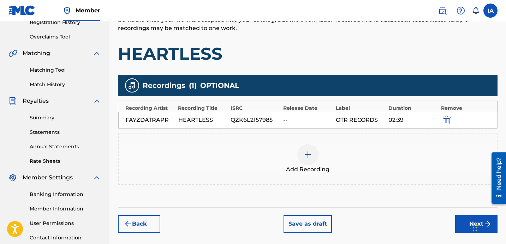
scroll to position [141, 0]
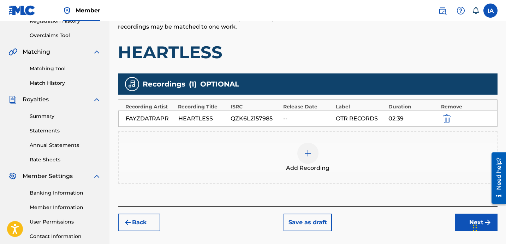
click at [467, 223] on button "Next" at bounding box center [476, 223] width 42 height 18
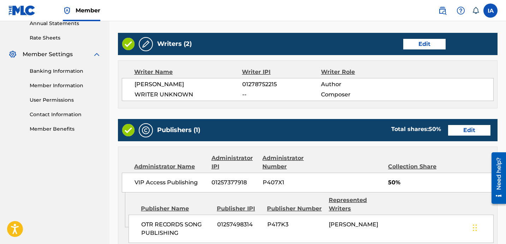
scroll to position [335, 0]
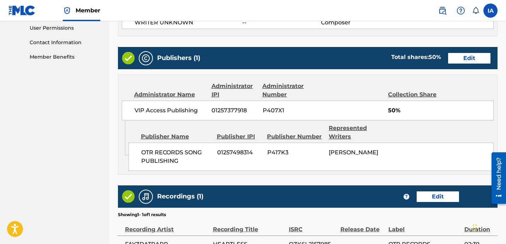
click at [360, 92] on div "Administrator Name Administrator IPI Administrator Number Collection Share" at bounding box center [308, 90] width 372 height 17
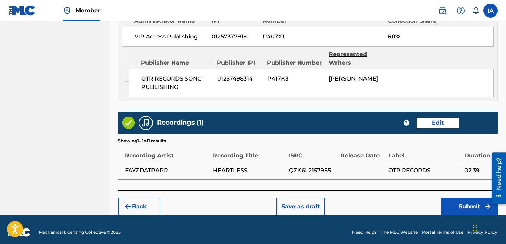
scroll to position [413, 0]
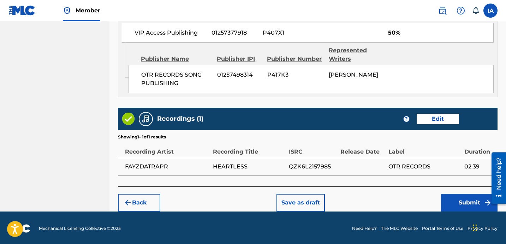
click at [456, 195] on button "Submit" at bounding box center [469, 203] width 57 height 18
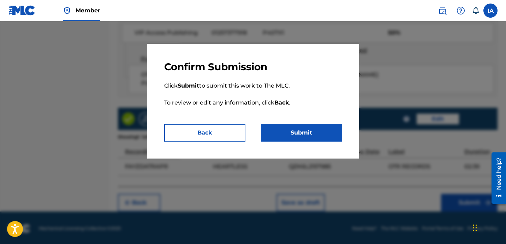
click at [313, 131] on button "Submit" at bounding box center [301, 133] width 81 height 18
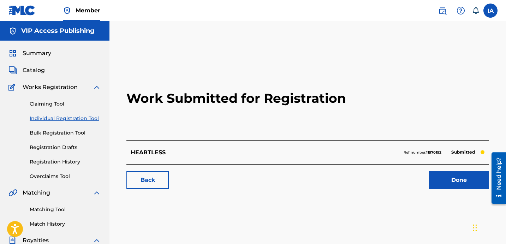
click at [249, 136] on h2 "Work Submitted for Registration" at bounding box center [307, 99] width 363 height 84
drag, startPoint x: 131, startPoint y: 124, endPoint x: 87, endPoint y: 128, distance: 44.0
click at [128, 124] on h2 "Work Submitted for Registration" at bounding box center [307, 99] width 363 height 84
click at [77, 122] on link "Individual Registration Tool" at bounding box center [65, 118] width 71 height 7
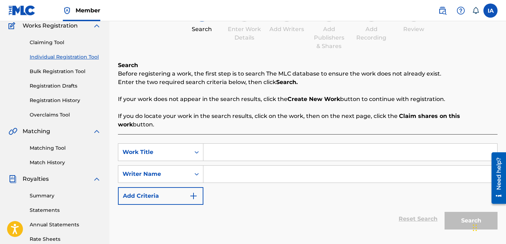
scroll to position [125, 0]
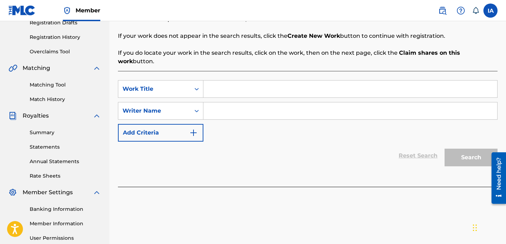
click at [336, 81] on input "Search Form" at bounding box center [350, 89] width 294 height 17
paste input "HOT TOPIC"
type input "HOT TOPIC"
click at [299, 103] on input "Search Form" at bounding box center [350, 110] width 294 height 17
click at [355, 102] on input "Search Form" at bounding box center [350, 110] width 294 height 17
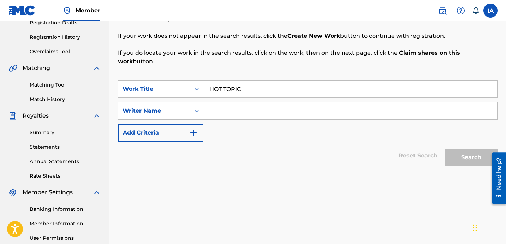
click at [307, 102] on input "Search Form" at bounding box center [350, 110] width 294 height 17
paste input "[PERSON_NAME] [PERSON_NAME]"
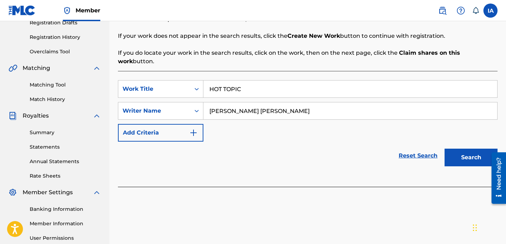
type input "[PERSON_NAME] [PERSON_NAME]"
click at [474, 149] on button "Search" at bounding box center [471, 158] width 53 height 18
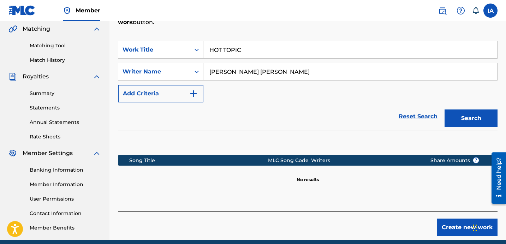
scroll to position [180, 0]
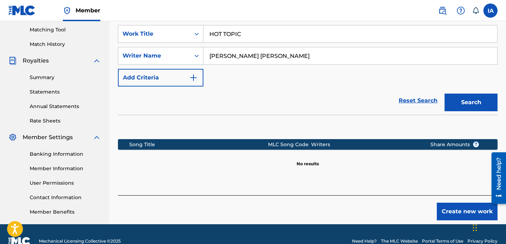
click at [449, 205] on button "Create new work" at bounding box center [467, 212] width 61 height 18
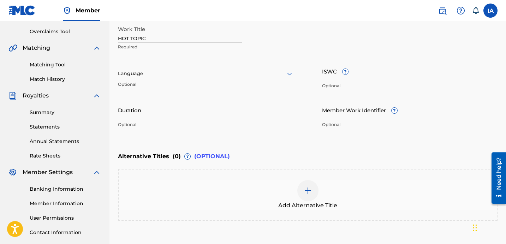
scroll to position [144, 0]
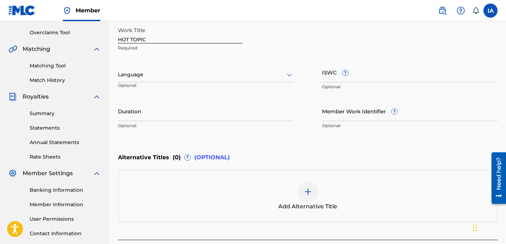
click at [181, 76] on div at bounding box center [206, 74] width 176 height 9
click at [197, 115] on input "Duration" at bounding box center [206, 111] width 176 height 20
paste input "2:25"
type input "02:25"
click at [174, 75] on div at bounding box center [206, 74] width 176 height 9
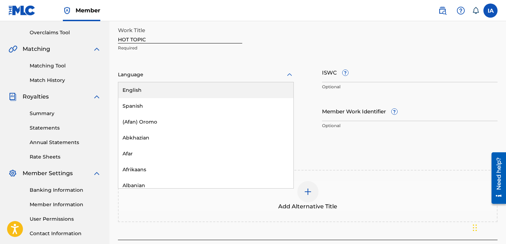
click at [197, 83] on div "English" at bounding box center [205, 90] width 175 height 16
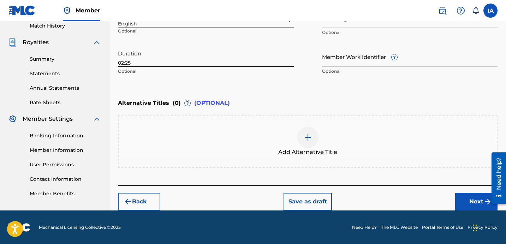
click at [462, 196] on button "Next" at bounding box center [476, 202] width 42 height 18
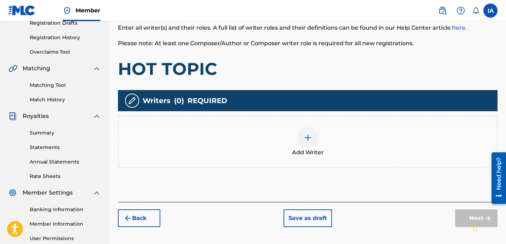
scroll to position [164, 0]
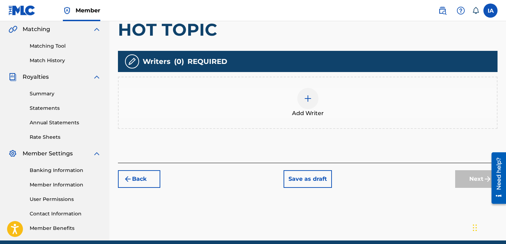
click at [326, 107] on div "Add Writer" at bounding box center [308, 103] width 378 height 30
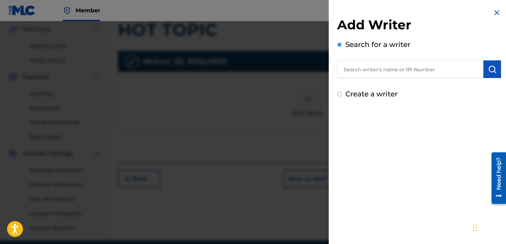
click at [367, 69] on input "text" at bounding box center [410, 69] width 146 height 18
click at [400, 76] on input "text" at bounding box center [410, 69] width 146 height 18
paste input "[PERSON_NAME] [PERSON_NAME]"
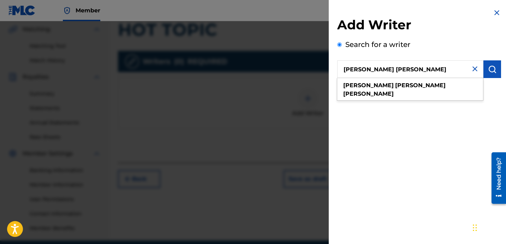
type input "[PERSON_NAME] [PERSON_NAME]"
click at [495, 69] on button "submit" at bounding box center [493, 69] width 18 height 18
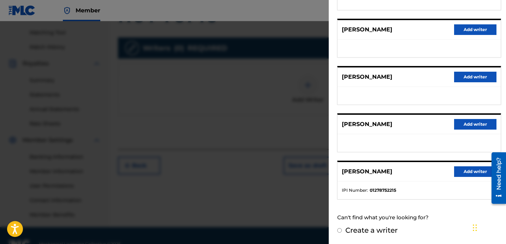
scroll to position [182, 0]
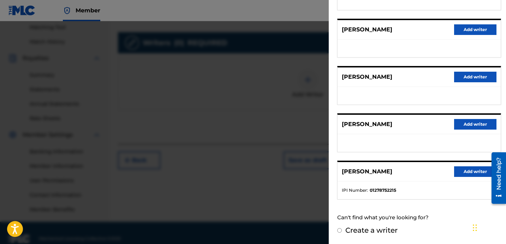
click at [466, 172] on button "Add writer" at bounding box center [475, 171] width 42 height 11
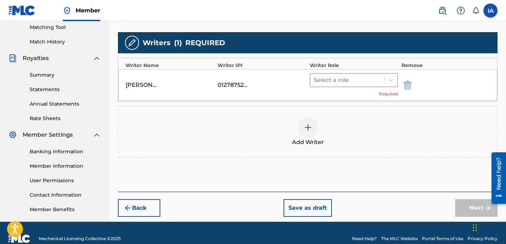
click at [367, 77] on div at bounding box center [347, 80] width 67 height 10
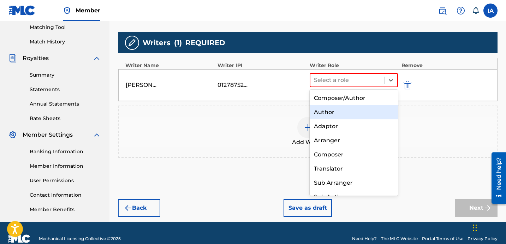
click at [358, 114] on div "Author" at bounding box center [354, 112] width 88 height 14
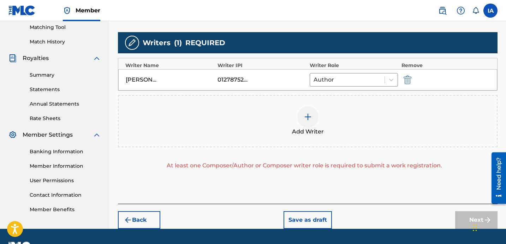
click at [338, 118] on div "Add Writer" at bounding box center [308, 121] width 378 height 30
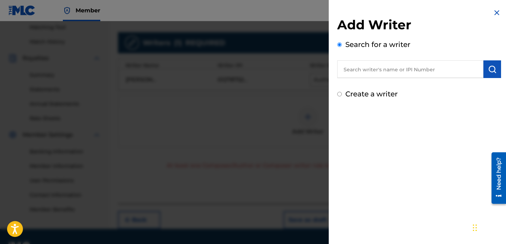
click at [365, 90] on label "Create a writer" at bounding box center [371, 94] width 52 height 8
radio input "true"
click at [342, 92] on input "Create a writer" at bounding box center [339, 94] width 5 height 5
radio input "false"
radio input "true"
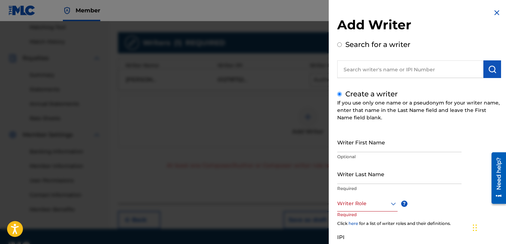
click at [351, 175] on input "Writer Last Name" at bounding box center [399, 174] width 124 height 20
paste input "UNKNOWN WRITER"
click at [374, 179] on input "UNKNOWN WRITER" at bounding box center [399, 174] width 124 height 20
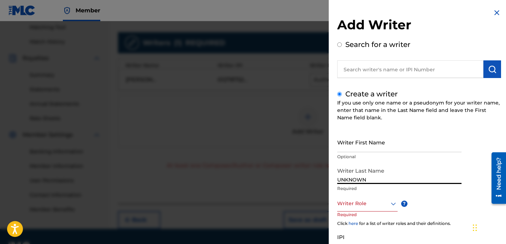
type input "UNKNOWN"
click at [369, 144] on input "Writer First Name" at bounding box center [399, 142] width 124 height 20
paste input "WRITER"
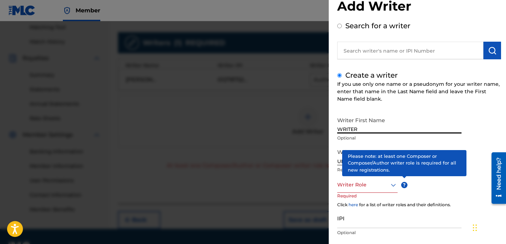
scroll to position [21, 0]
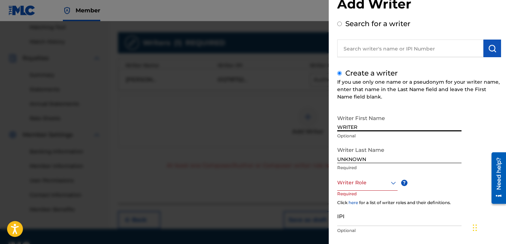
type input "WRITER"
click at [353, 193] on p "Required" at bounding box center [350, 199] width 27 height 16
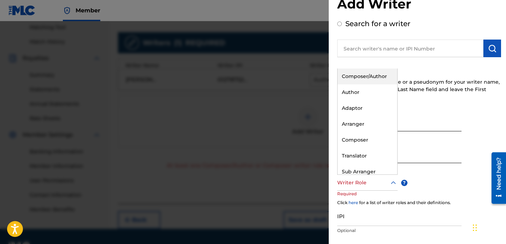
click at [350, 184] on div at bounding box center [367, 182] width 60 height 9
click at [382, 140] on div "Composer" at bounding box center [368, 140] width 60 height 16
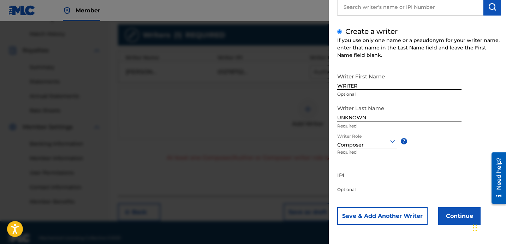
scroll to position [201, 0]
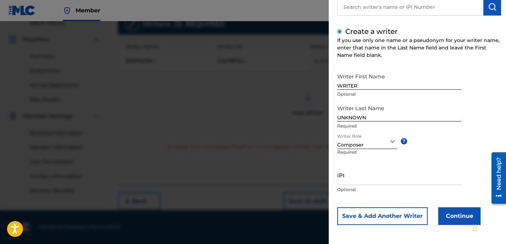
click at [449, 213] on button "Continue" at bounding box center [459, 216] width 42 height 18
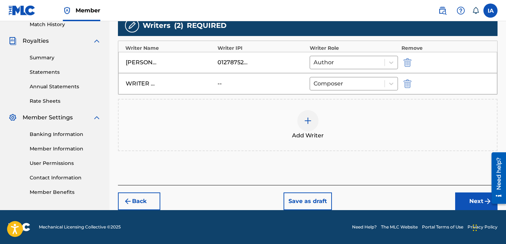
scroll to position [200, 0]
click at [465, 195] on button "Next" at bounding box center [476, 202] width 42 height 18
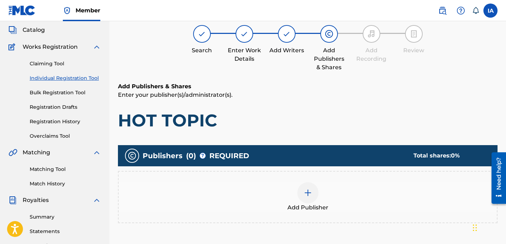
scroll to position [32, 0]
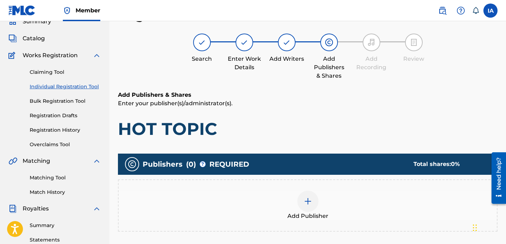
click at [352, 212] on div "Add Publisher" at bounding box center [308, 206] width 378 height 30
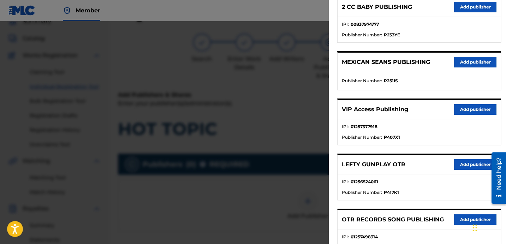
scroll to position [155, 0]
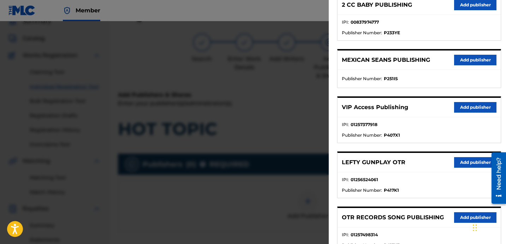
click at [456, 214] on button "Add publisher" at bounding box center [475, 217] width 42 height 11
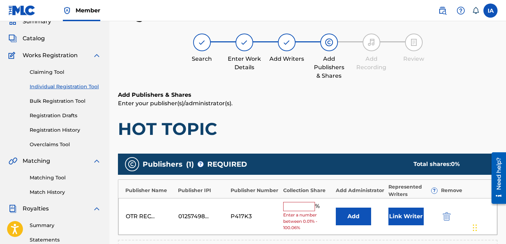
click at [287, 205] on input "text" at bounding box center [299, 206] width 32 height 9
type input "50"
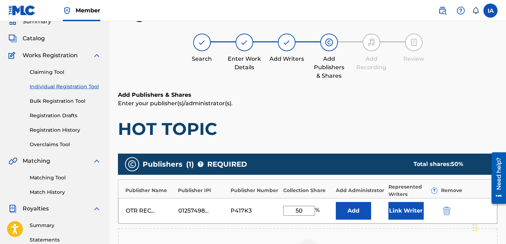
click at [344, 206] on button "Add" at bounding box center [353, 211] width 35 height 18
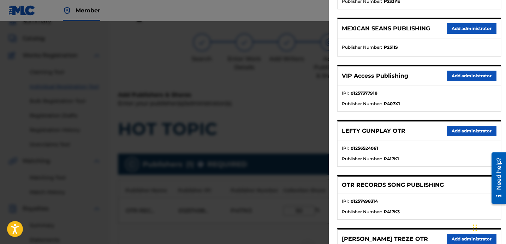
scroll to position [214, 0]
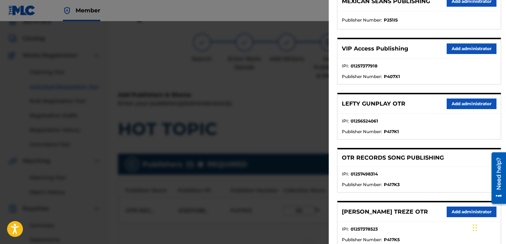
click at [459, 49] on button "Add administrator" at bounding box center [472, 48] width 50 height 11
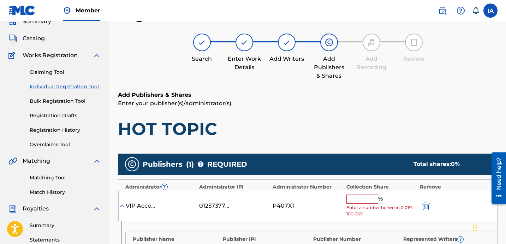
click at [368, 196] on input "text" at bounding box center [363, 199] width 32 height 9
type input "50"
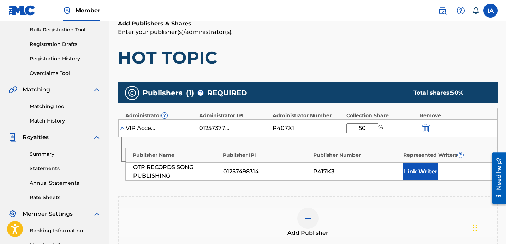
scroll to position [149, 0]
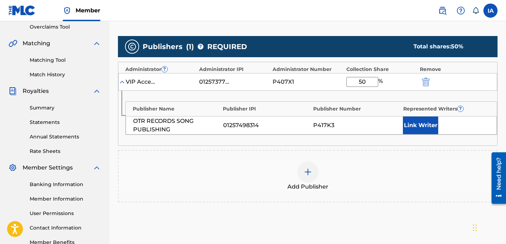
click at [422, 122] on button "Link Writer" at bounding box center [420, 126] width 35 height 18
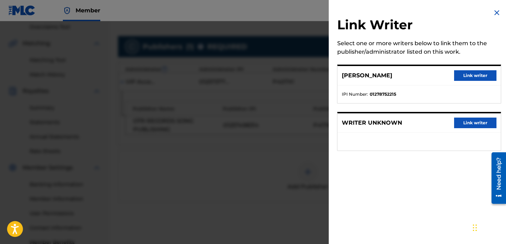
click at [466, 74] on button "Link writer" at bounding box center [475, 75] width 42 height 11
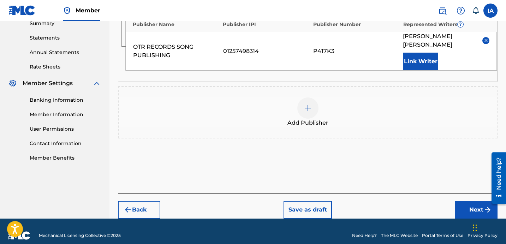
click at [467, 201] on button "Next" at bounding box center [476, 210] width 42 height 18
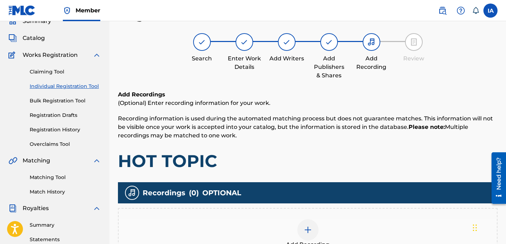
scroll to position [101, 0]
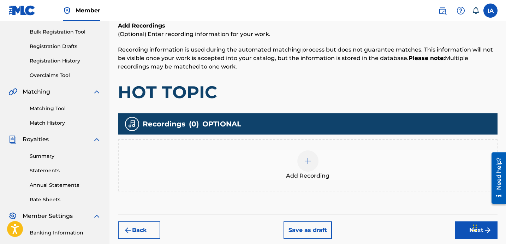
click at [349, 140] on div "Add Recording" at bounding box center [308, 165] width 380 height 52
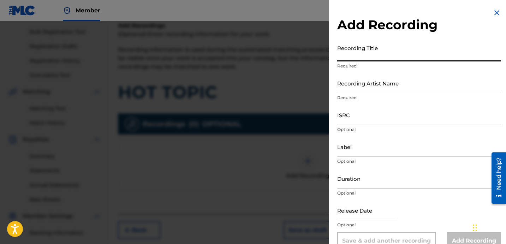
click at [405, 53] on input "Recording Title" at bounding box center [419, 51] width 164 height 20
click at [401, 52] on input "Recording Title" at bounding box center [419, 51] width 164 height 20
paste input "HOT TOPIC"
type input "HOT TOPIC"
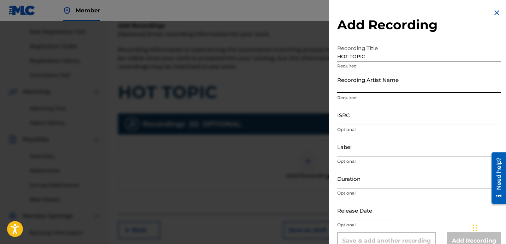
drag, startPoint x: 396, startPoint y: 81, endPoint x: 501, endPoint y: 79, distance: 105.3
click at [396, 80] on input "Recording Artist Name" at bounding box center [419, 83] width 164 height 20
type input "FAYZDATRAPR"
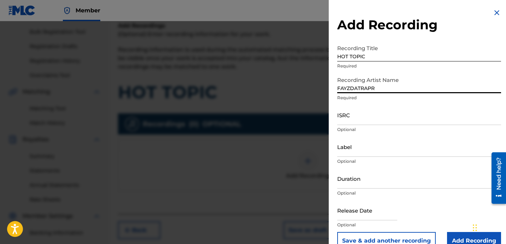
click at [365, 118] on input "ISRC" at bounding box center [419, 115] width 164 height 20
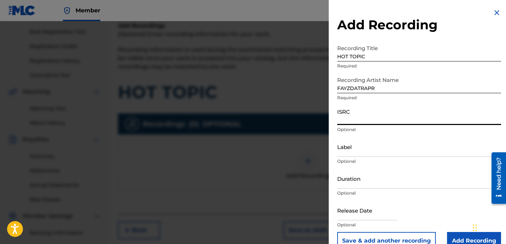
paste input "QZK6L2158508"
type input "QZK6L2158508"
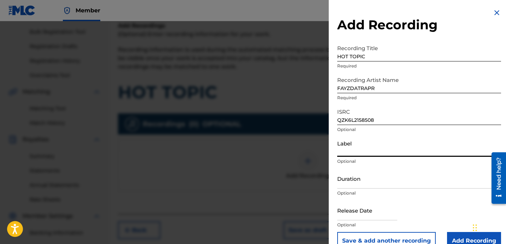
click at [371, 148] on input "Label" at bounding box center [419, 147] width 164 height 20
type input "OTR RECORDS"
click at [367, 182] on input "Duration" at bounding box center [419, 178] width 164 height 20
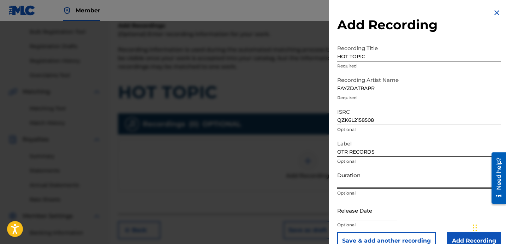
click at [389, 181] on input "Duration" at bounding box center [419, 178] width 164 height 20
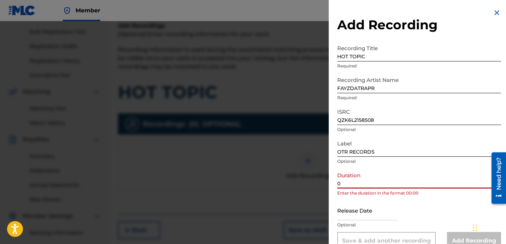
paste input "2:25"
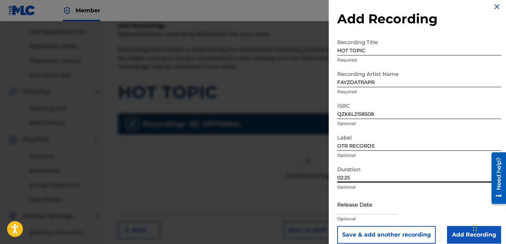
scroll to position [14, 0]
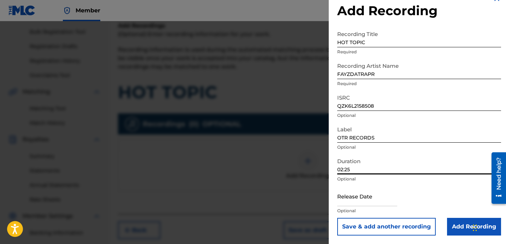
type input "02:25"
click at [453, 225] on input "Add Recording" at bounding box center [474, 227] width 54 height 18
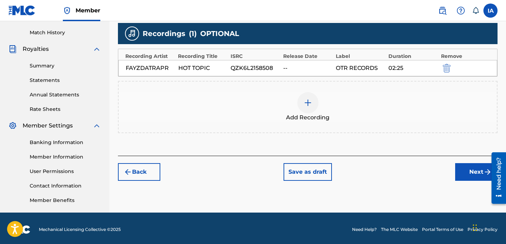
scroll to position [194, 0]
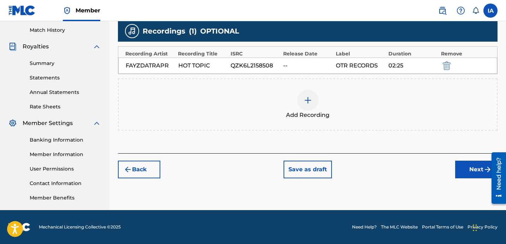
click at [459, 165] on button "Next" at bounding box center [476, 170] width 42 height 18
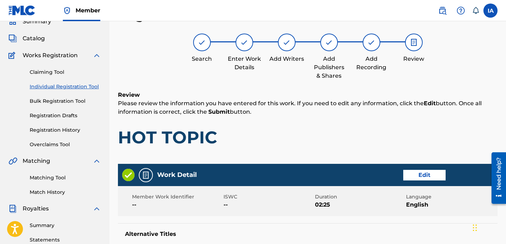
click at [361, 125] on div "Review Please review the information you have entered for this work. If you nee…" at bounding box center [308, 125] width 380 height 68
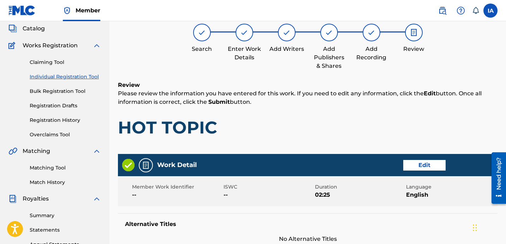
scroll to position [53, 0]
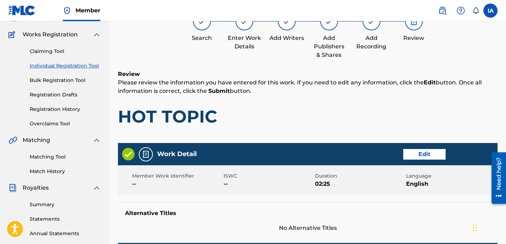
click at [345, 112] on h1 "HOT TOPIC" at bounding box center [308, 116] width 380 height 21
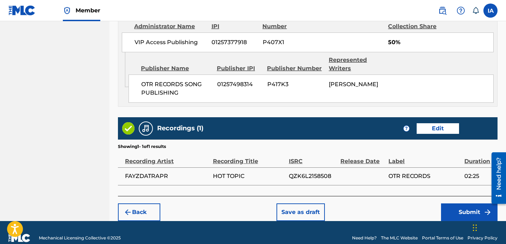
scroll to position [413, 0]
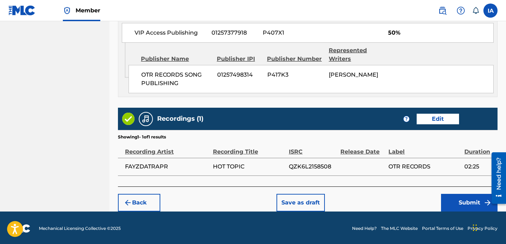
click at [455, 196] on button "Submit" at bounding box center [469, 203] width 57 height 18
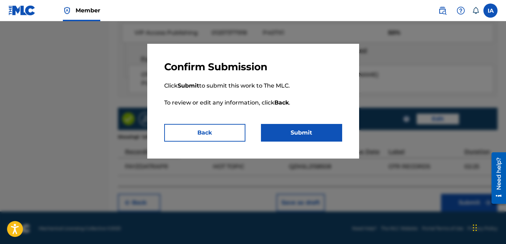
click at [320, 141] on button "Submit" at bounding box center [301, 133] width 81 height 18
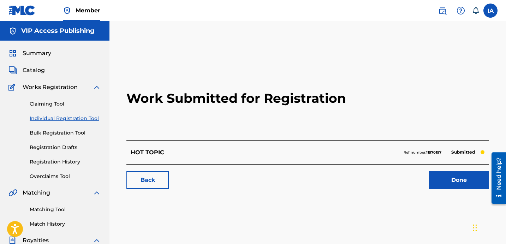
click at [85, 119] on link "Individual Registration Tool" at bounding box center [65, 118] width 71 height 7
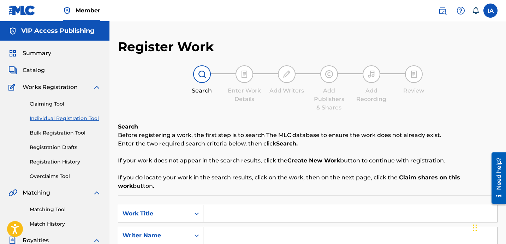
click at [183, 103] on div "Search Enter Work Details Add Writers Add Publishers & Shares Add Recording Rev…" at bounding box center [308, 88] width 380 height 47
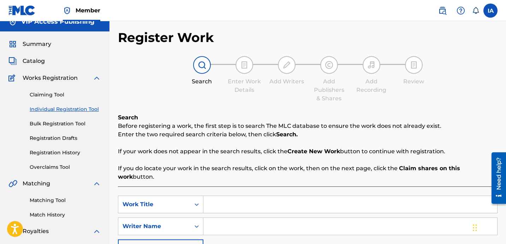
scroll to position [23, 0]
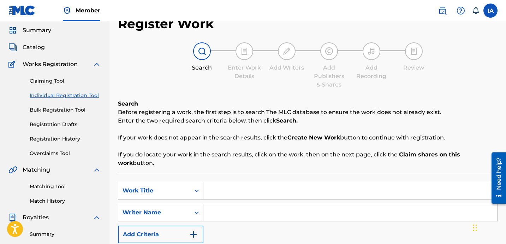
click at [305, 182] on input "Search Form" at bounding box center [350, 190] width 294 height 17
paste input "PLUG TALK"
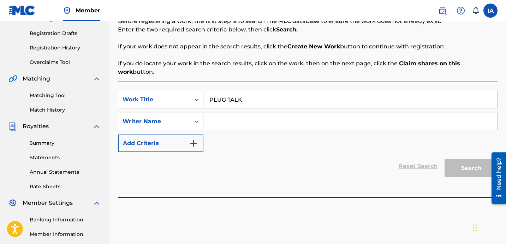
scroll to position [134, 0]
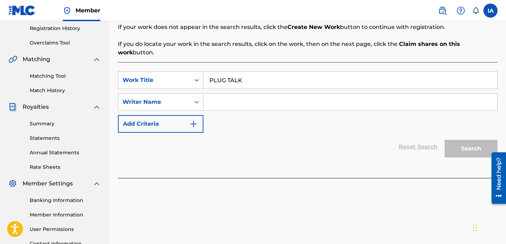
type input "PLUG TALK"
click at [321, 97] on input "Search Form" at bounding box center [350, 102] width 294 height 17
paste input "[PERSON_NAME] [PERSON_NAME]"
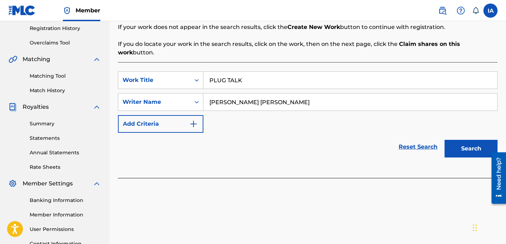
type input "[PERSON_NAME] [PERSON_NAME]"
click at [463, 140] on button "Search" at bounding box center [471, 149] width 53 height 18
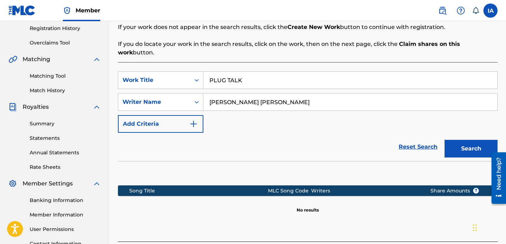
click at [335, 133] on div "Reset Search Search" at bounding box center [308, 147] width 380 height 28
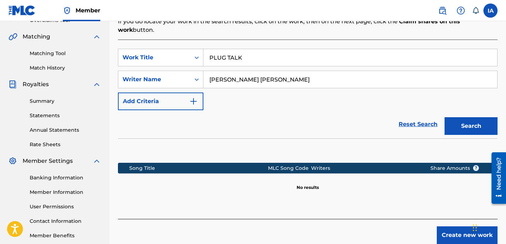
scroll to position [156, 0]
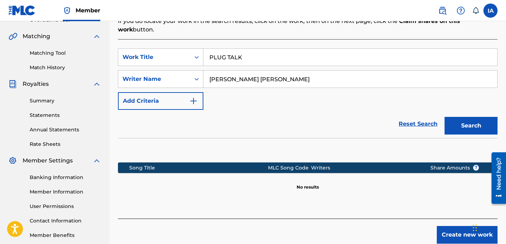
click at [458, 226] on button "Create new work" at bounding box center [467, 235] width 61 height 18
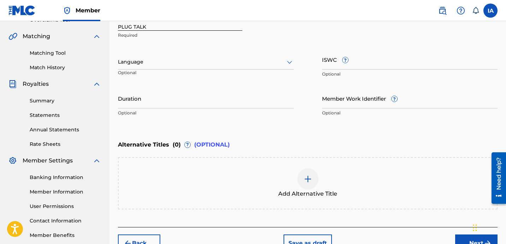
click at [230, 59] on div at bounding box center [206, 62] width 176 height 9
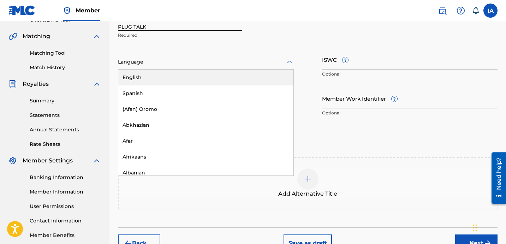
click at [233, 71] on div "English" at bounding box center [205, 78] width 175 height 16
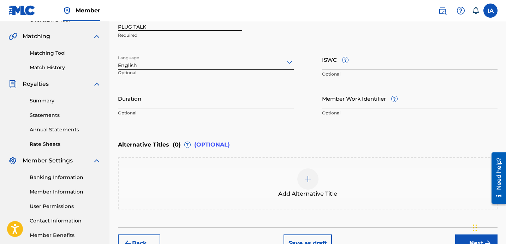
click at [178, 101] on input "Duration" at bounding box center [206, 98] width 176 height 20
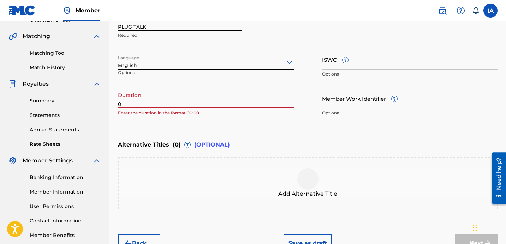
paste input "2:33"
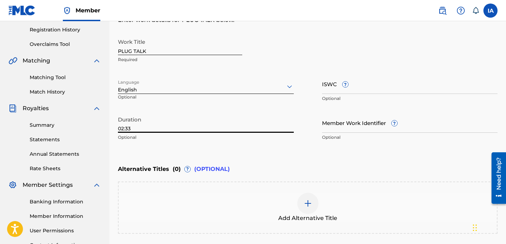
scroll to position [117, 0]
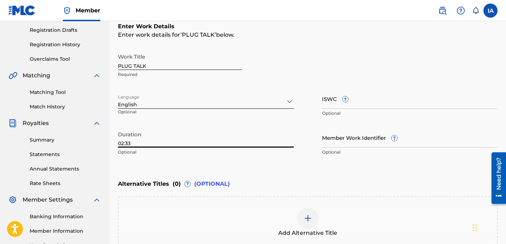
type input "02:33"
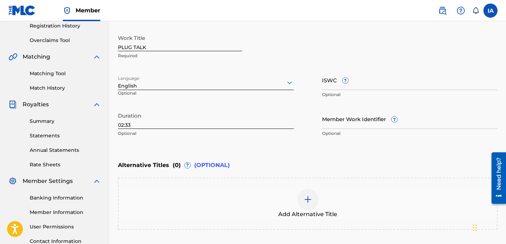
scroll to position [198, 0]
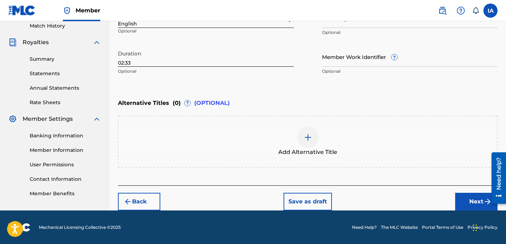
click at [424, 185] on div "Back Save as draft Next" at bounding box center [308, 197] width 380 height 25
click at [469, 198] on button "Next" at bounding box center [476, 202] width 42 height 18
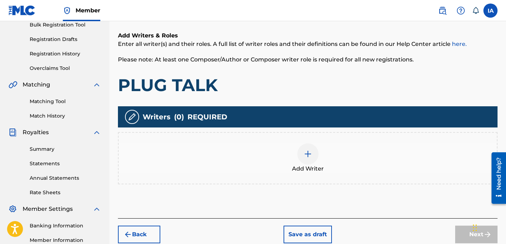
scroll to position [110, 0]
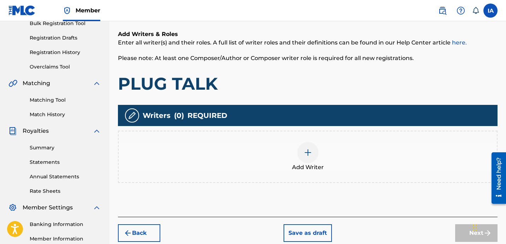
click at [297, 85] on h1 "PLUG TALK" at bounding box center [308, 83] width 380 height 21
click at [340, 143] on div "Add Writer" at bounding box center [308, 157] width 378 height 30
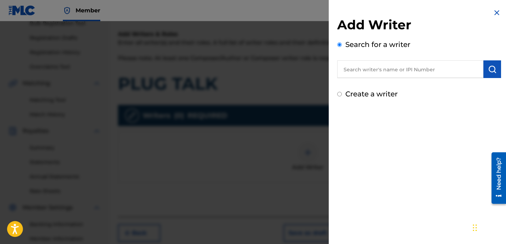
click at [363, 97] on label "Create a writer" at bounding box center [371, 94] width 52 height 8
radio input "true"
click at [342, 96] on input "Create a writer" at bounding box center [339, 94] width 5 height 5
radio input "false"
radio input "true"
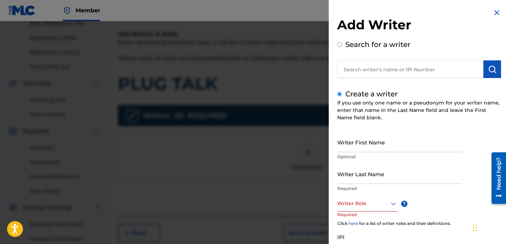
click at [350, 47] on label "Search for a writer" at bounding box center [377, 44] width 65 height 8
click at [342, 47] on input "Search for a writer" at bounding box center [339, 44] width 5 height 5
radio input "false"
radio input "true"
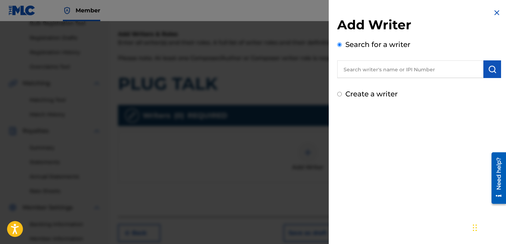
click at [362, 68] on input "text" at bounding box center [410, 69] width 146 height 18
click at [404, 66] on input "text" at bounding box center [410, 69] width 146 height 18
paste input "[PERSON_NAME] [PERSON_NAME]"
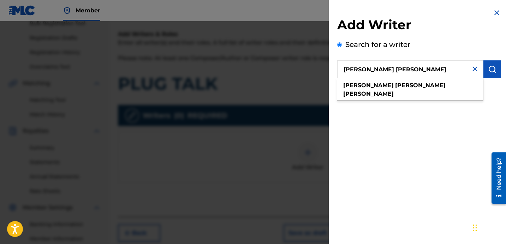
type input "[PERSON_NAME] [PERSON_NAME]"
click at [488, 70] on img "submit" at bounding box center [492, 69] width 8 height 8
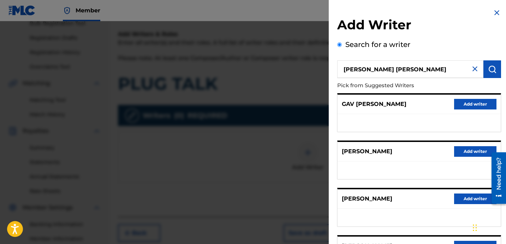
click at [401, 116] on ul at bounding box center [419, 123] width 163 height 18
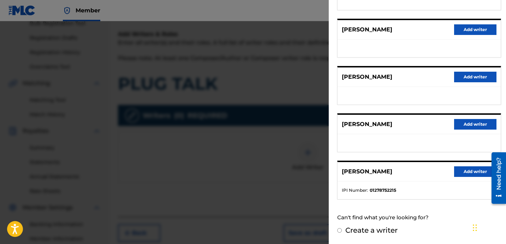
scroll to position [194, 0]
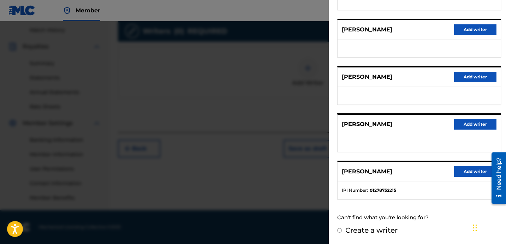
click at [455, 170] on button "Add writer" at bounding box center [475, 171] width 42 height 11
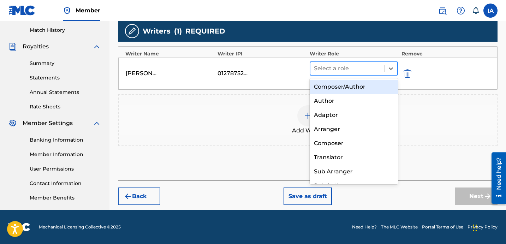
click at [366, 73] on div at bounding box center [347, 69] width 67 height 10
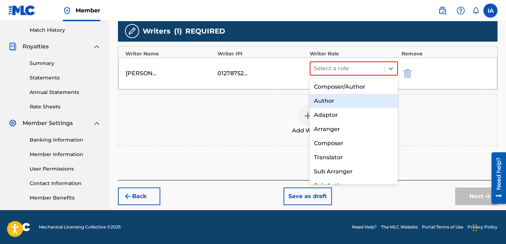
scroll to position [10, 0]
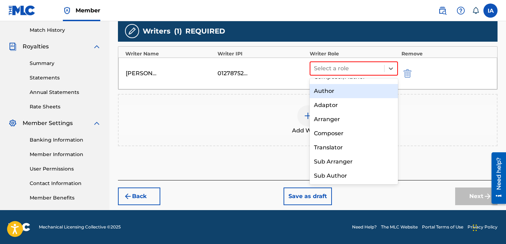
click at [353, 85] on div "Author" at bounding box center [354, 91] width 88 height 14
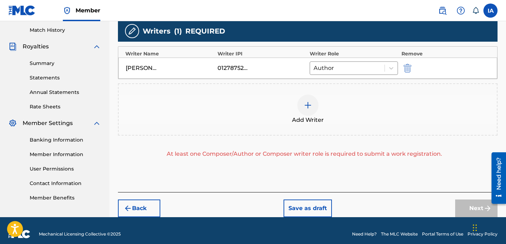
click at [250, 137] on div "Add Writer At least one Composer/Author or Composer writer role is required to …" at bounding box center [308, 120] width 380 height 75
click at [281, 103] on div "Add Writer" at bounding box center [308, 110] width 378 height 30
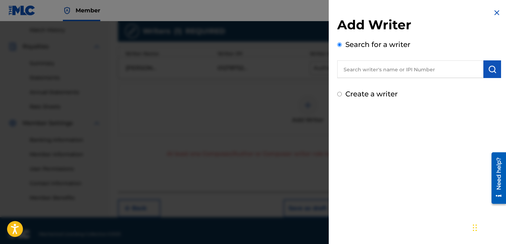
click at [360, 97] on label "Create a writer" at bounding box center [371, 94] width 52 height 8
radio input "true"
click at [342, 96] on input "Create a writer" at bounding box center [339, 94] width 5 height 5
radio input "false"
radio input "true"
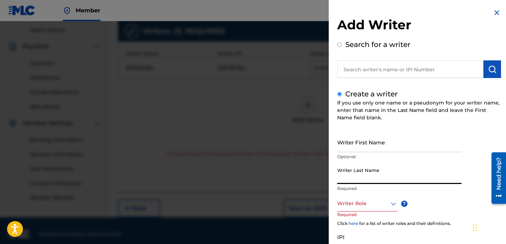
click at [370, 174] on input "Writer Last Name" at bounding box center [399, 174] width 124 height 20
paste input "UNKNOWN WRITER"
click at [374, 181] on input "UNKNOWN WRITER" at bounding box center [399, 174] width 124 height 20
type input "UNKNOWN"
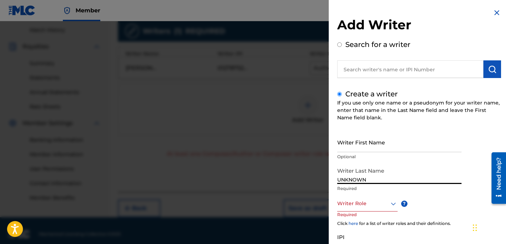
click at [358, 144] on input "Writer First Name" at bounding box center [399, 142] width 124 height 20
paste input "WRITER"
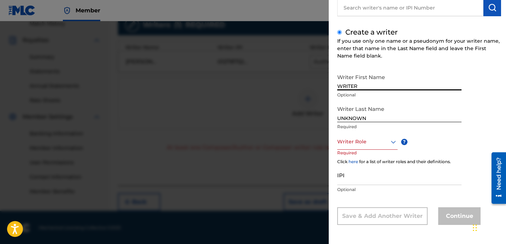
scroll to position [201, 0]
type input "WRITER"
click at [377, 139] on div at bounding box center [367, 141] width 60 height 9
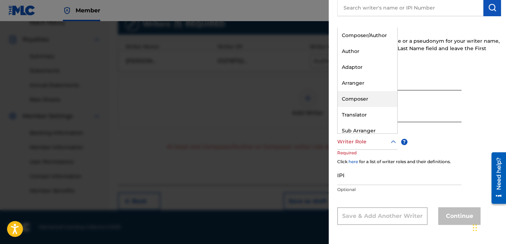
click at [371, 102] on div "Composer" at bounding box center [368, 99] width 60 height 16
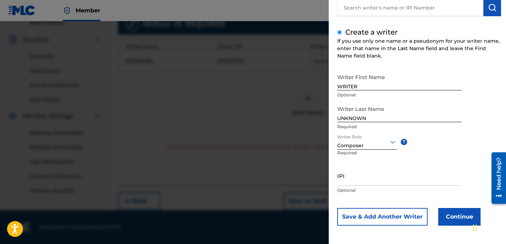
click at [442, 209] on button "Continue" at bounding box center [459, 217] width 42 height 18
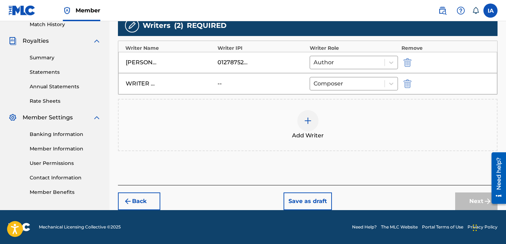
scroll to position [200, 0]
click at [457, 200] on button "Next" at bounding box center [476, 202] width 42 height 18
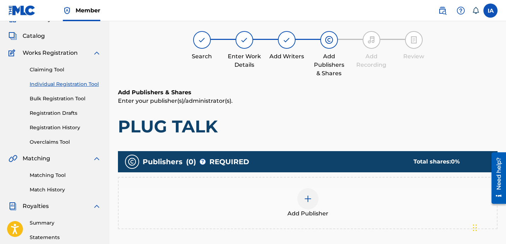
scroll to position [32, 0]
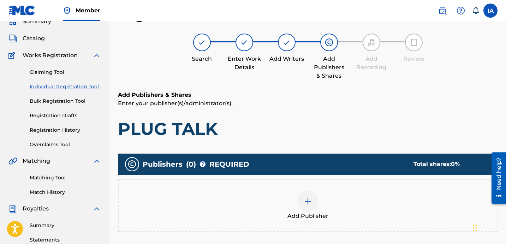
click at [312, 196] on div at bounding box center [307, 201] width 21 height 21
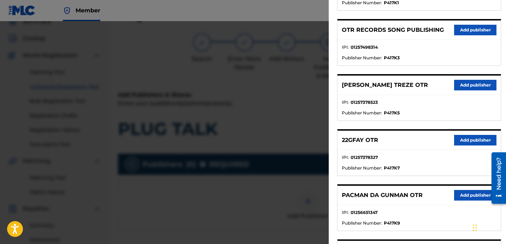
scroll to position [333, 0]
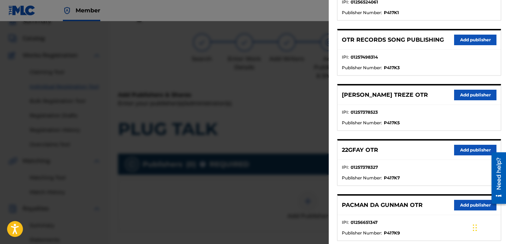
click at [469, 42] on button "Add publisher" at bounding box center [475, 40] width 42 height 11
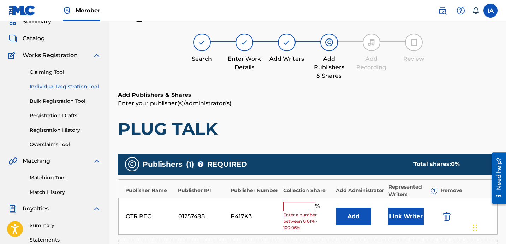
click at [311, 202] on input "text" at bounding box center [299, 206] width 32 height 9
type input "50"
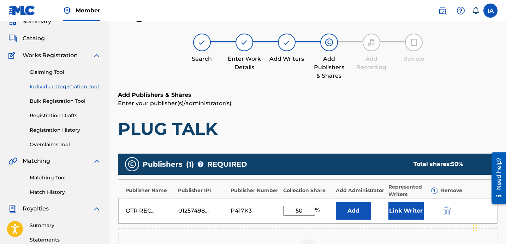
click at [366, 209] on button "Add" at bounding box center [353, 211] width 35 height 18
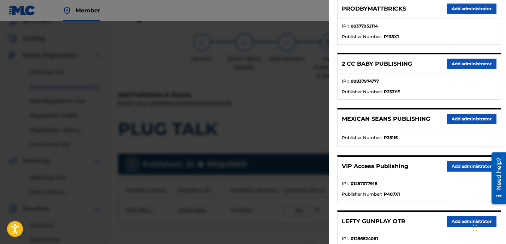
scroll to position [103, 0]
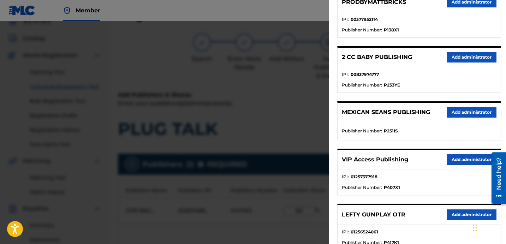
click at [453, 155] on button "Add administrator" at bounding box center [472, 159] width 50 height 11
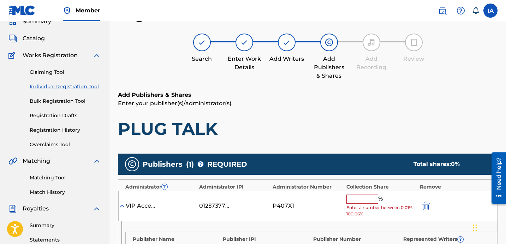
click at [365, 199] on input "text" at bounding box center [363, 199] width 32 height 9
type input "50"
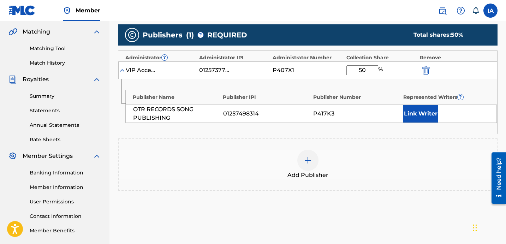
scroll to position [166, 0]
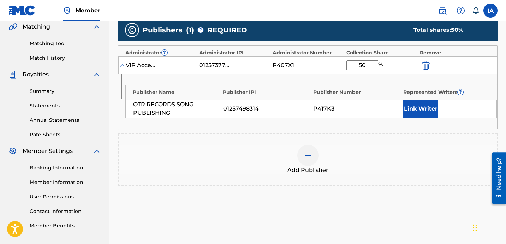
click at [415, 113] on button "Link Writer" at bounding box center [420, 109] width 35 height 18
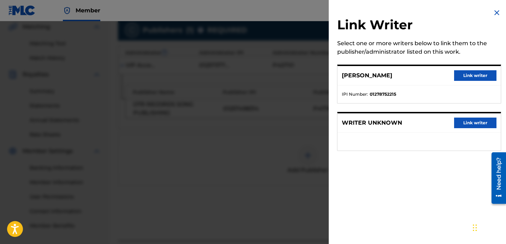
click at [471, 71] on button "Link writer" at bounding box center [475, 75] width 42 height 11
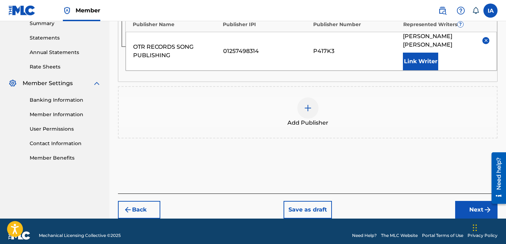
click at [457, 201] on button "Next" at bounding box center [476, 210] width 42 height 18
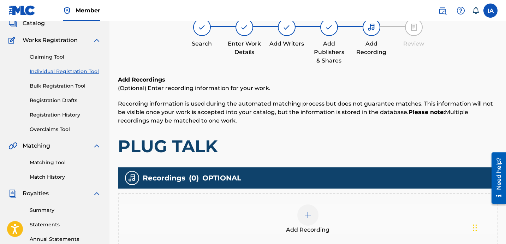
scroll to position [32, 0]
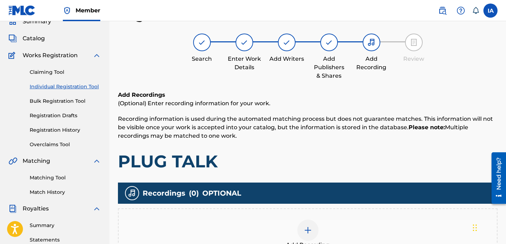
click at [333, 210] on div "Add Recording" at bounding box center [308, 234] width 380 height 52
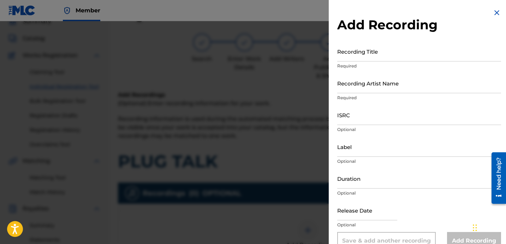
click at [374, 66] on p "Required" at bounding box center [419, 66] width 164 height 6
click at [374, 61] on input "Recording Title" at bounding box center [419, 51] width 164 height 20
paste input "PLUG TALK"
type input "PLUG TALK"
click at [374, 86] on input "Recording Artist Name" at bounding box center [419, 83] width 164 height 20
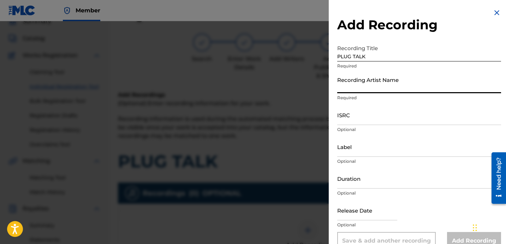
type input "FAYZDATRAPR"
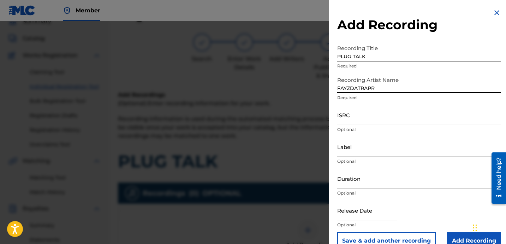
click at [362, 122] on input "ISRC" at bounding box center [419, 115] width 164 height 20
click at [365, 124] on div "ISRC Optional" at bounding box center [419, 121] width 164 height 32
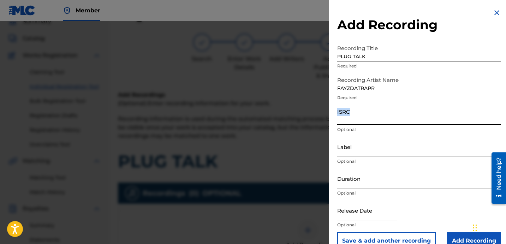
click at [365, 122] on input "ISRC" at bounding box center [419, 115] width 164 height 20
paste input "QZNWT2231924"
type input "QZNWT2231924"
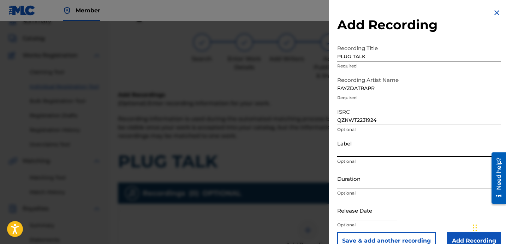
click at [367, 154] on input "Label" at bounding box center [419, 147] width 164 height 20
type input "OTR RECORDS"
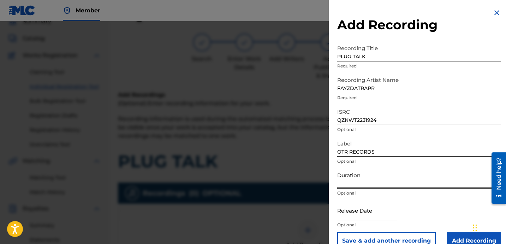
click at [365, 171] on input "Duration" at bounding box center [419, 178] width 164 height 20
click at [355, 177] on input "Duration" at bounding box center [419, 178] width 164 height 20
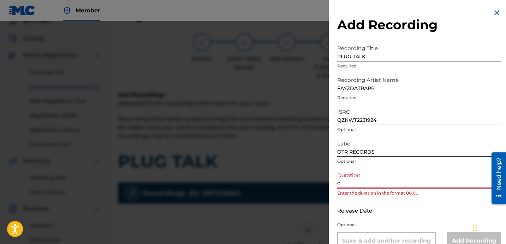
paste input "2:33"
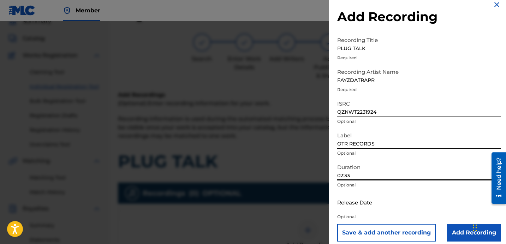
scroll to position [14, 0]
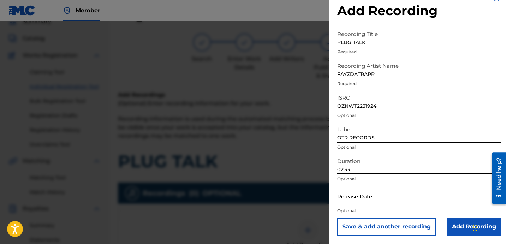
type input "02:33"
click at [459, 226] on input "Add Recording" at bounding box center [474, 227] width 54 height 18
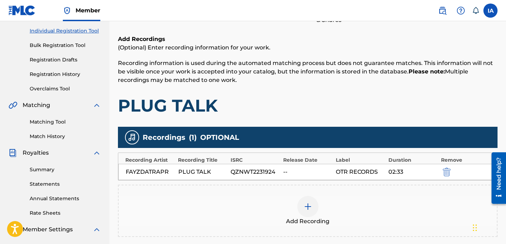
scroll to position [168, 0]
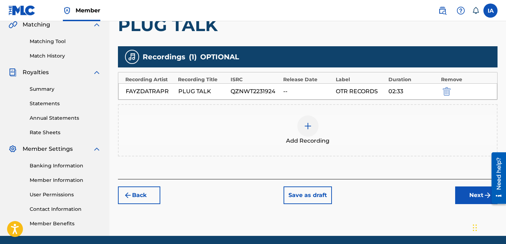
click at [469, 193] on button "Next" at bounding box center [476, 196] width 42 height 18
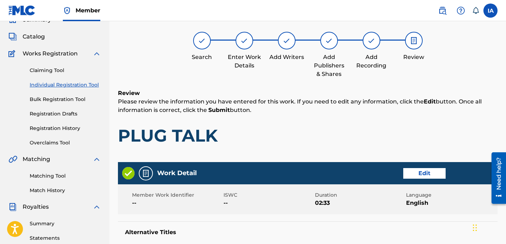
scroll to position [32, 0]
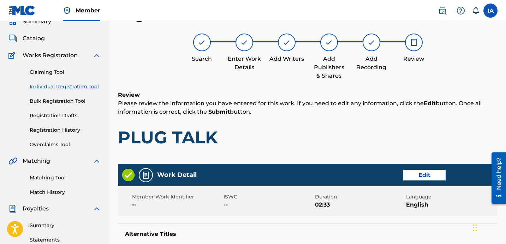
click at [386, 134] on h1 "PLUG TALK" at bounding box center [308, 137] width 380 height 21
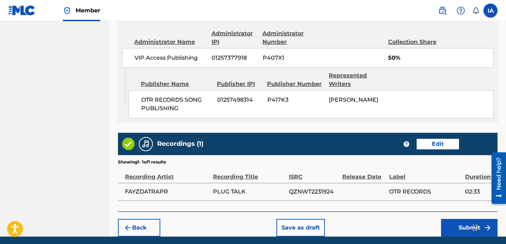
scroll to position [413, 0]
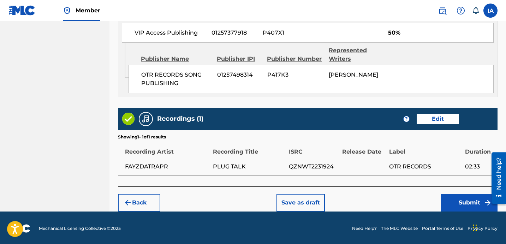
click at [453, 206] on button "Submit" at bounding box center [469, 203] width 57 height 18
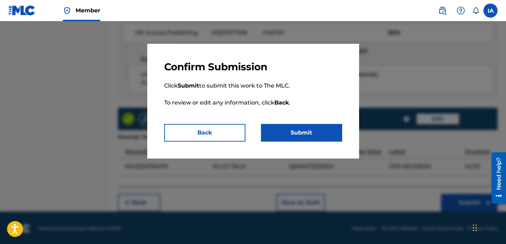
click at [319, 131] on button "Submit" at bounding box center [301, 133] width 81 height 18
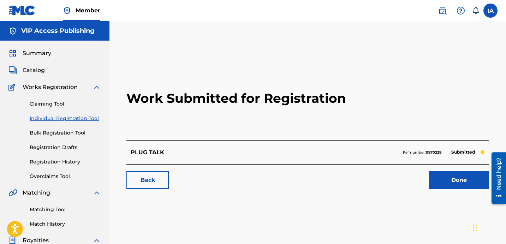
click at [224, 174] on div "Back Done" at bounding box center [307, 176] width 363 height 25
click at [209, 163] on div "PLUG TALK Ref number: 11970239 Submitted" at bounding box center [307, 152] width 363 height 24
click at [92, 118] on link "Individual Registration Tool" at bounding box center [65, 118] width 71 height 7
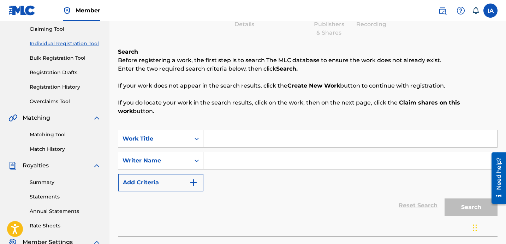
scroll to position [120, 0]
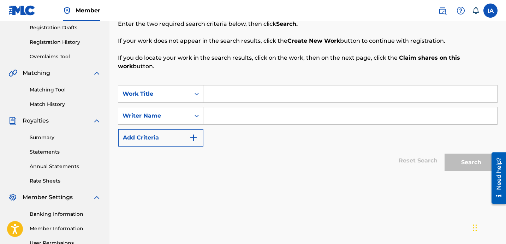
click at [288, 88] on input "Search Form" at bounding box center [350, 93] width 294 height 17
paste input "REAL"
type input "REAL"
click at [285, 108] on input "Search Form" at bounding box center [350, 115] width 294 height 17
click at [331, 111] on input "Search Form" at bounding box center [350, 115] width 294 height 17
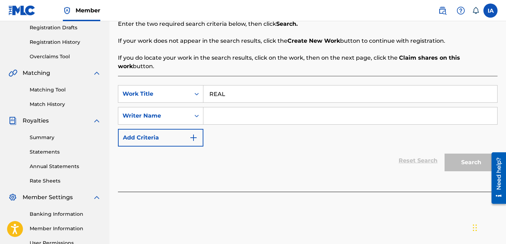
paste input "[PERSON_NAME] [PERSON_NAME]"
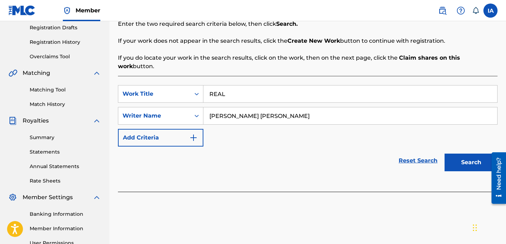
type input "[PERSON_NAME] [PERSON_NAME]"
click at [459, 155] on button "Search" at bounding box center [471, 163] width 53 height 18
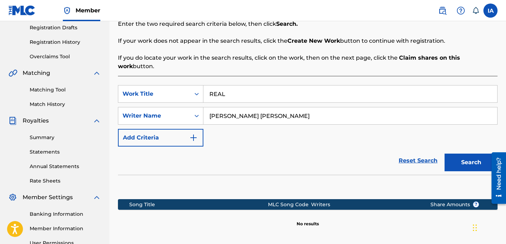
click at [312, 147] on div "Reset Search Search" at bounding box center [308, 161] width 380 height 28
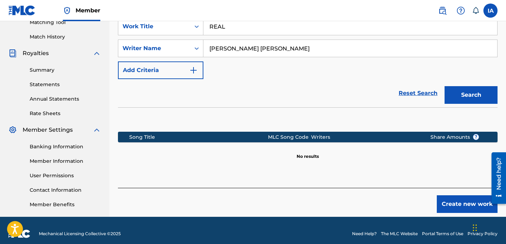
scroll to position [194, 0]
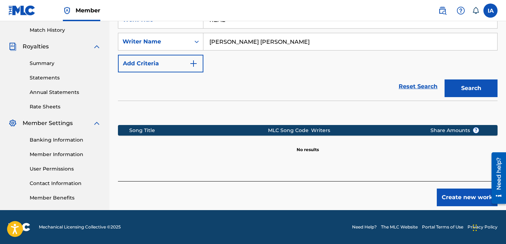
click at [463, 190] on button "Create new work" at bounding box center [467, 198] width 61 height 18
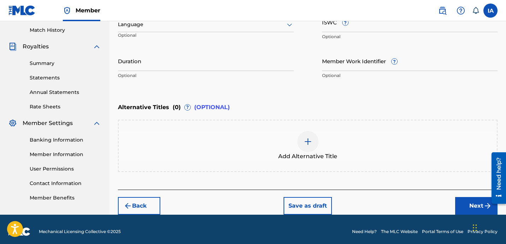
click at [138, 64] on input "Duration" at bounding box center [206, 61] width 176 height 20
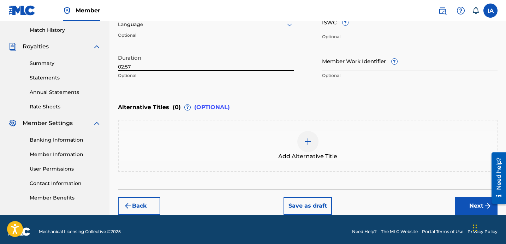
type input "02:57"
click at [313, 89] on div "Enter Work Details Enter work details for ‘ REAL ’ below. Work Title REAL Requi…" at bounding box center [308, 14] width 380 height 171
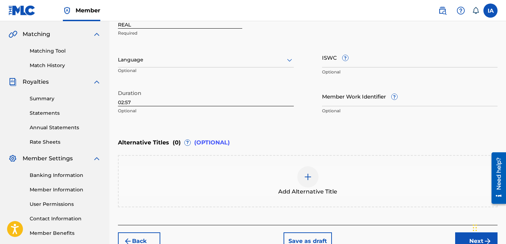
scroll to position [90, 0]
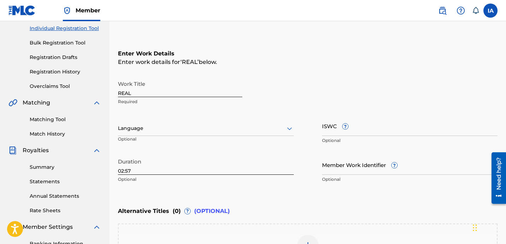
click at [295, 73] on div "Enter Work Details Enter work details for ‘ REAL ’ below. Work Title REAL Requi…" at bounding box center [308, 117] width 380 height 171
click at [188, 135] on div "Language" at bounding box center [206, 128] width 176 height 15
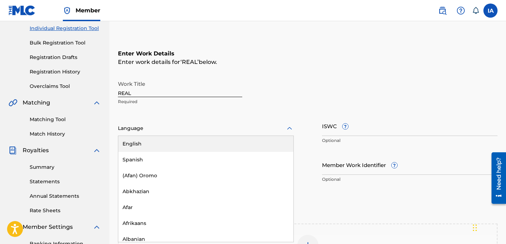
click at [198, 139] on div "English" at bounding box center [205, 144] width 175 height 16
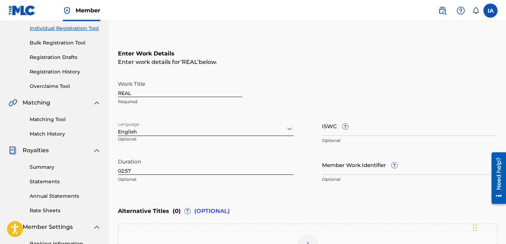
click at [282, 72] on div "Enter Work Details Enter work details for ‘ REAL ’ below. Work Title REAL Requi…" at bounding box center [308, 117] width 380 height 171
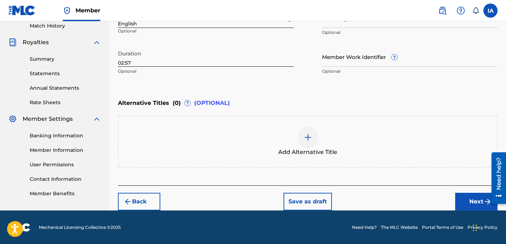
click at [467, 196] on button "Next" at bounding box center [476, 202] width 42 height 18
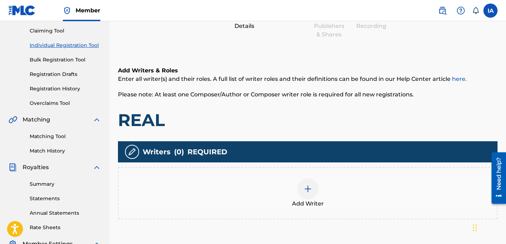
scroll to position [112, 0]
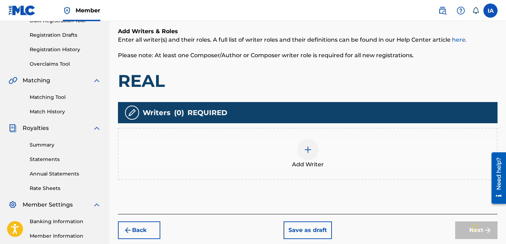
click at [355, 105] on div "Writers ( 0 ) REQUIRED" at bounding box center [308, 112] width 380 height 21
click at [328, 151] on div "Add Writer" at bounding box center [308, 154] width 378 height 30
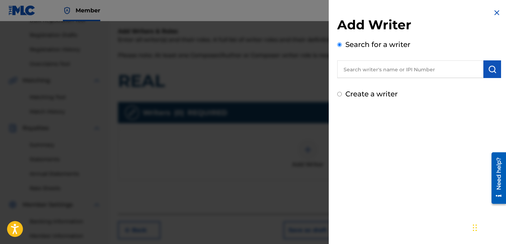
click at [364, 94] on label "Create a writer" at bounding box center [371, 94] width 52 height 8
radio input "true"
click at [342, 94] on input "Create a writer" at bounding box center [339, 94] width 5 height 5
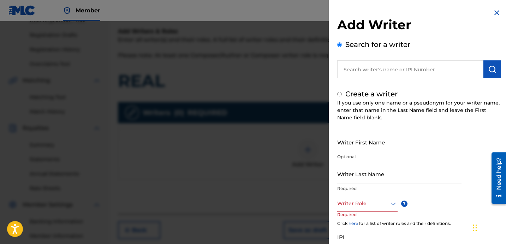
radio input "false"
radio input "true"
click at [348, 45] on label "Search for a writer" at bounding box center [377, 44] width 65 height 8
click at [342, 45] on input "Search for a writer" at bounding box center [339, 44] width 5 height 5
radio input "false"
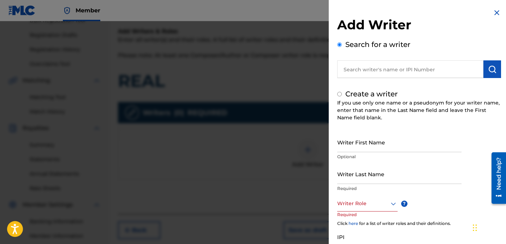
radio input "true"
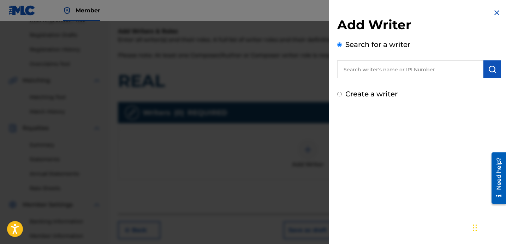
click at [408, 72] on input "text" at bounding box center [410, 69] width 146 height 18
paste input "[PERSON_NAME] [PERSON_NAME]"
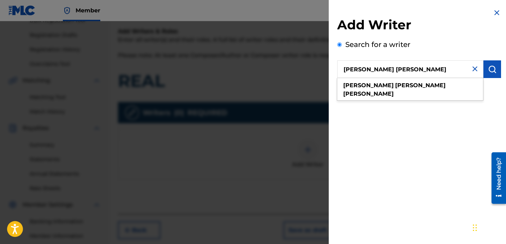
type input "[PERSON_NAME] [PERSON_NAME]"
click at [493, 72] on img "submit" at bounding box center [492, 69] width 8 height 8
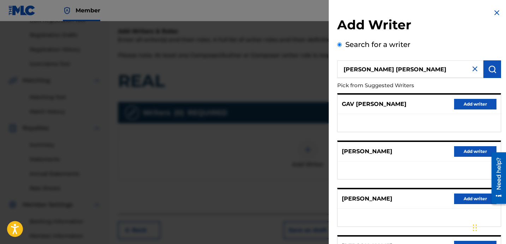
scroll to position [122, 0]
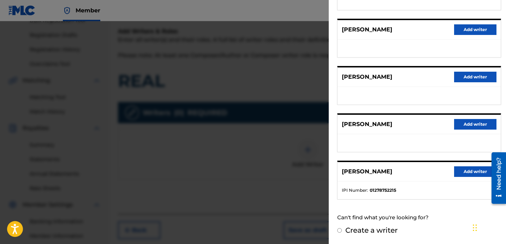
click at [454, 168] on button "Add writer" at bounding box center [475, 171] width 42 height 11
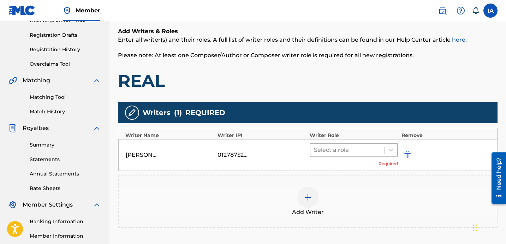
click at [352, 147] on div at bounding box center [347, 150] width 67 height 10
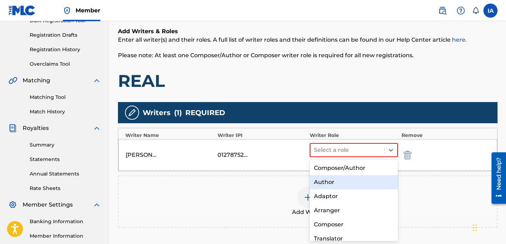
click at [339, 187] on div "Author" at bounding box center [354, 182] width 88 height 14
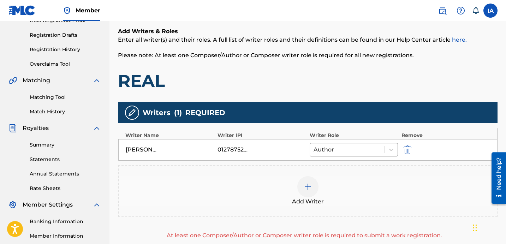
click at [334, 188] on div "Add Writer" at bounding box center [308, 191] width 378 height 30
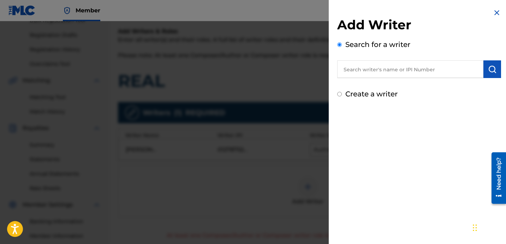
click at [361, 95] on label "Create a writer" at bounding box center [371, 94] width 52 height 8
radio input "true"
click at [342, 95] on input "Create a writer" at bounding box center [339, 94] width 5 height 5
radio input "false"
radio input "true"
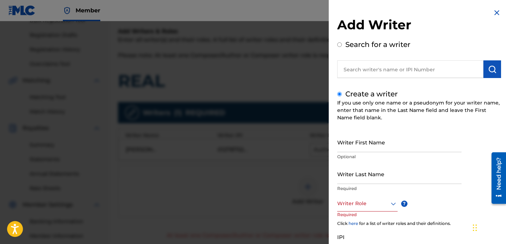
click at [354, 141] on input "Writer First Name" at bounding box center [399, 142] width 124 height 20
click at [357, 170] on input "Writer Last Name" at bounding box center [399, 174] width 124 height 20
click at [374, 180] on input "Writer Last Name" at bounding box center [399, 174] width 124 height 20
paste input "UNKNOWN WRITER"
click at [372, 181] on input "UNKNOWN WRITER" at bounding box center [399, 174] width 124 height 20
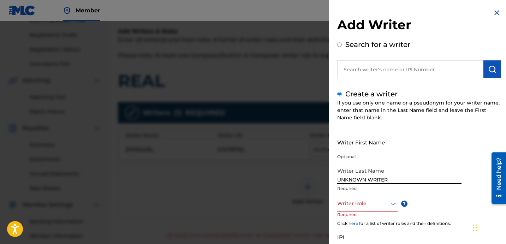
click at [372, 181] on input "UNKNOWN WRITER" at bounding box center [399, 174] width 124 height 20
type input "UNKNOWN"
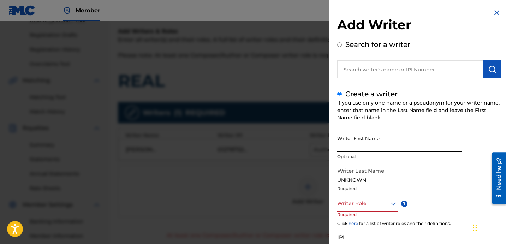
click at [362, 145] on input "Writer First Name" at bounding box center [399, 142] width 124 height 20
paste input "WRITER"
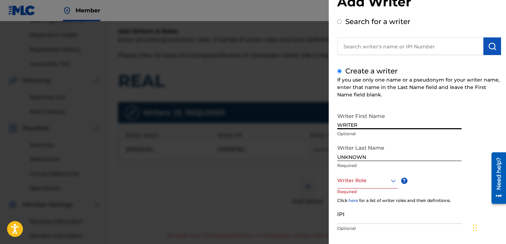
type input "WRITER"
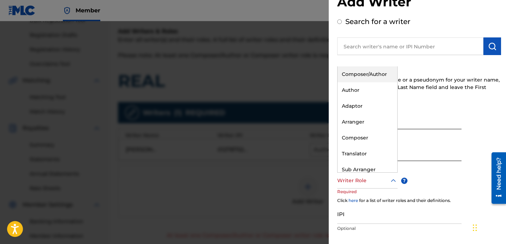
click at [369, 176] on div at bounding box center [367, 180] width 60 height 9
click at [359, 140] on div "Composer" at bounding box center [368, 138] width 60 height 16
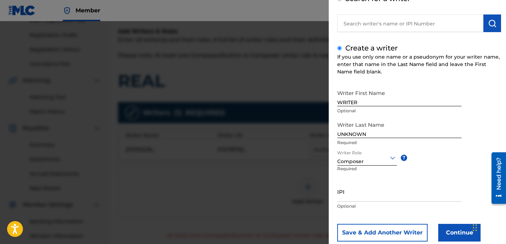
scroll to position [63, 0]
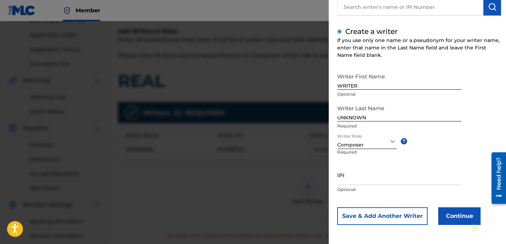
click at [449, 221] on button "Continue" at bounding box center [459, 216] width 42 height 18
